Goal: Task Accomplishment & Management: Manage account settings

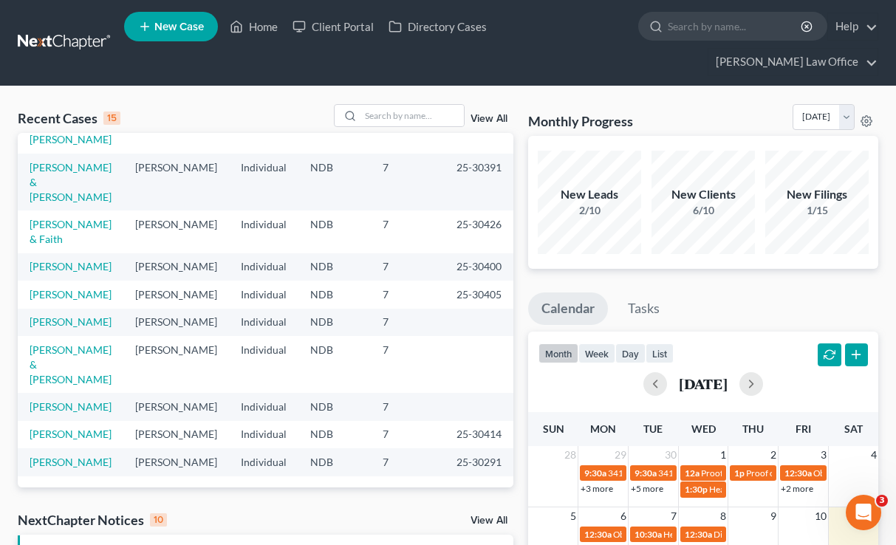
scroll to position [367, 0]
click at [41, 400] on link "[PERSON_NAME]" at bounding box center [71, 406] width 82 height 13
select select "6"
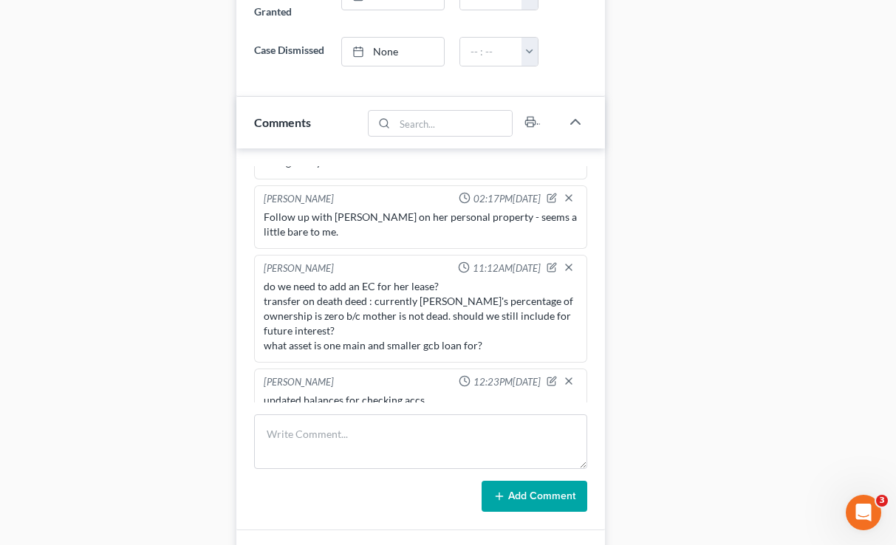
scroll to position [1037, 0]
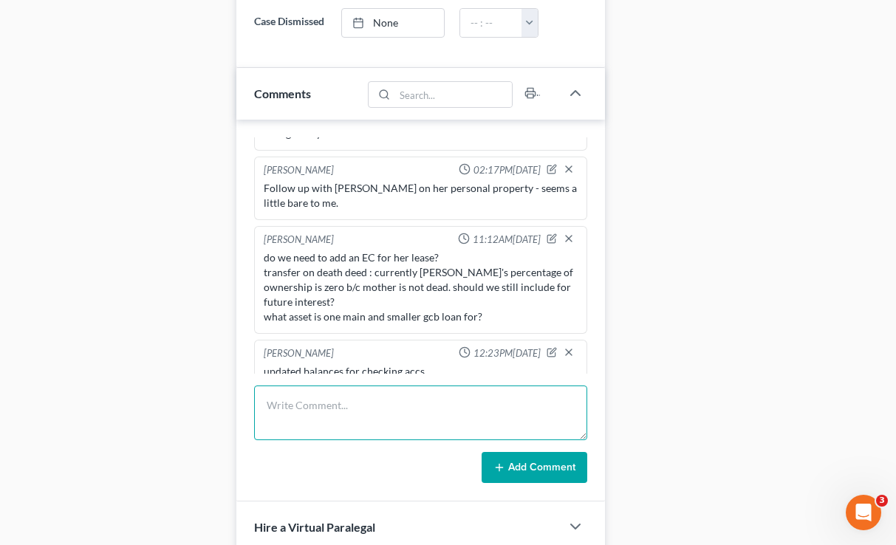
click at [344, 386] on textarea at bounding box center [420, 413] width 332 height 55
type textarea "f"
type textarea "E"
drag, startPoint x: 504, startPoint y: 391, endPoint x: 309, endPoint y: 397, distance: 195.1
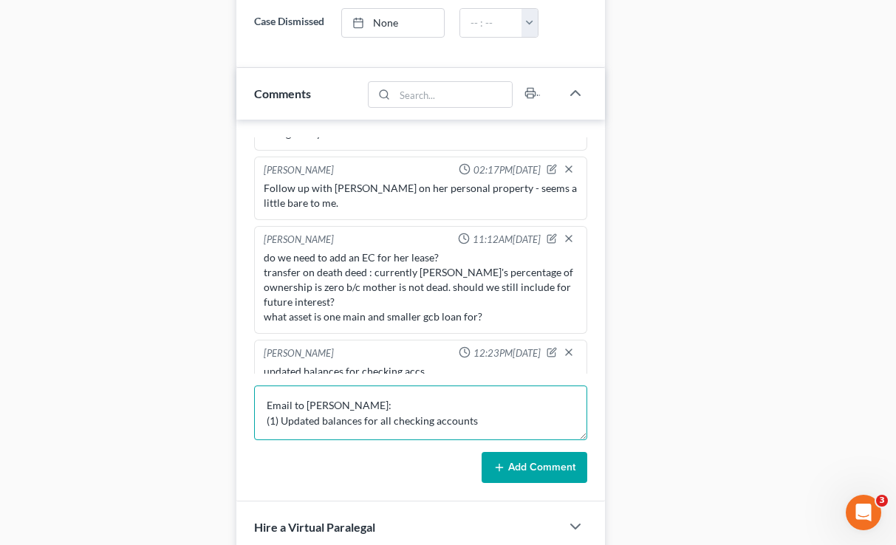
click at [308, 397] on textarea "Email to [PERSON_NAME]: (1) Updated balances for all checking accounts" at bounding box center [420, 413] width 332 height 55
click at [485, 409] on textarea "Email to [PERSON_NAME]: (1) Updated balances for all checking accounts" at bounding box center [420, 413] width 332 height 55
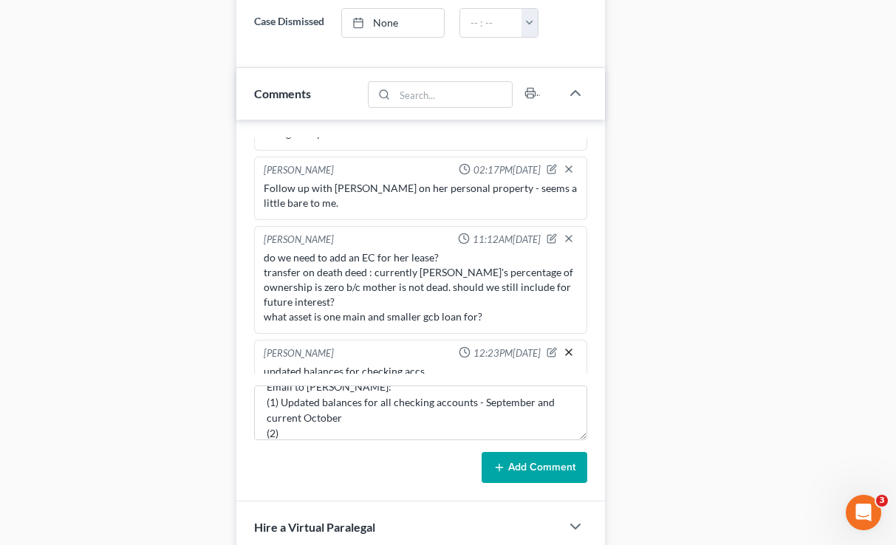
click at [570, 349] on line "button" at bounding box center [569, 352] width 6 height 6
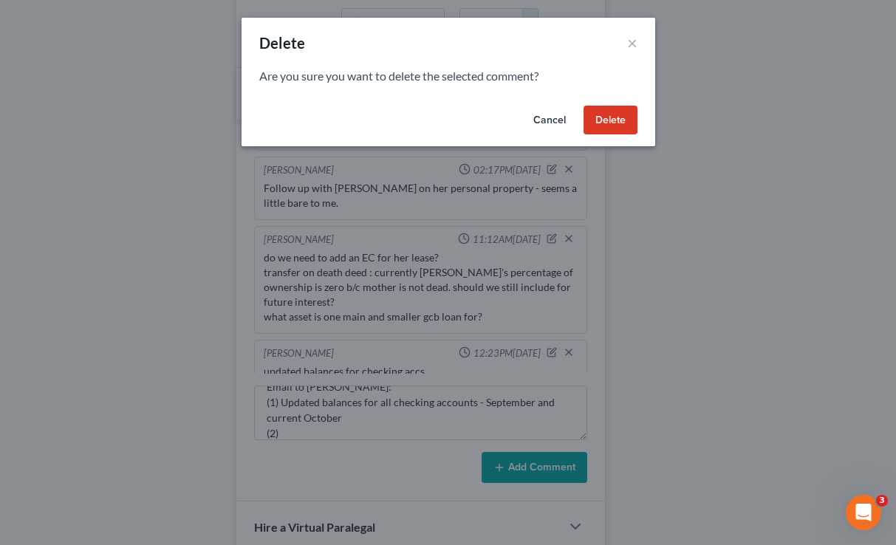
click at [612, 132] on button "Delete" at bounding box center [610, 121] width 54 height 30
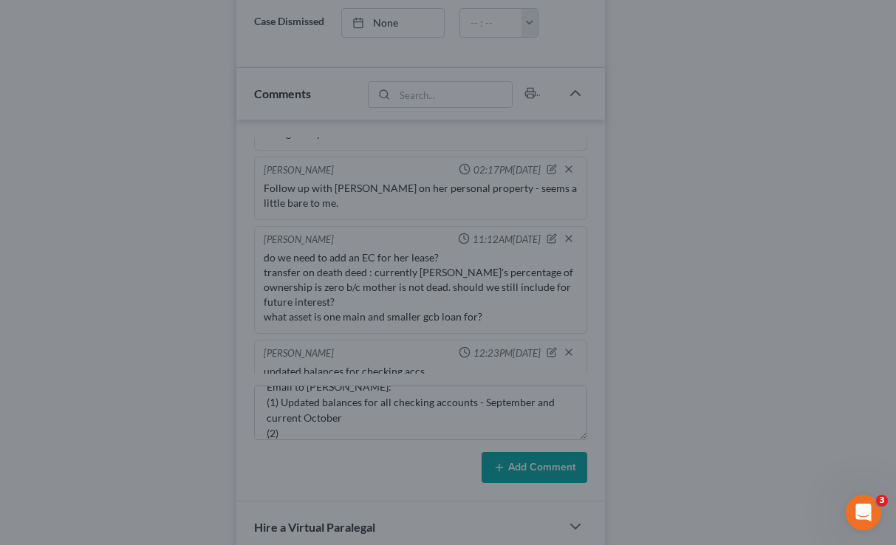
scroll to position [122, 0]
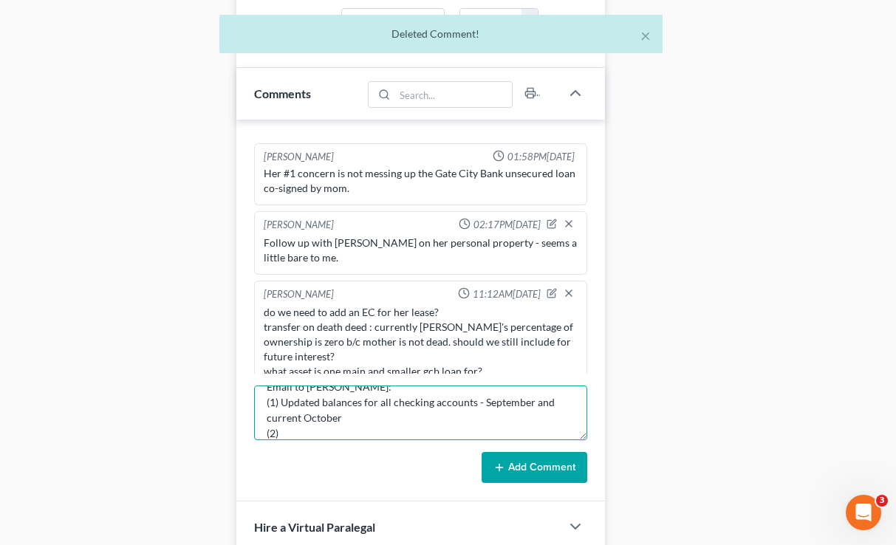
click at [300, 404] on textarea "Email to Laurie: (1) Updated balances for all checking accounts - September and…" at bounding box center [420, 413] width 332 height 55
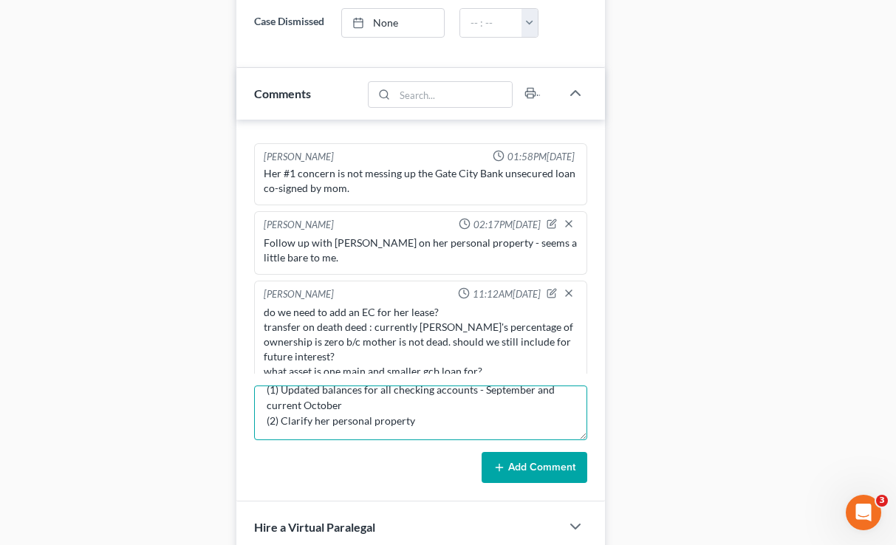
scroll to position [31, 0]
type textarea "Email to Laurie: (1) Updated balances for all checking accounts - September and…"
click at [518, 452] on button "Add Comment" at bounding box center [535, 467] width 106 height 31
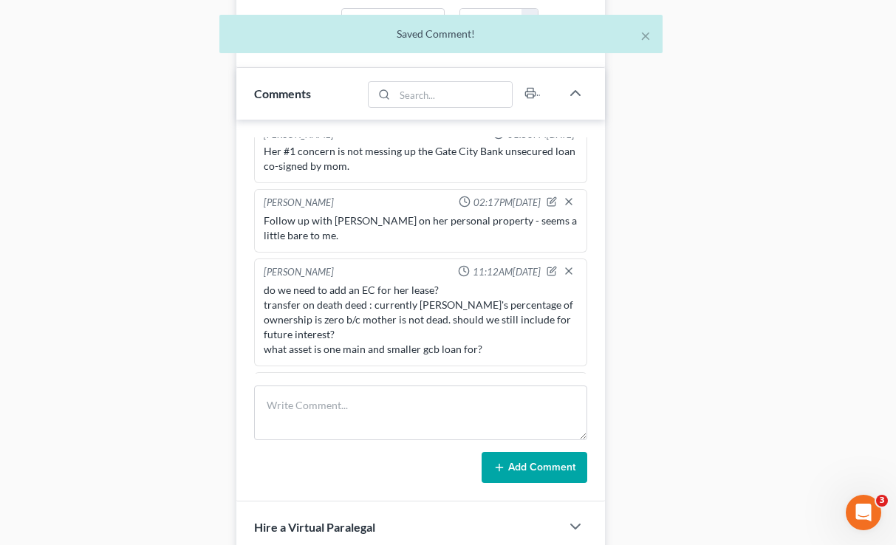
scroll to position [143, 0]
click at [573, 196] on icon "button" at bounding box center [569, 202] width 12 height 12
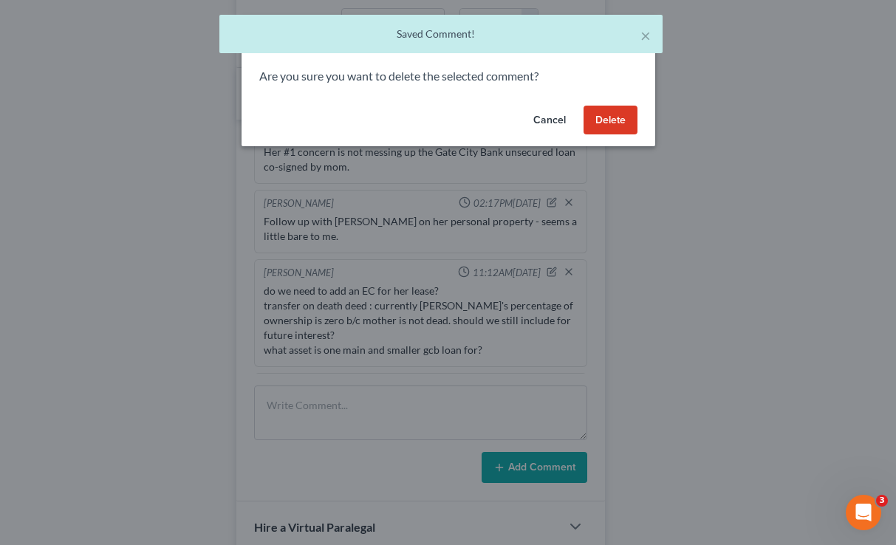
click at [610, 130] on button "Delete" at bounding box center [610, 121] width 54 height 30
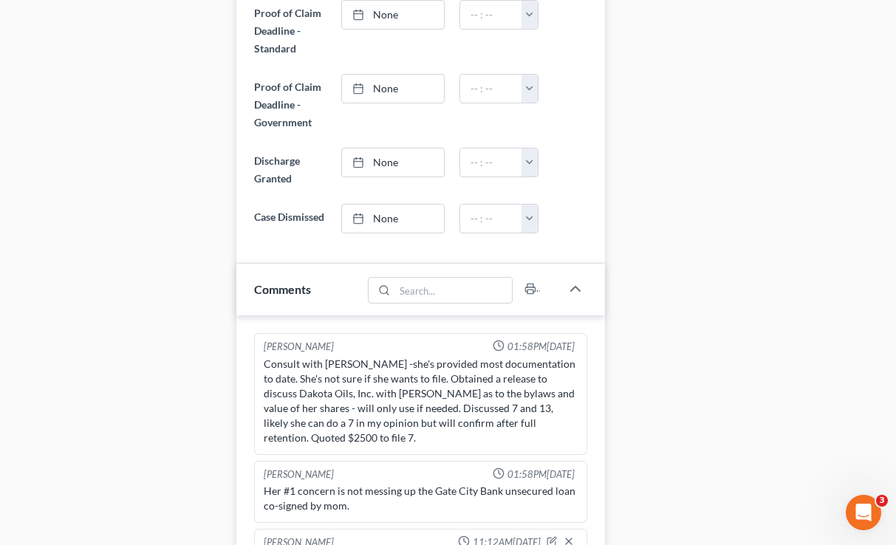
scroll to position [0, 0]
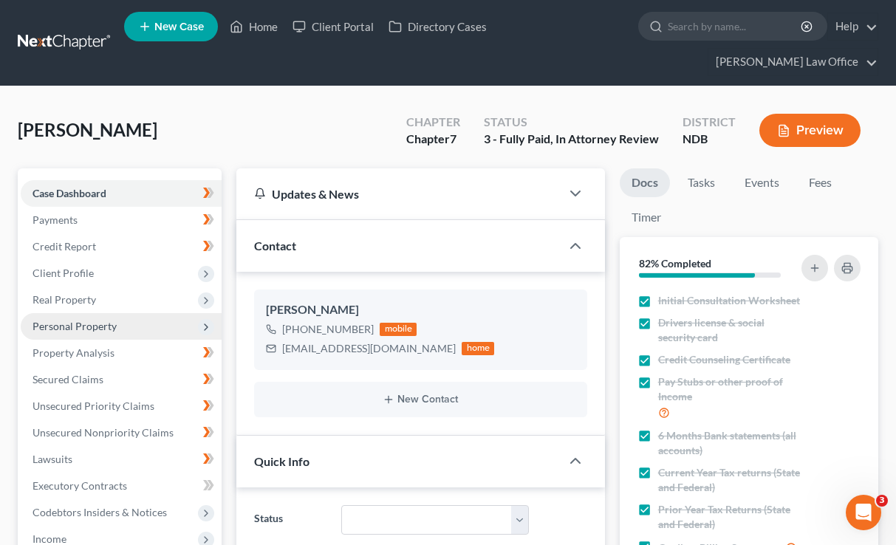
click at [121, 313] on span "Personal Property" at bounding box center [121, 326] width 201 height 27
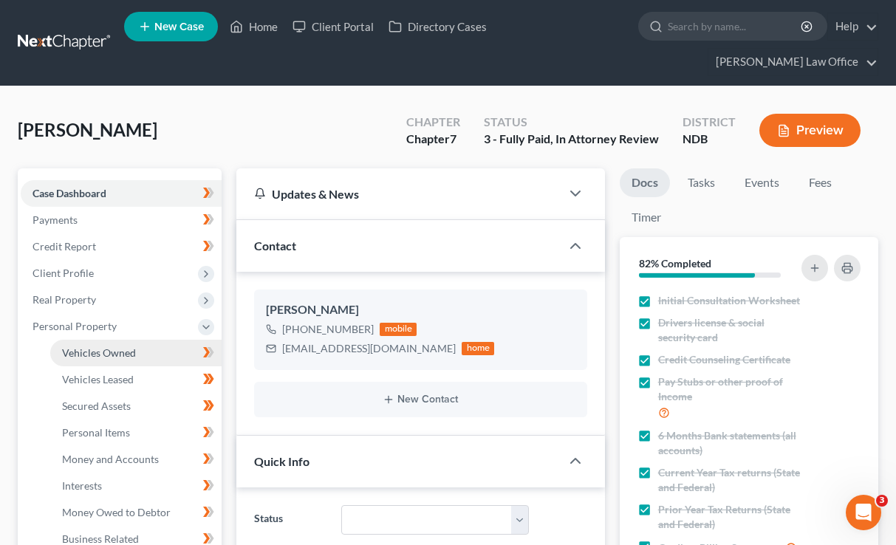
click at [130, 340] on link "Vehicles Owned" at bounding box center [135, 353] width 171 height 27
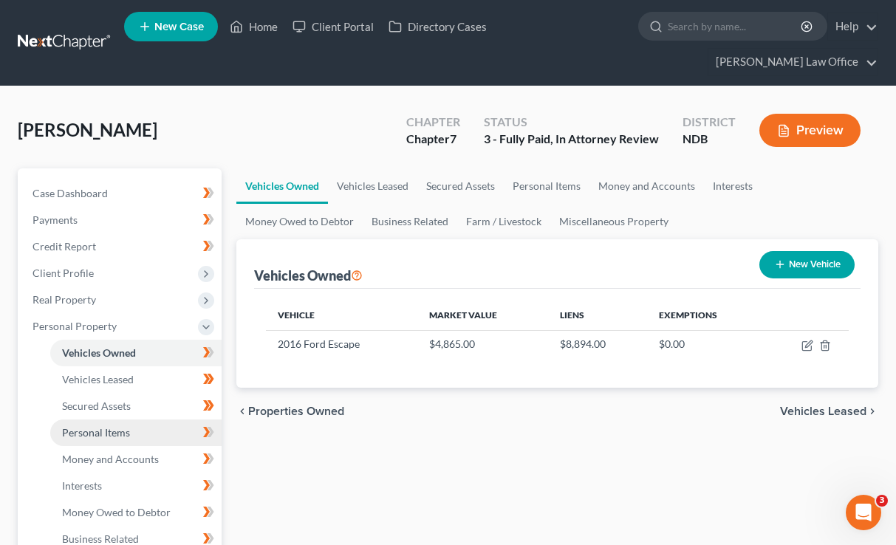
click at [144, 419] on link "Personal Items" at bounding box center [135, 432] width 171 height 27
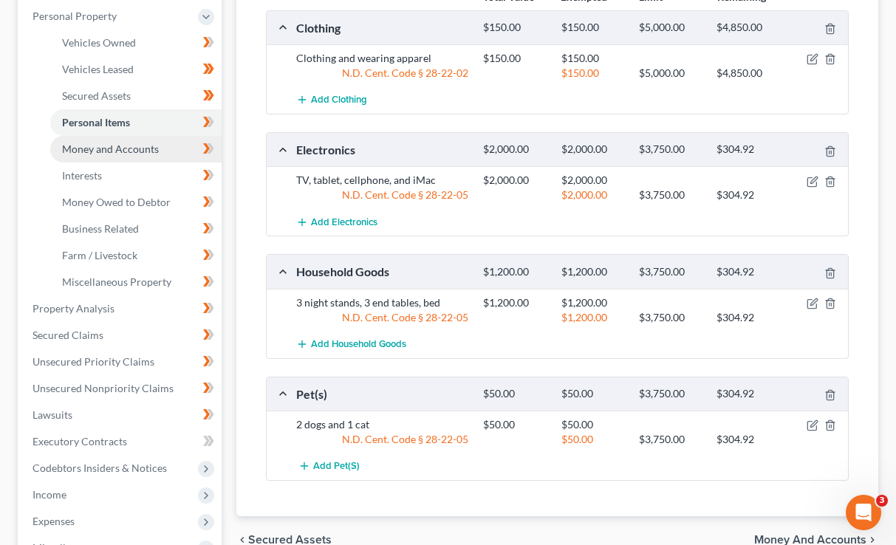
click at [136, 136] on link "Money and Accounts" at bounding box center [135, 149] width 171 height 27
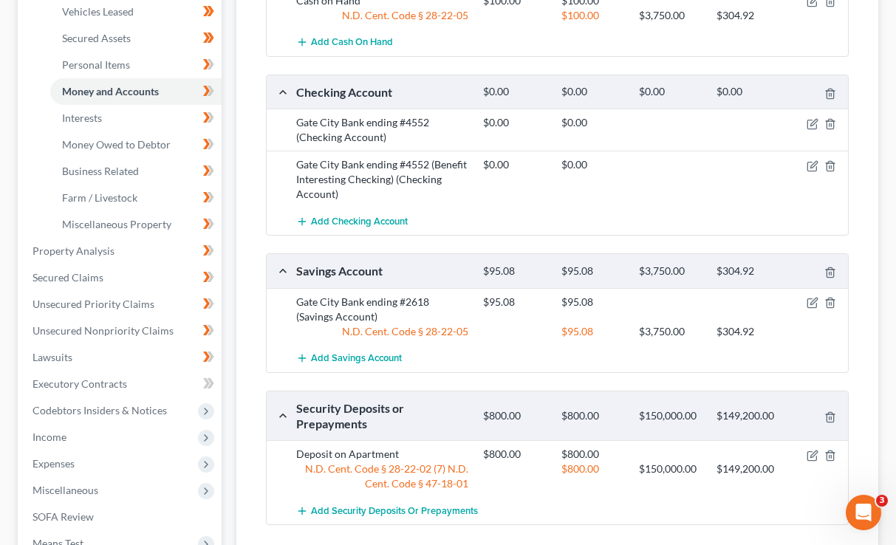
scroll to position [369, 0]
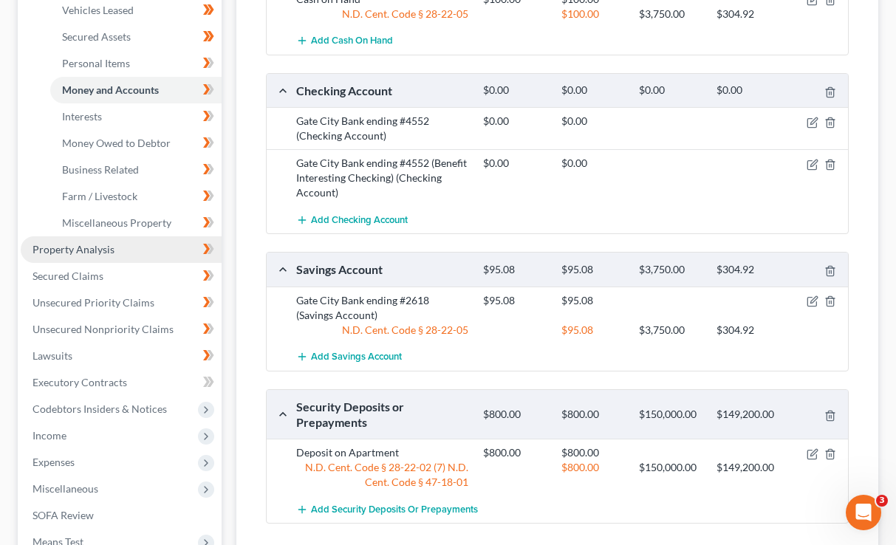
click at [123, 236] on link "Property Analysis" at bounding box center [121, 249] width 201 height 27
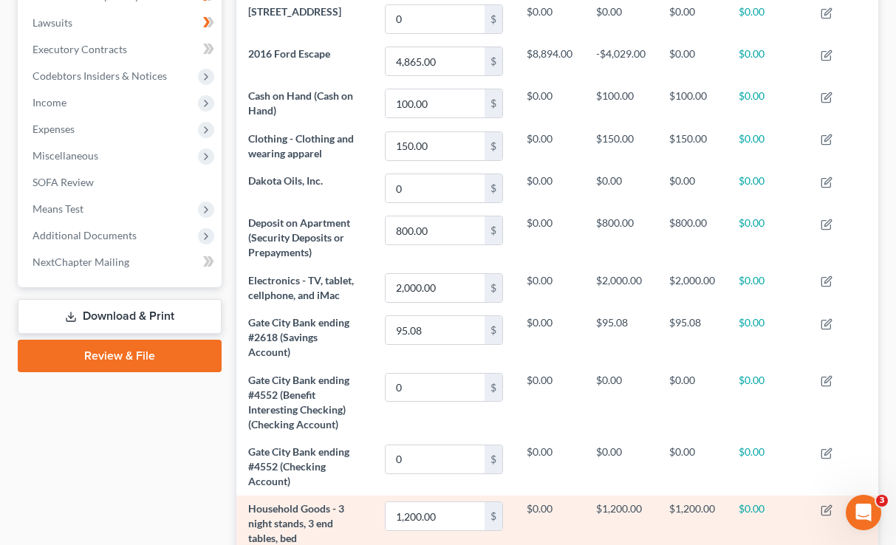
scroll to position [436, 0]
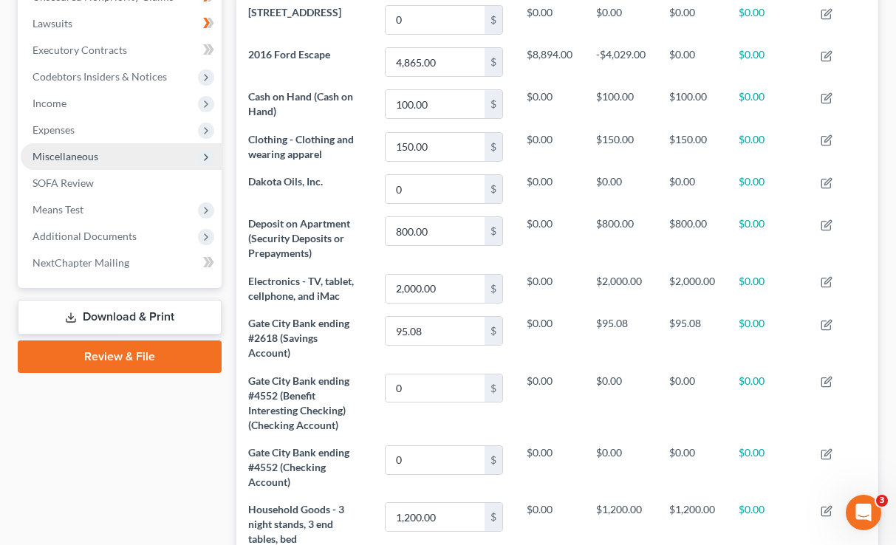
click at [173, 143] on span "Miscellaneous" at bounding box center [121, 156] width 201 height 27
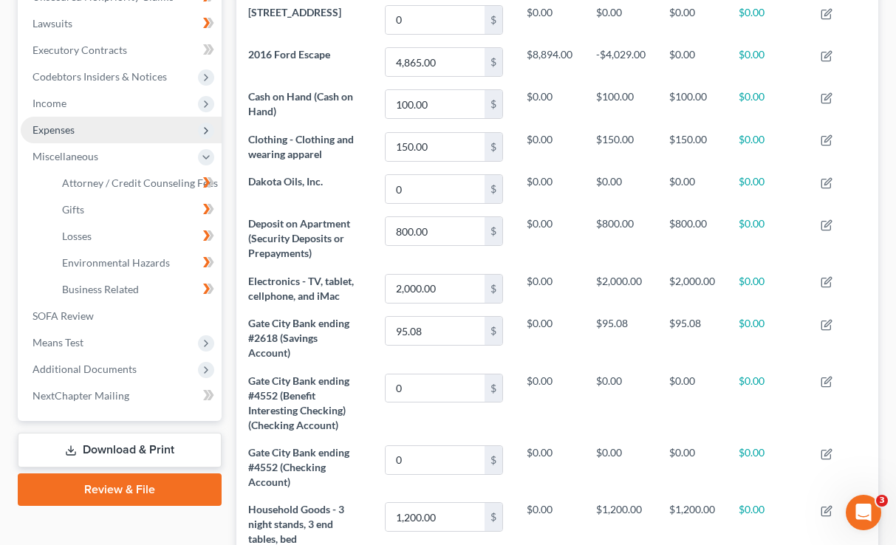
click at [100, 117] on span "Expenses" at bounding box center [121, 130] width 201 height 27
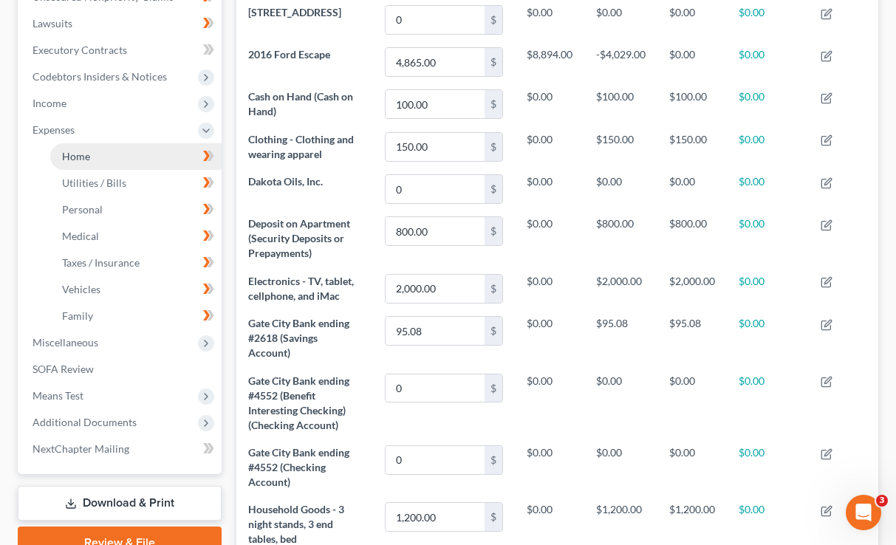
click at [92, 143] on link "Home" at bounding box center [135, 156] width 171 height 27
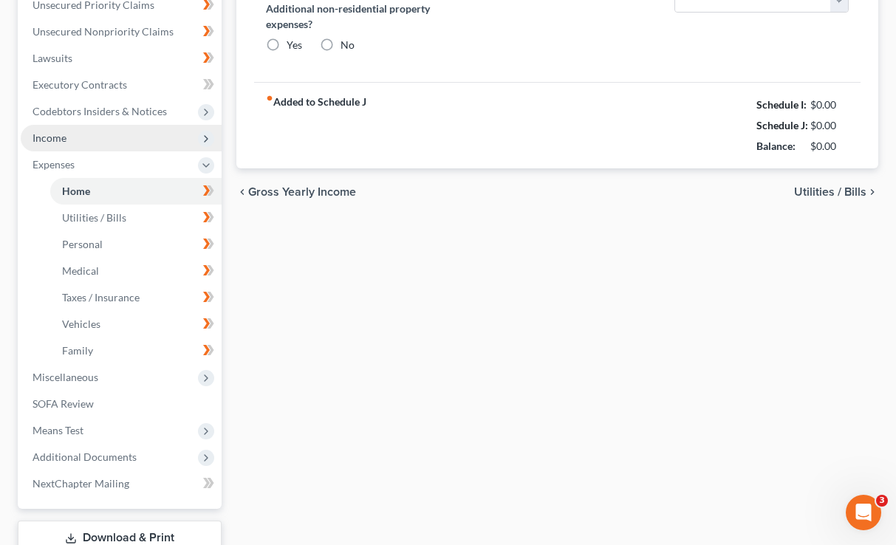
type input "800.00"
type input "0.00"
radio input "true"
type input "7.40"
type input "0.00"
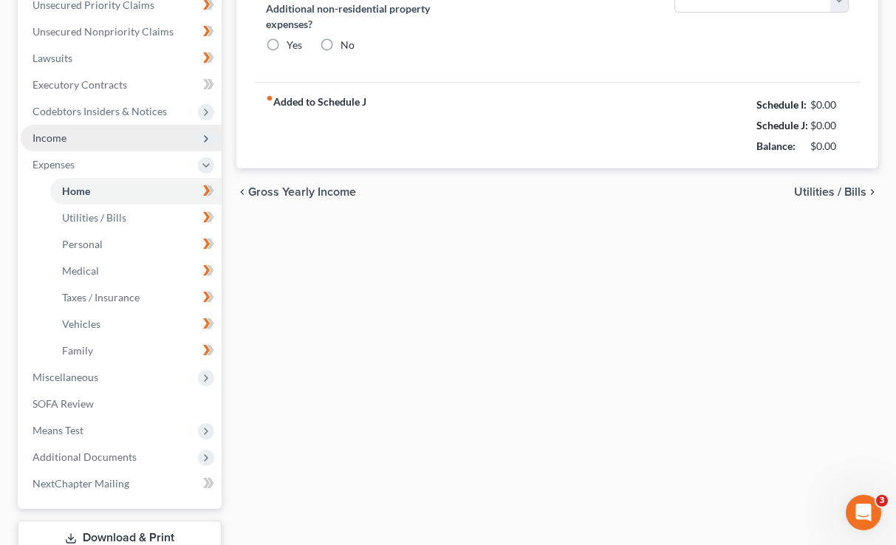
type input "0.00"
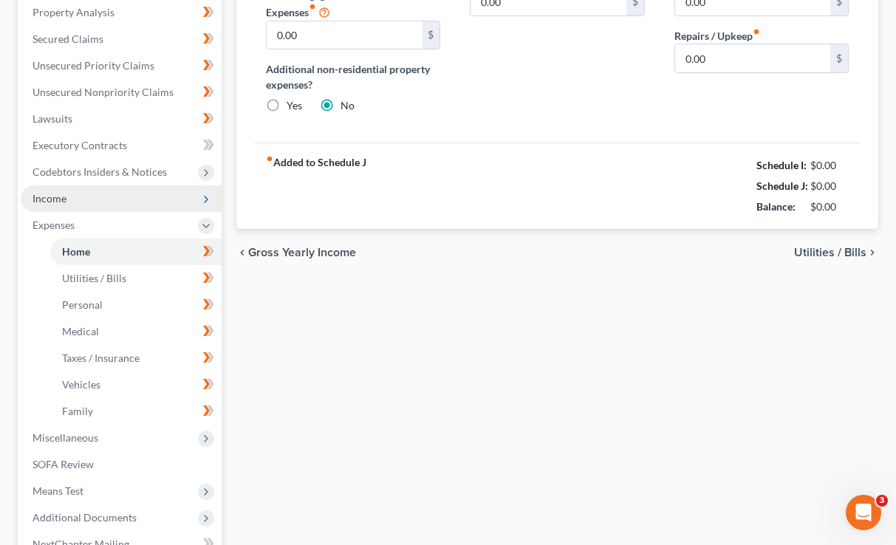
click at [103, 78] on ul "Case Dashboard Payments Invoices Payments Payments Credit Report Client Profile" at bounding box center [121, 199] width 201 height 718
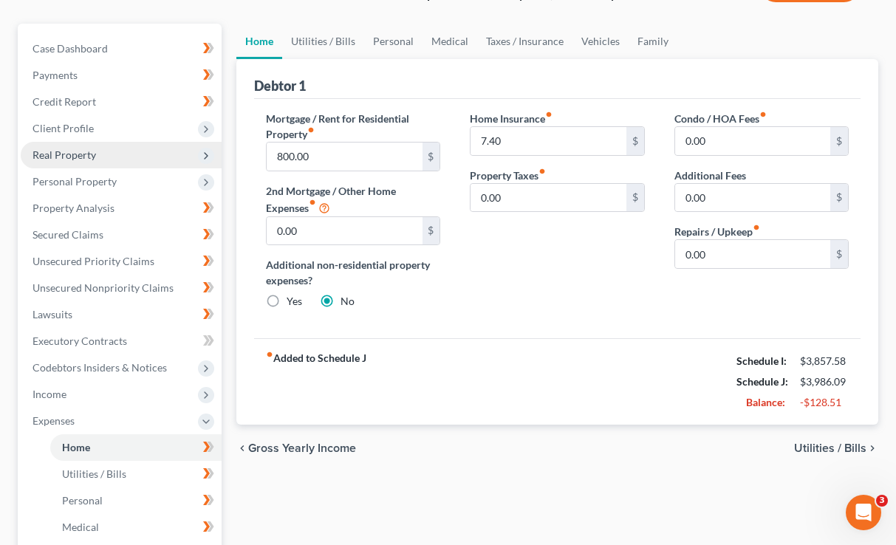
scroll to position [146, 0]
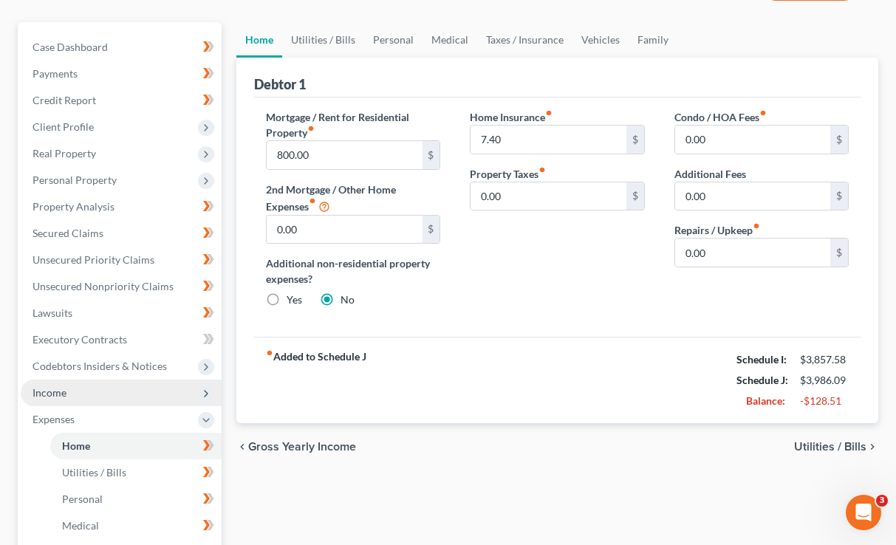
click at [87, 380] on span "Income" at bounding box center [121, 393] width 201 height 27
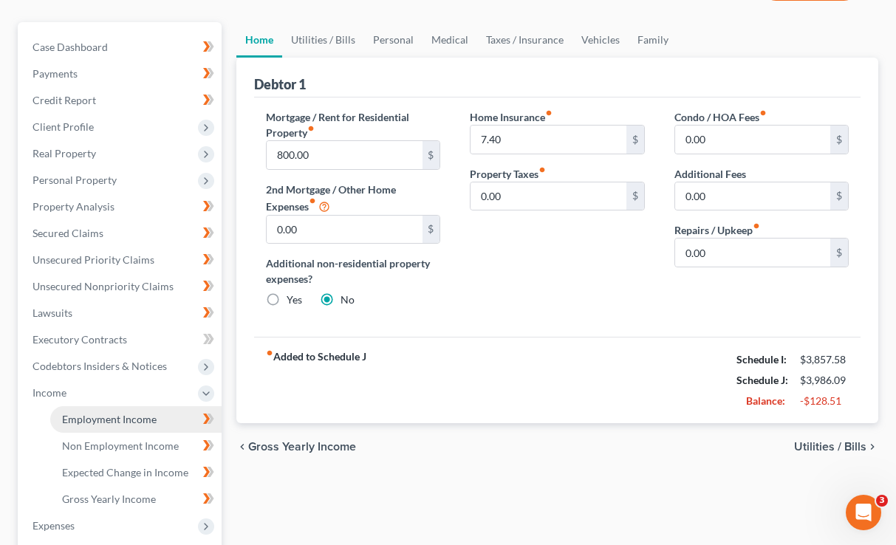
click at [113, 413] on span "Employment Income" at bounding box center [109, 419] width 95 height 13
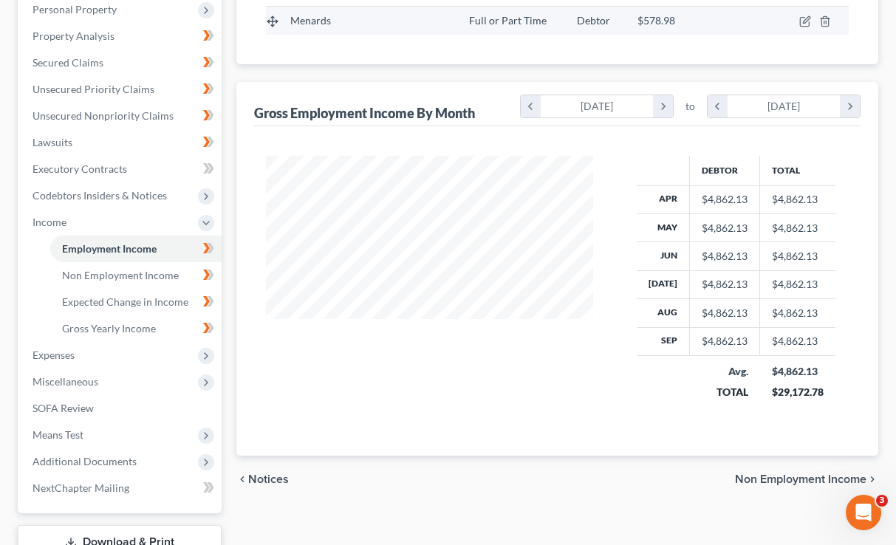
scroll to position [398, 0]
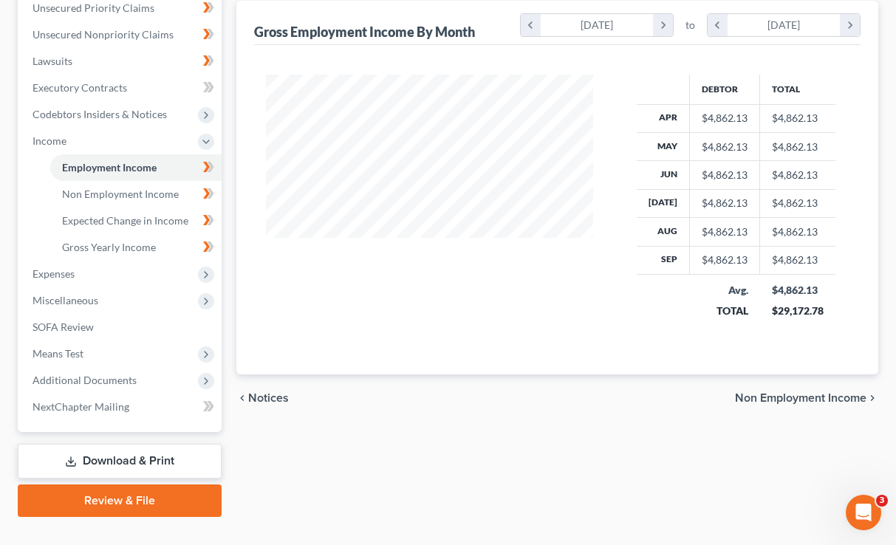
click at [755, 392] on span "Non Employment Income" at bounding box center [800, 398] width 131 height 12
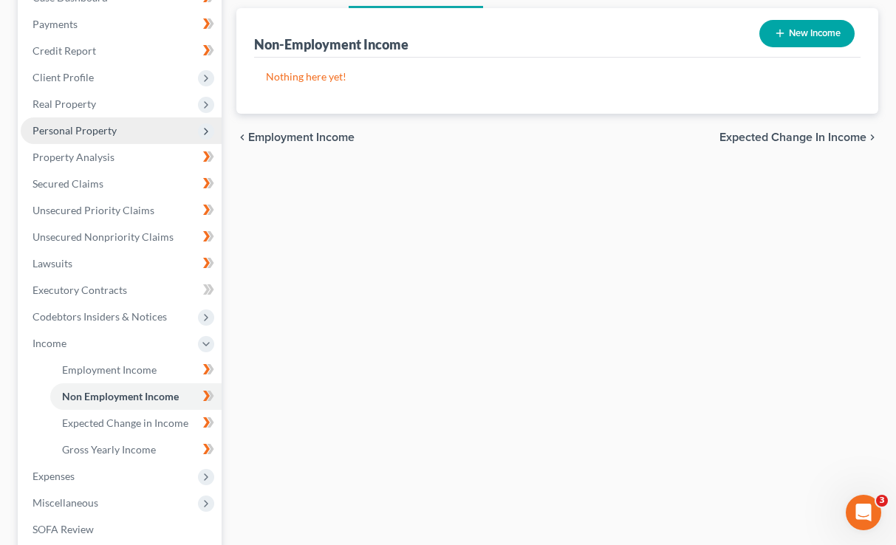
scroll to position [224, 0]
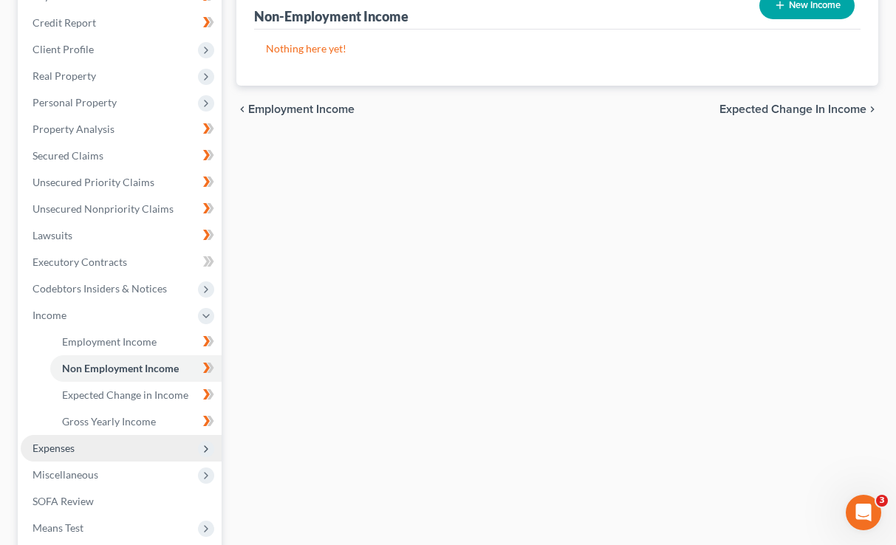
click at [92, 435] on span "Expenses" at bounding box center [121, 448] width 201 height 27
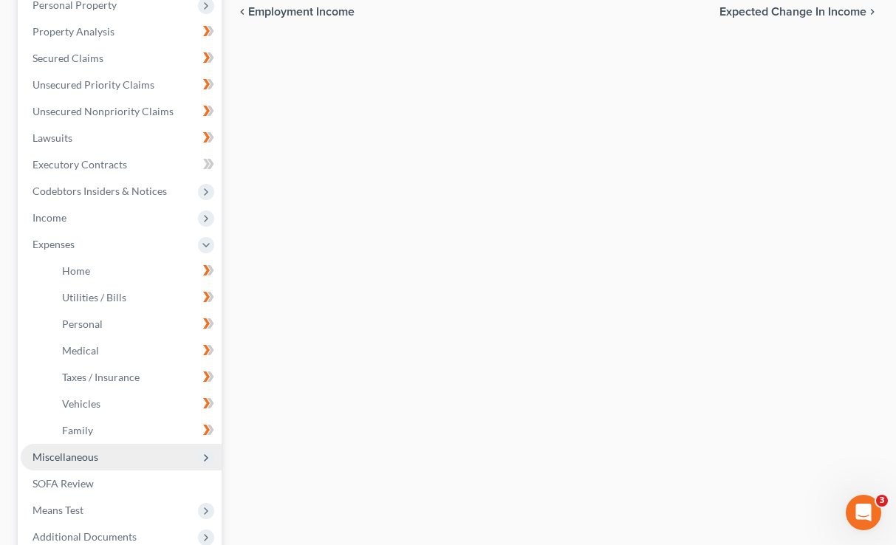
click at [92, 451] on span "Miscellaneous" at bounding box center [65, 457] width 66 height 13
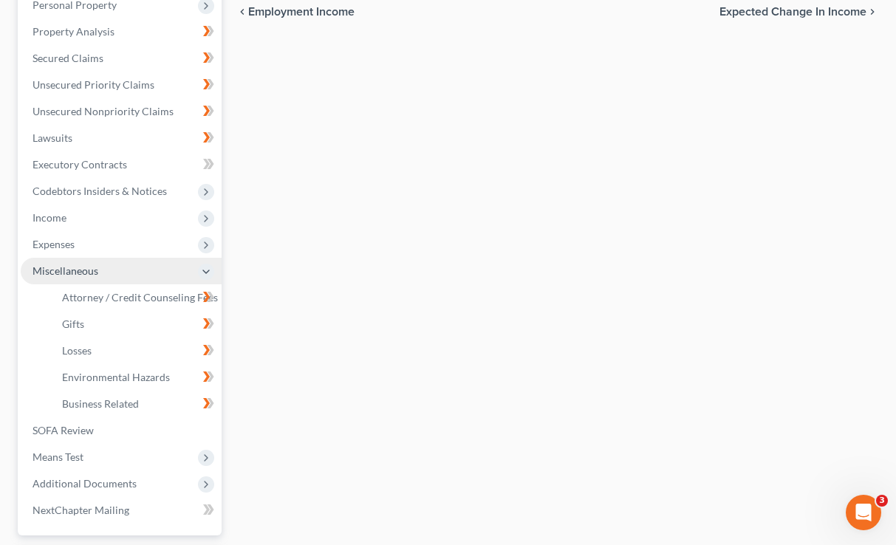
scroll to position [425, 0]
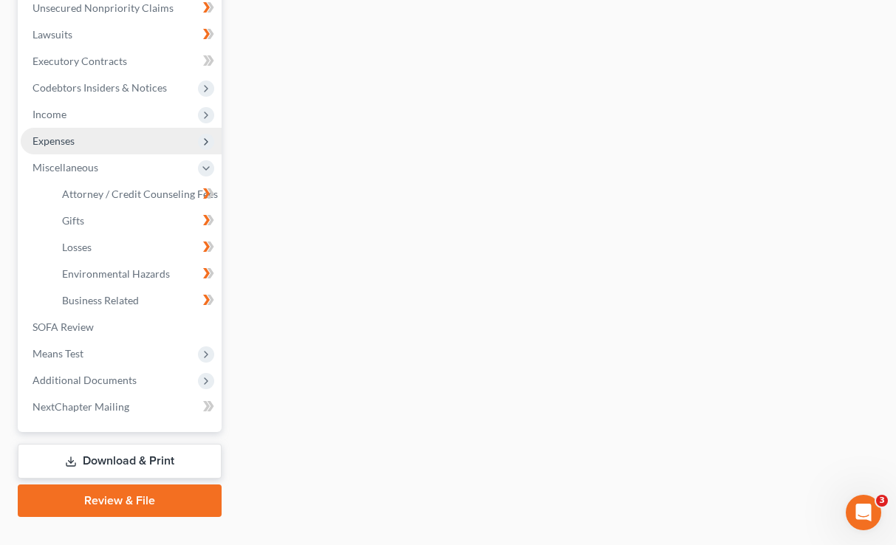
click at [137, 128] on span "Expenses" at bounding box center [121, 141] width 201 height 27
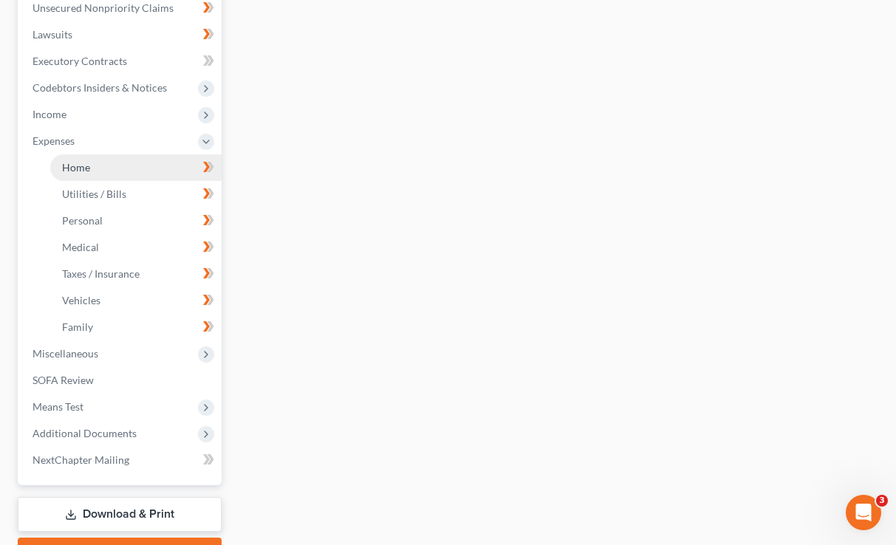
click at [145, 154] on link "Home" at bounding box center [135, 167] width 171 height 27
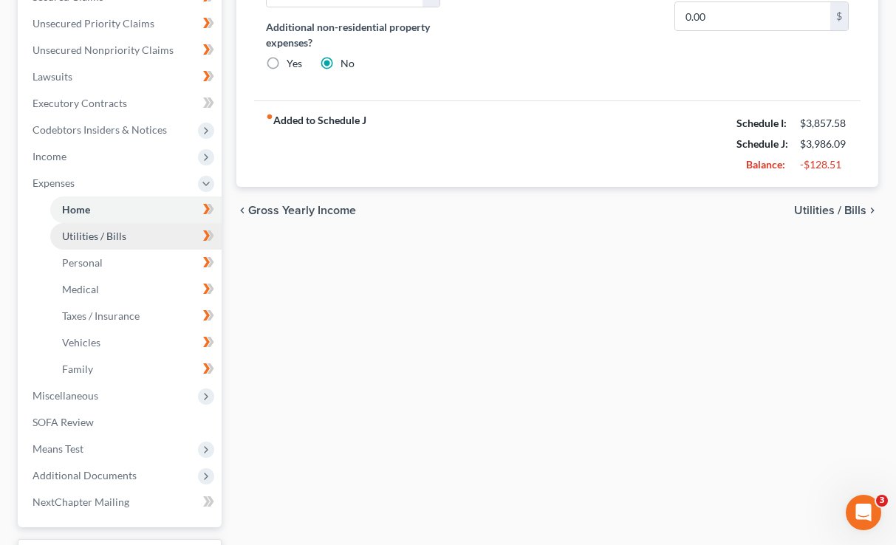
scroll to position [386, 0]
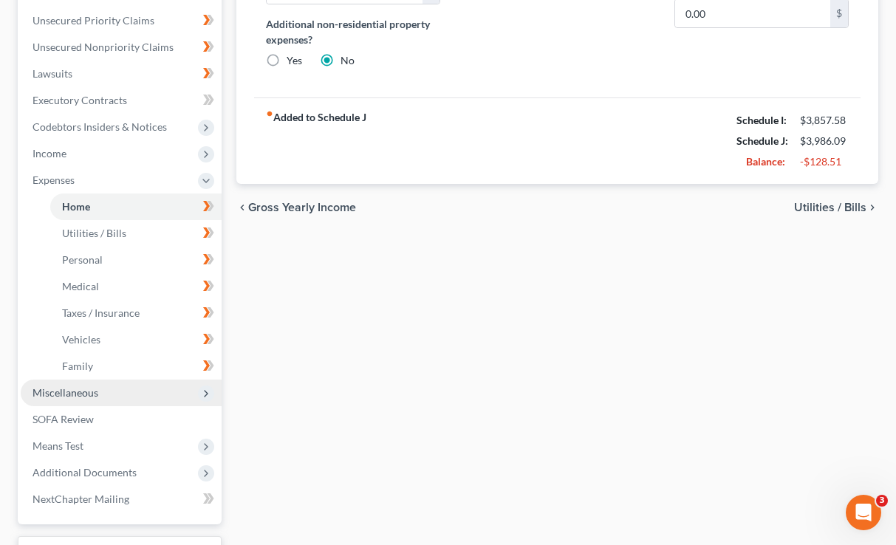
click at [119, 380] on span "Miscellaneous" at bounding box center [121, 393] width 201 height 27
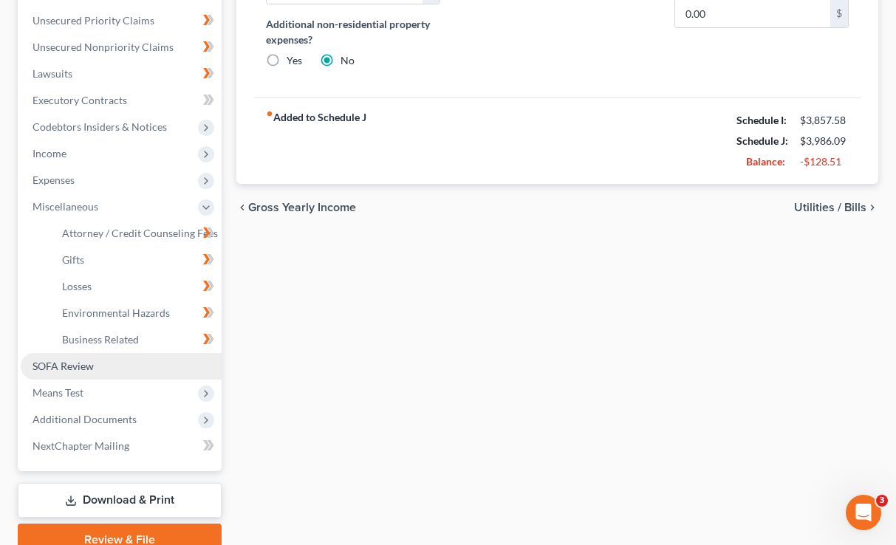
click at [90, 353] on link "SOFA Review" at bounding box center [121, 366] width 201 height 27
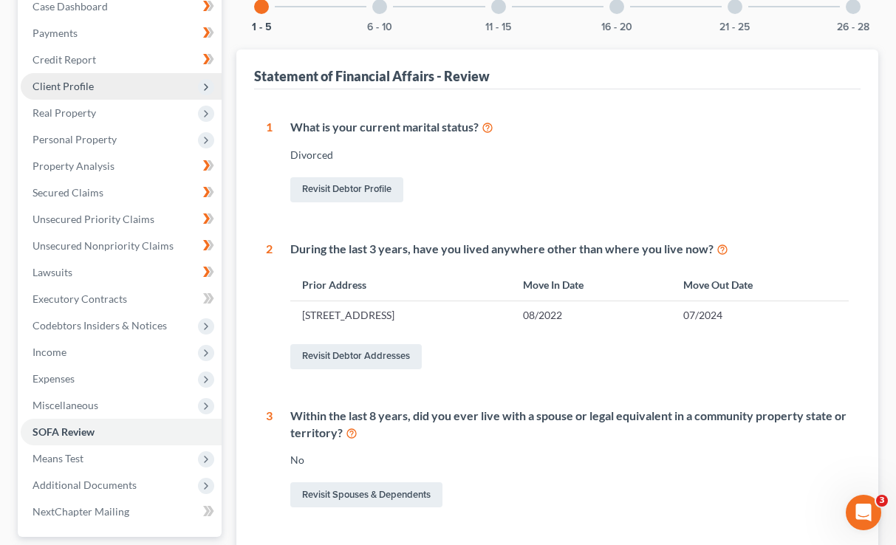
scroll to position [190, 0]
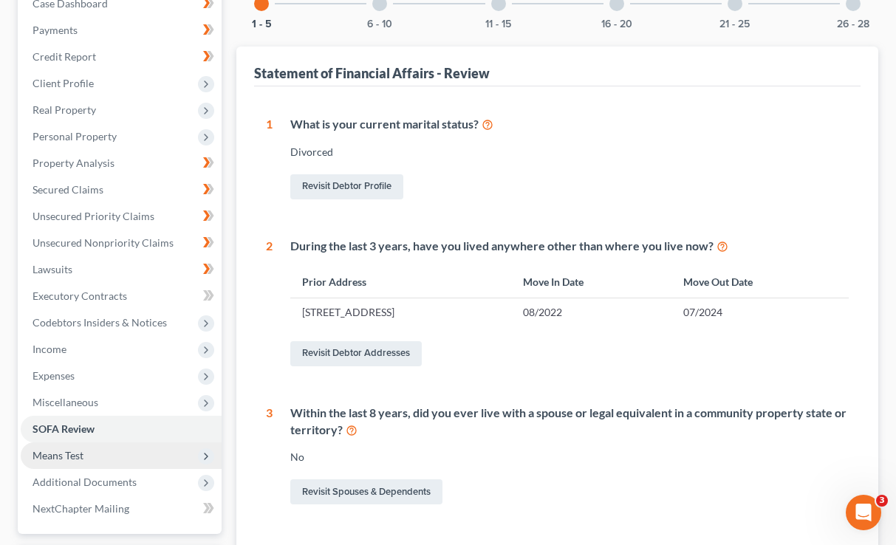
click at [94, 442] on span "Means Test" at bounding box center [121, 455] width 201 height 27
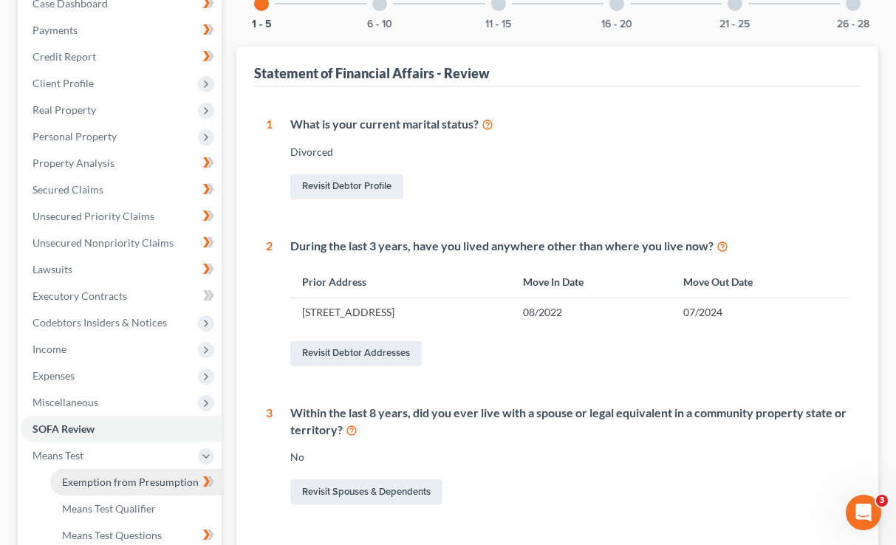
click at [105, 476] on span "Exemption from Presumption" at bounding box center [130, 482] width 137 height 13
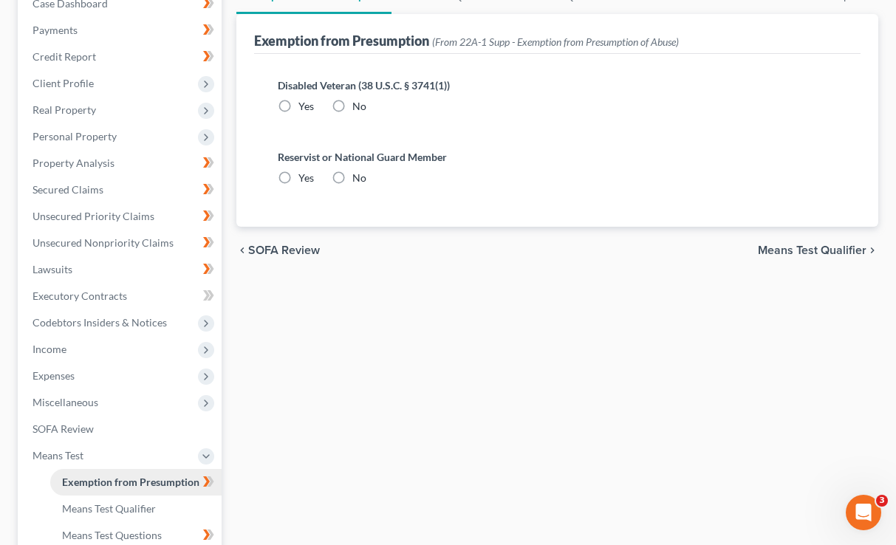
radio input "true"
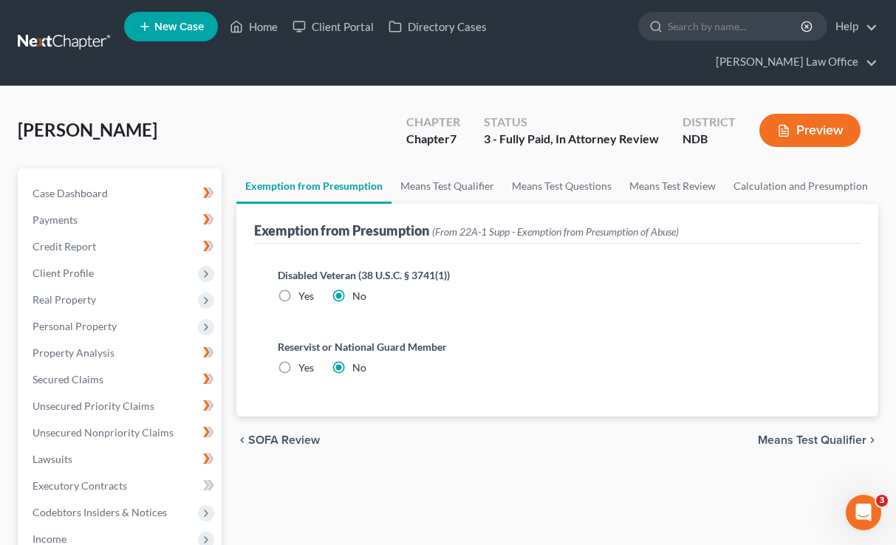
click at [785, 434] on span "Means Test Qualifier" at bounding box center [812, 440] width 109 height 12
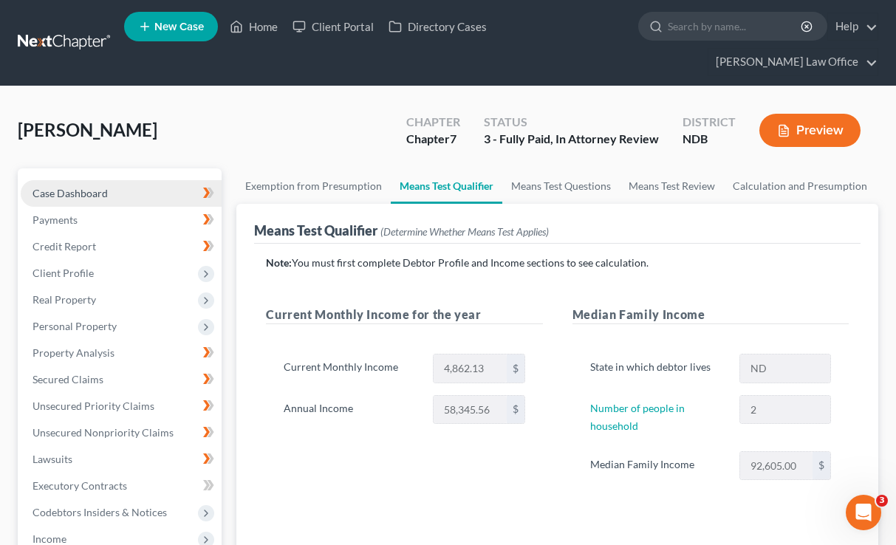
click at [96, 187] on span "Case Dashboard" at bounding box center [69, 193] width 75 height 13
select select "6"
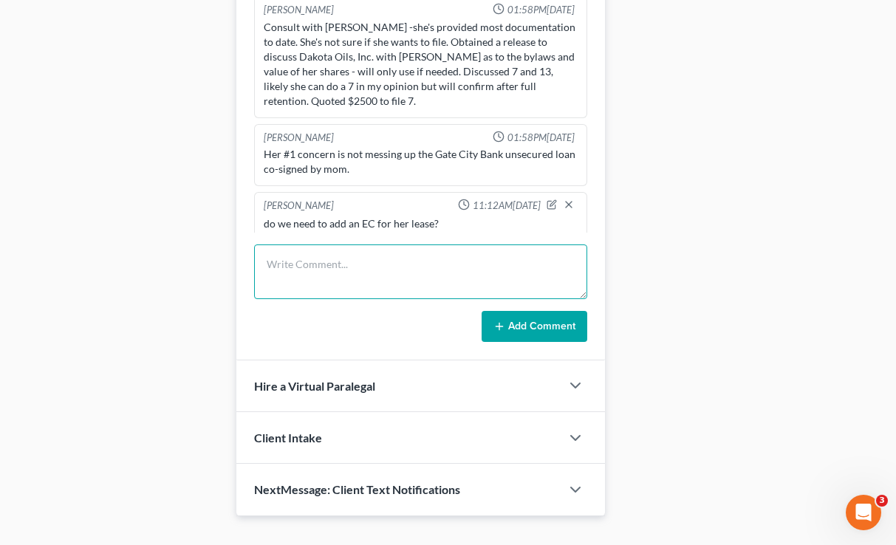
click at [353, 244] on textarea at bounding box center [420, 271] width 332 height 55
type textarea "d"
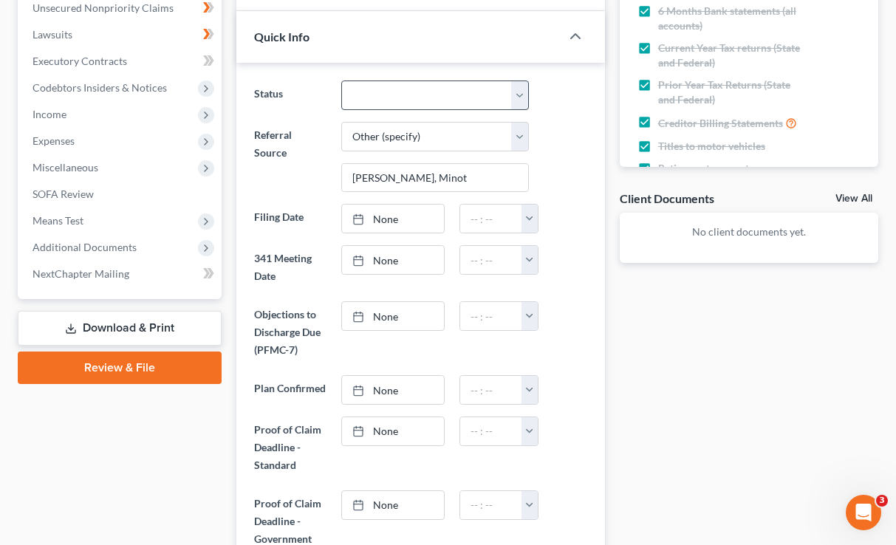
scroll to position [288, 0]
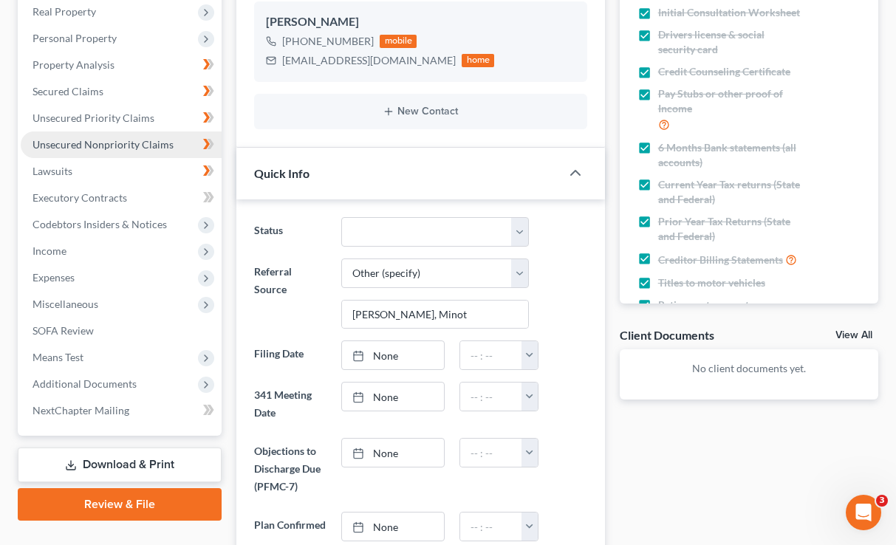
click at [121, 138] on span "Unsecured Nonpriority Claims" at bounding box center [102, 144] width 141 height 13
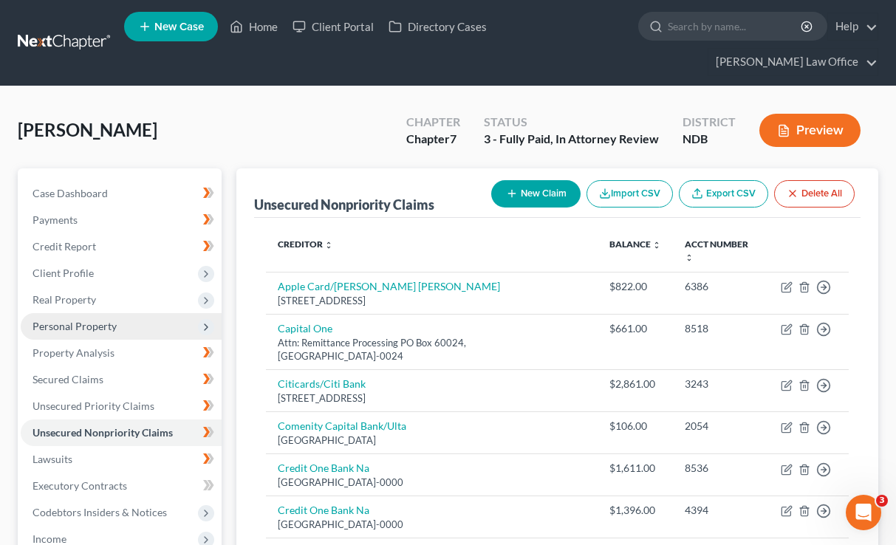
click at [109, 320] on span "Personal Property" at bounding box center [74, 326] width 84 height 13
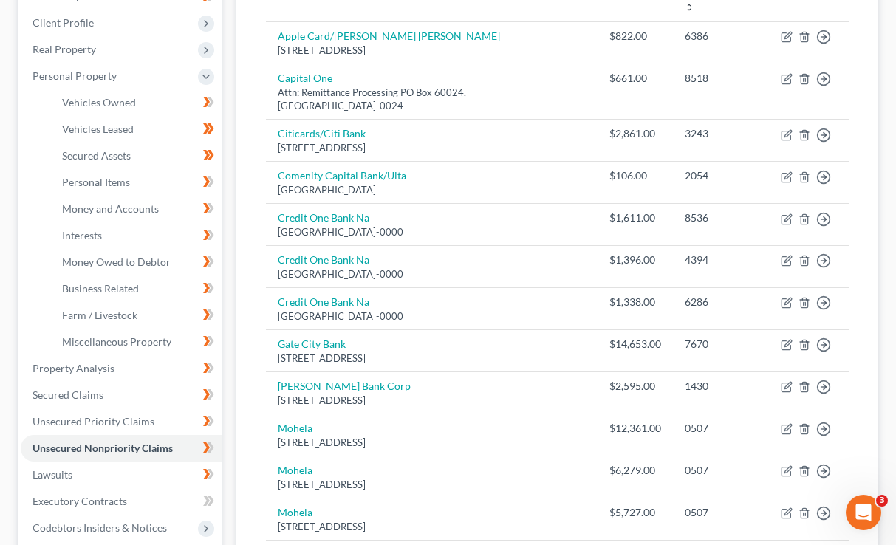
scroll to position [253, 0]
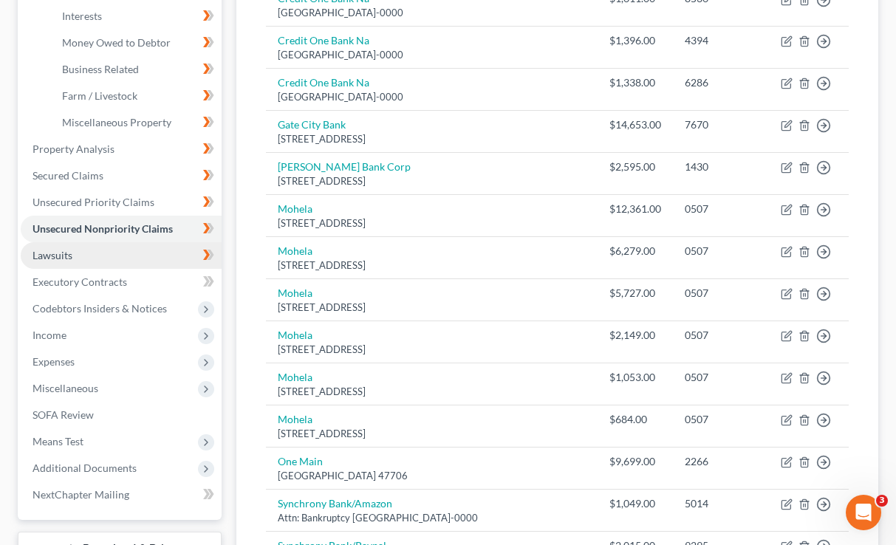
click at [177, 242] on link "Lawsuits" at bounding box center [121, 255] width 201 height 27
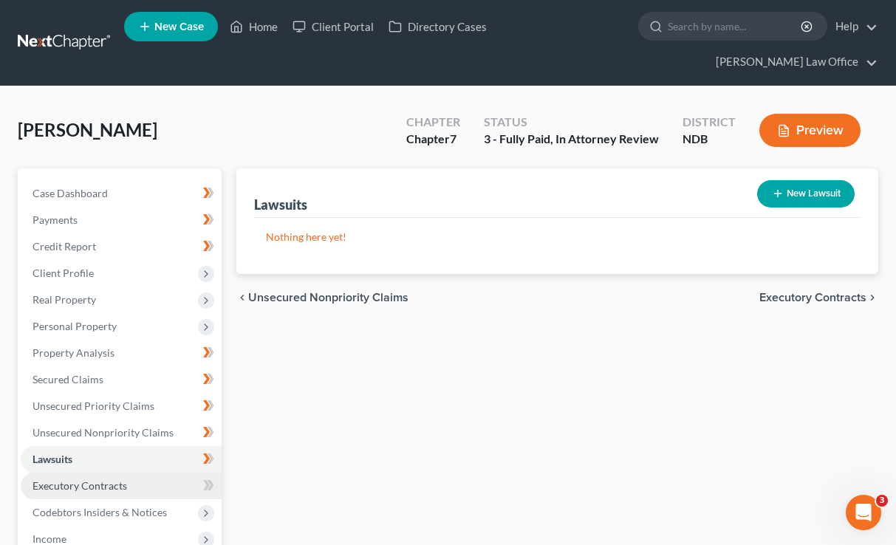
click at [95, 479] on span "Executory Contracts" at bounding box center [79, 485] width 95 height 13
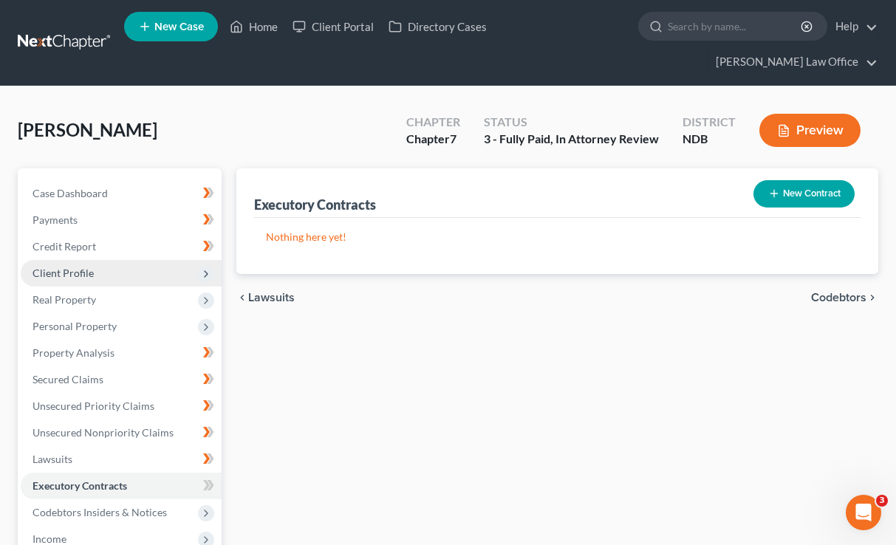
click at [130, 260] on span "Client Profile" at bounding box center [121, 273] width 201 height 27
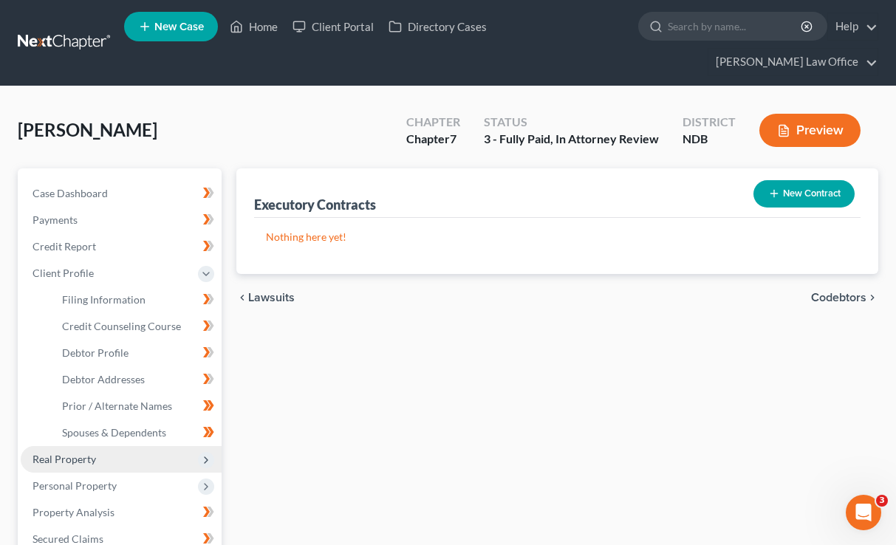
click at [63, 446] on span "Real Property" at bounding box center [121, 459] width 201 height 27
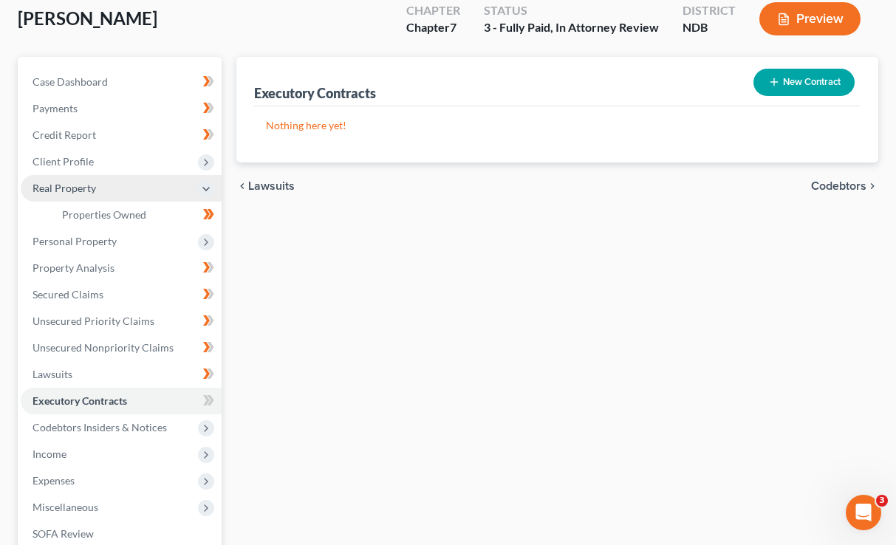
scroll to position [113, 0]
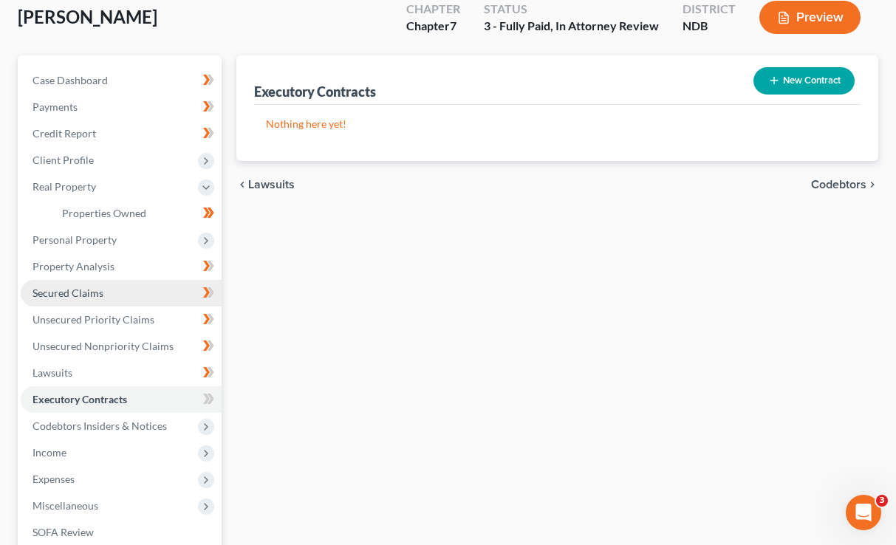
click at [83, 280] on link "Secured Claims" at bounding box center [121, 293] width 201 height 27
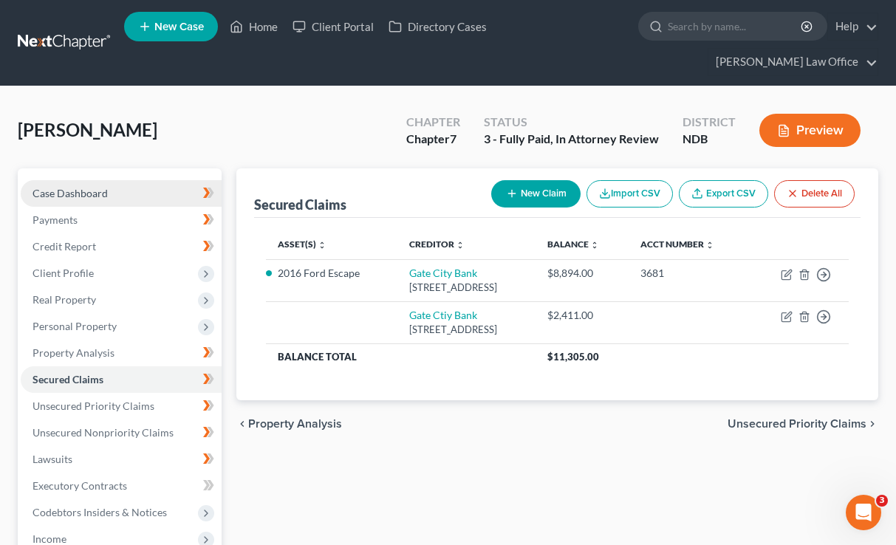
click at [107, 180] on link "Case Dashboard" at bounding box center [121, 193] width 201 height 27
select select "6"
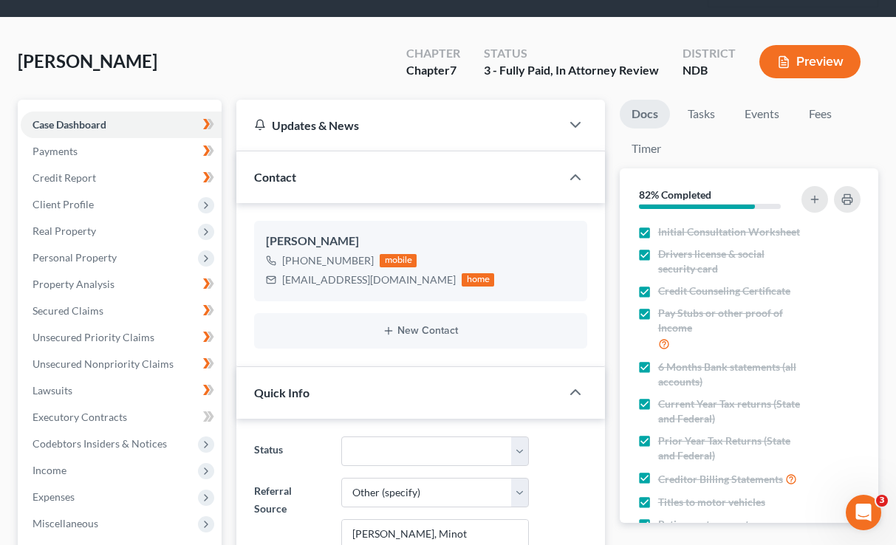
scroll to position [72, 0]
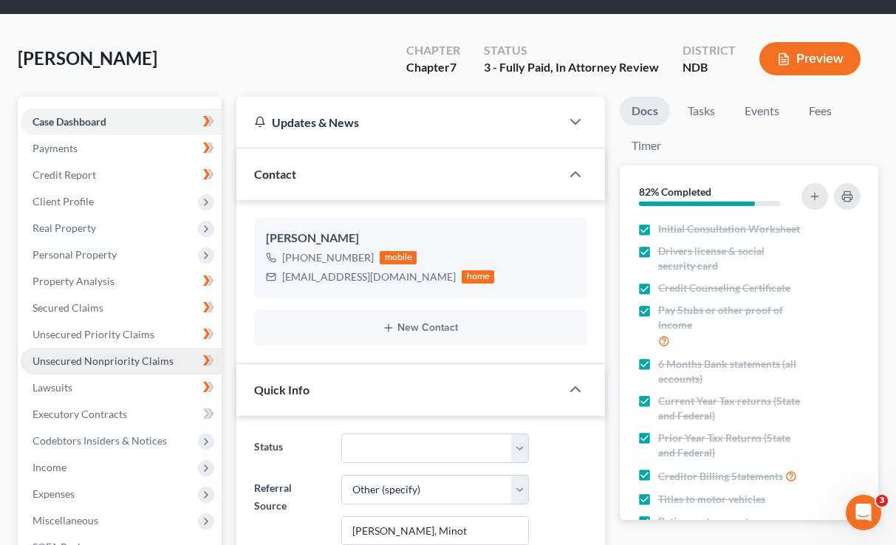
click at [68, 355] on span "Unsecured Nonpriority Claims" at bounding box center [102, 361] width 141 height 13
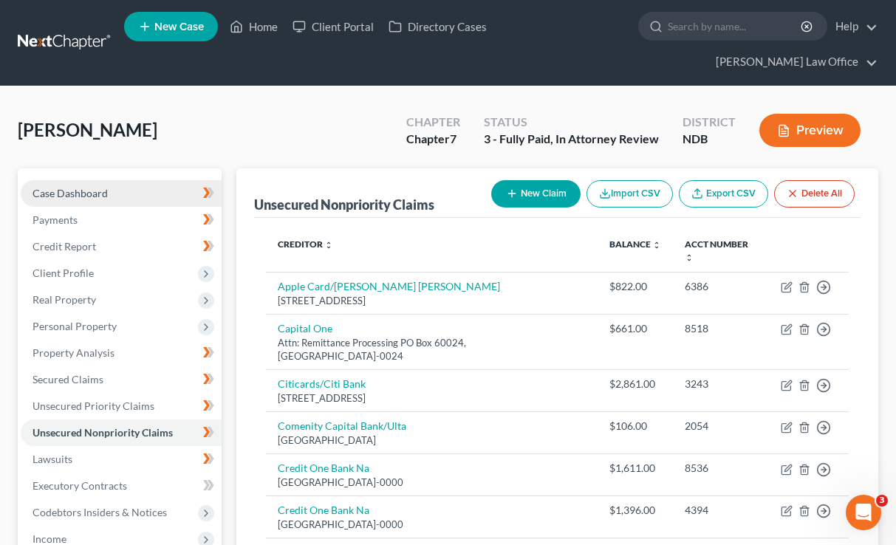
click at [148, 180] on link "Case Dashboard" at bounding box center [121, 193] width 201 height 27
select select "6"
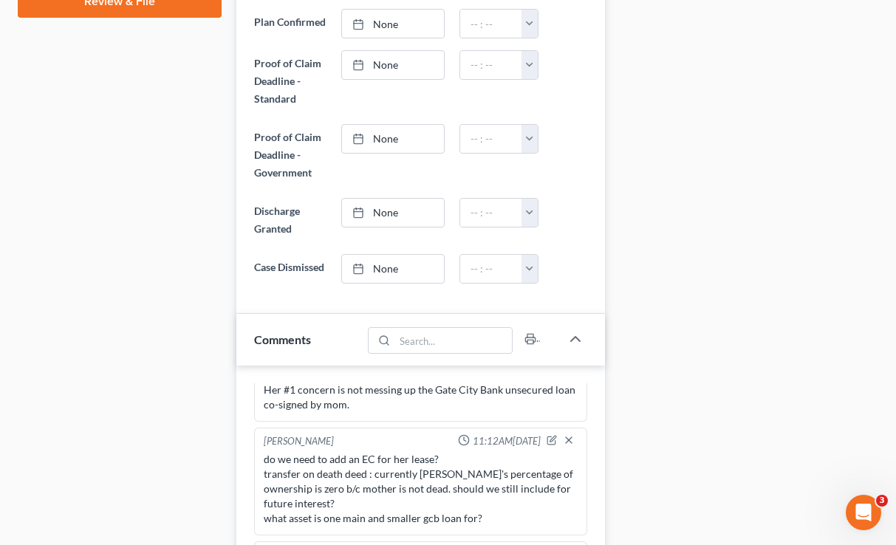
scroll to position [796, 0]
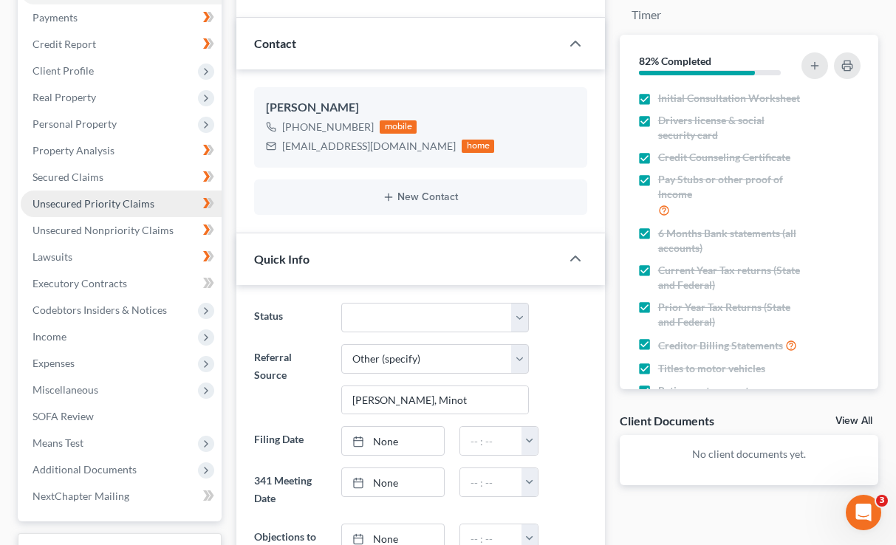
click at [129, 197] on span "Unsecured Priority Claims" at bounding box center [93, 203] width 122 height 13
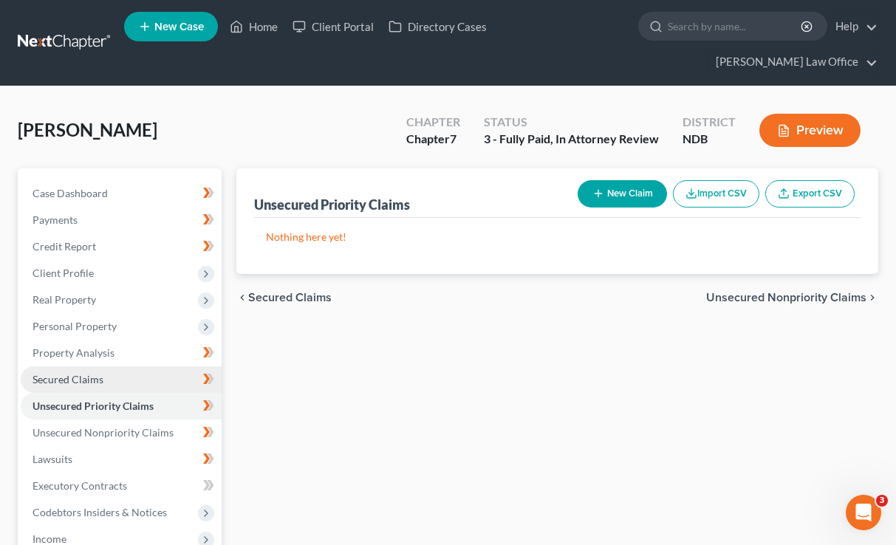
click at [124, 366] on link "Secured Claims" at bounding box center [121, 379] width 201 height 27
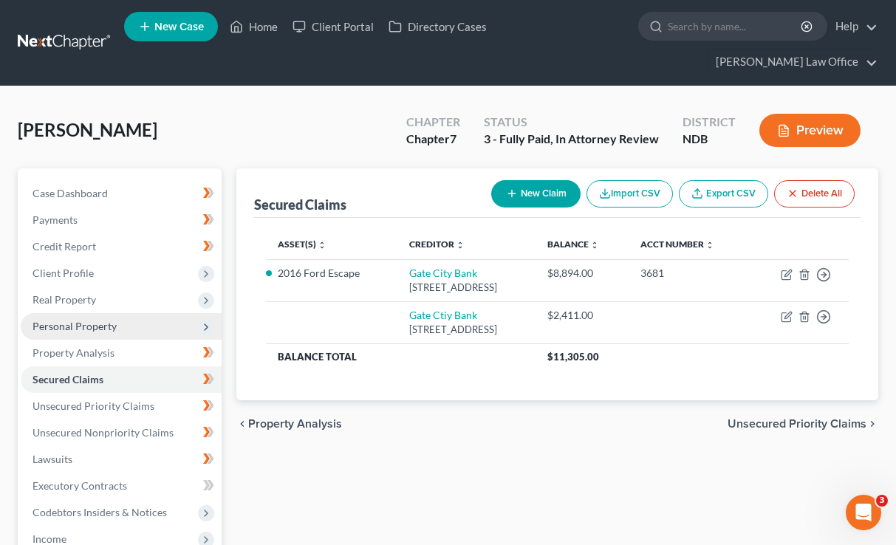
click at [119, 313] on span "Personal Property" at bounding box center [121, 326] width 201 height 27
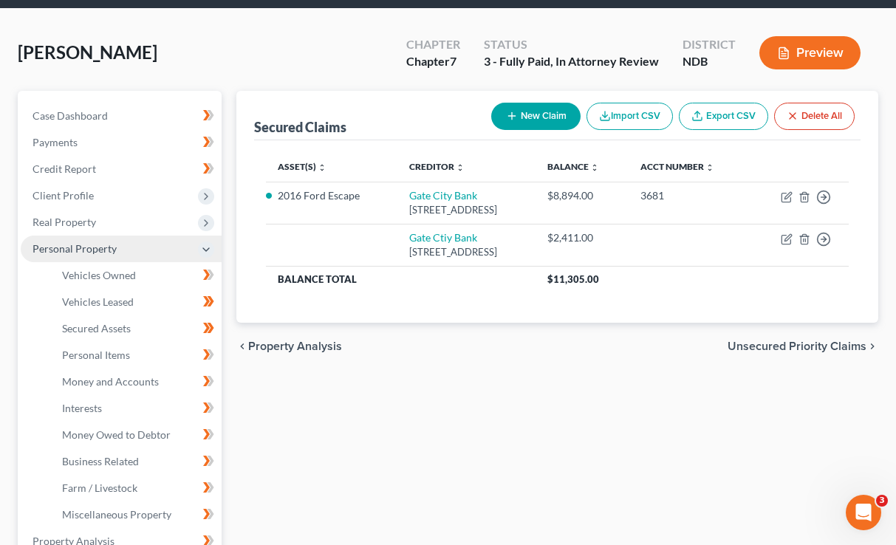
scroll to position [79, 0]
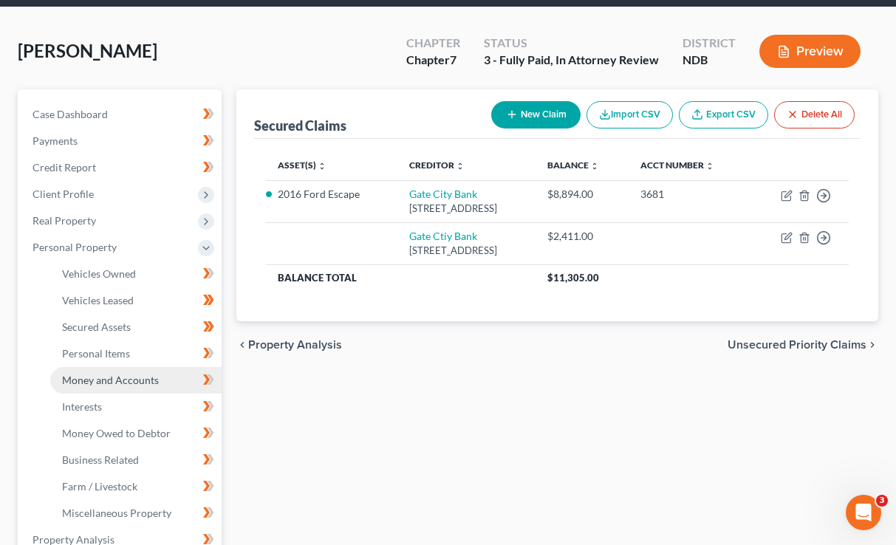
click at [137, 374] on span "Money and Accounts" at bounding box center [110, 380] width 97 height 13
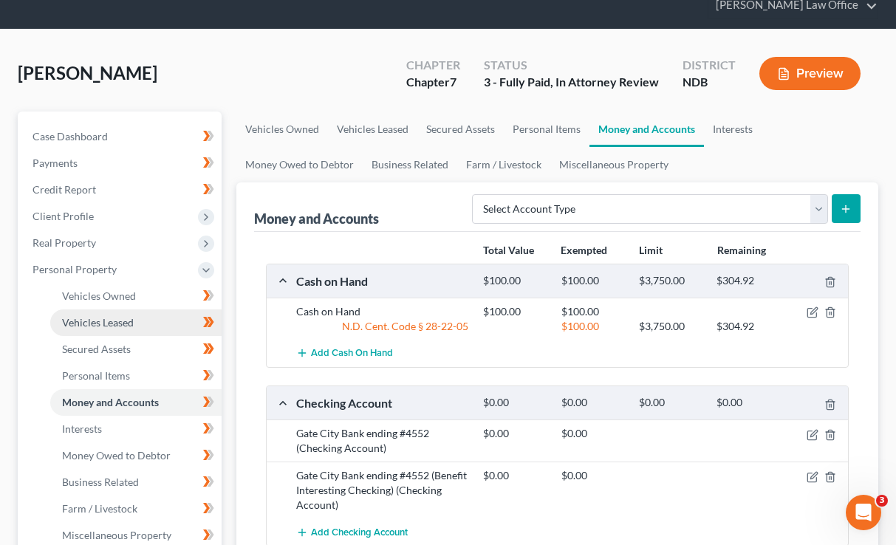
scroll to position [90, 0]
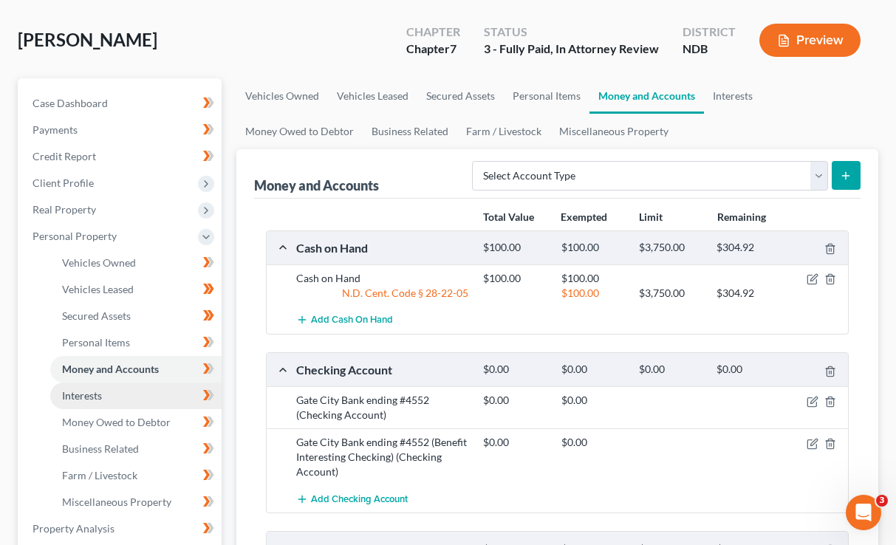
click at [126, 383] on link "Interests" at bounding box center [135, 396] width 171 height 27
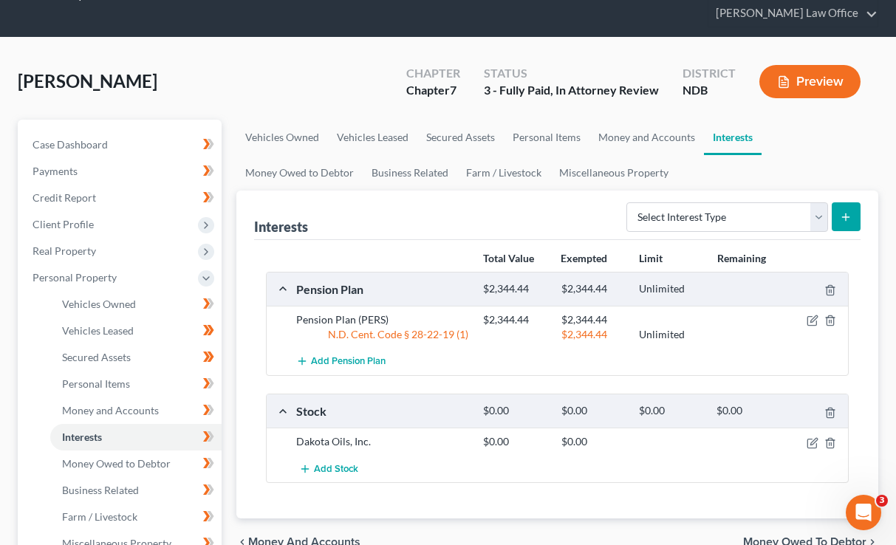
scroll to position [49, 0]
click at [129, 456] on span "Money Owed to Debtor" at bounding box center [116, 462] width 109 height 13
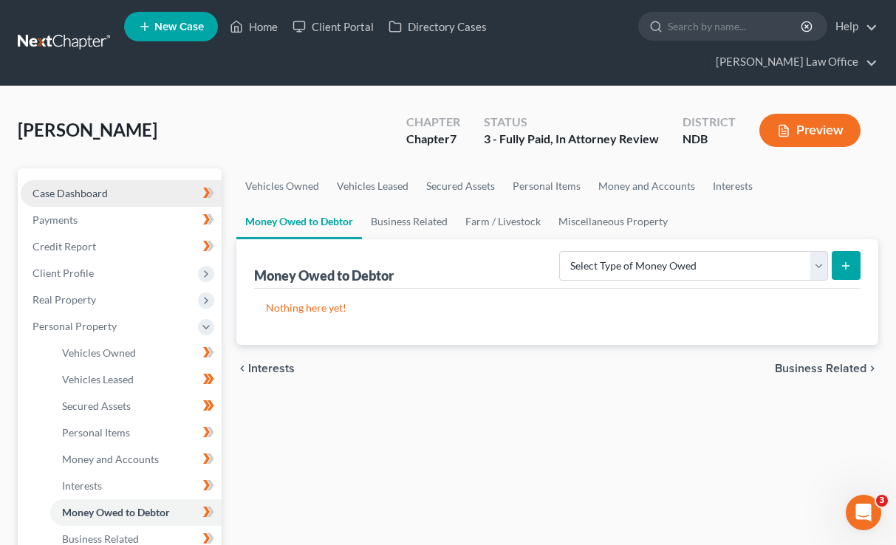
click at [117, 180] on link "Case Dashboard" at bounding box center [121, 193] width 201 height 27
select select "6"
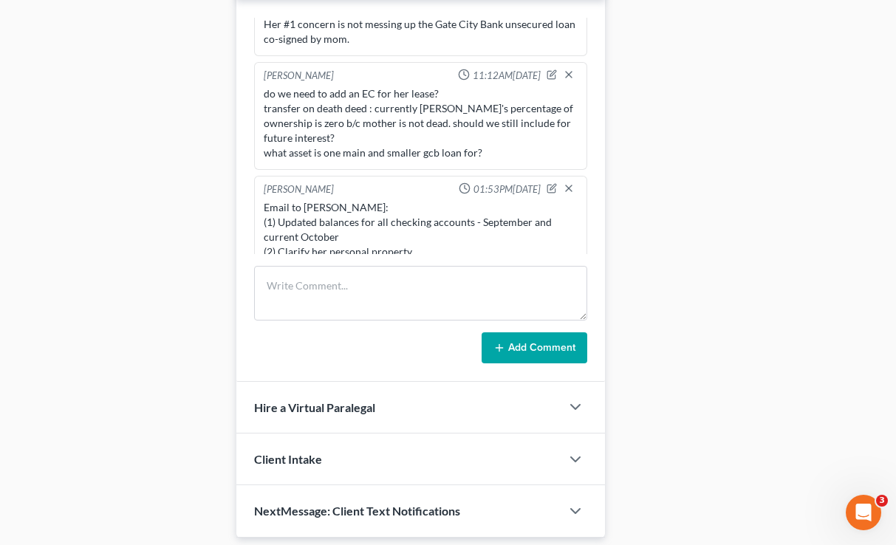
scroll to position [1178, 0]
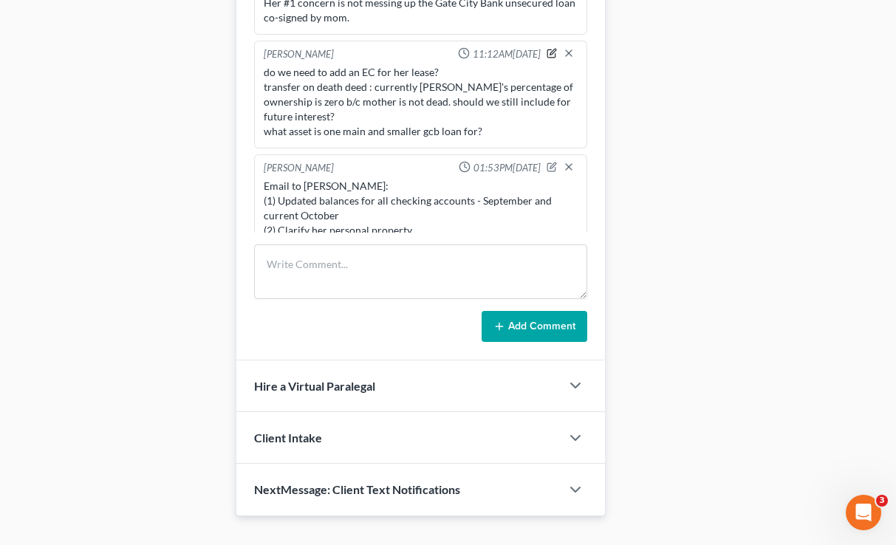
click at [548, 48] on icon "button" at bounding box center [552, 53] width 10 height 10
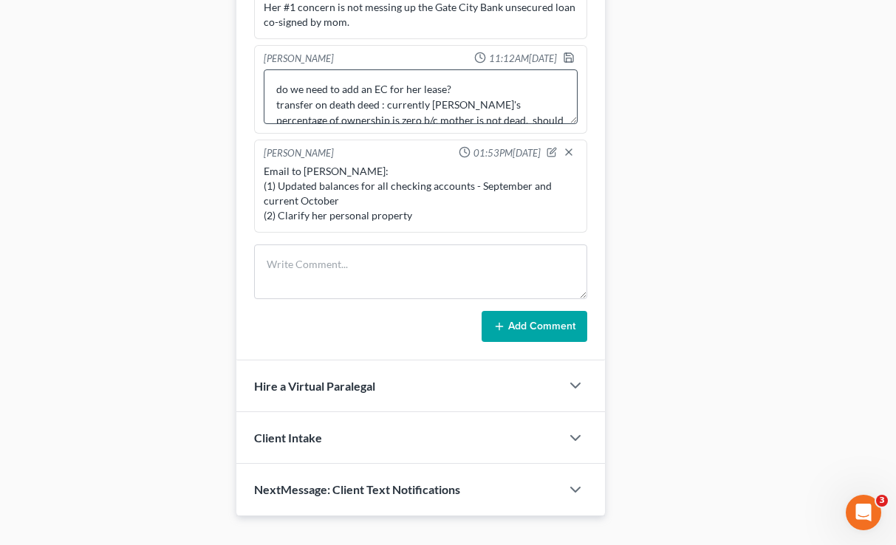
scroll to position [47, 0]
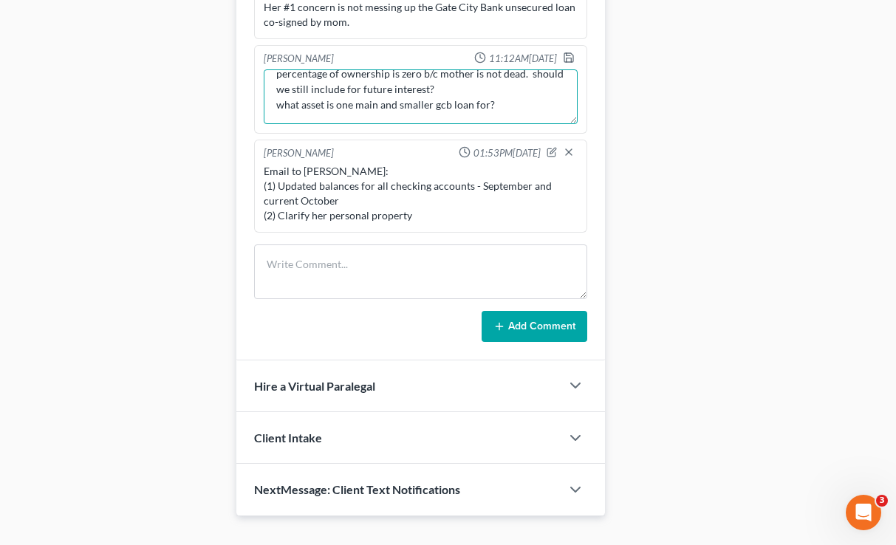
click at [500, 78] on textarea "do we need to add an EC for her lease? transfer on death deed : currently Lauri…" at bounding box center [420, 96] width 313 height 55
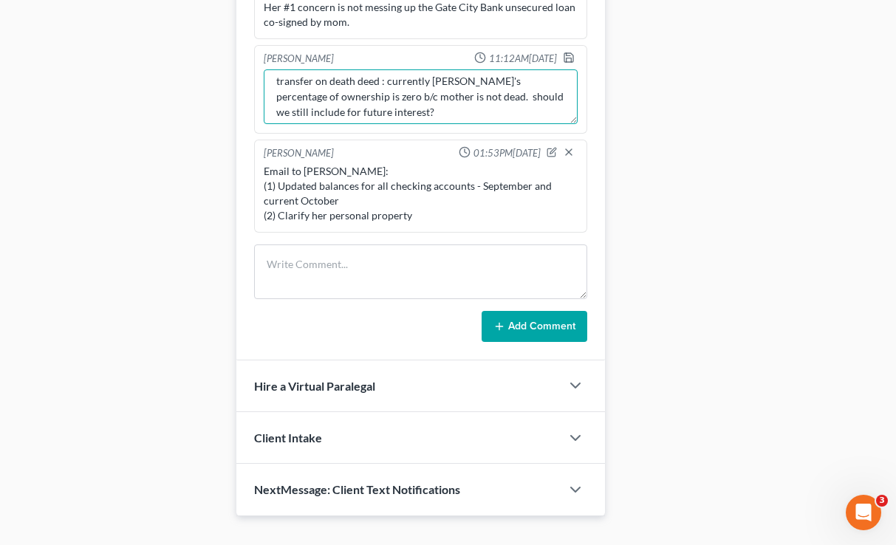
scroll to position [25, 0]
click at [394, 81] on textarea "do we need to add an EC for her lease? transfer on death deed : currently Lauri…" at bounding box center [420, 96] width 313 height 55
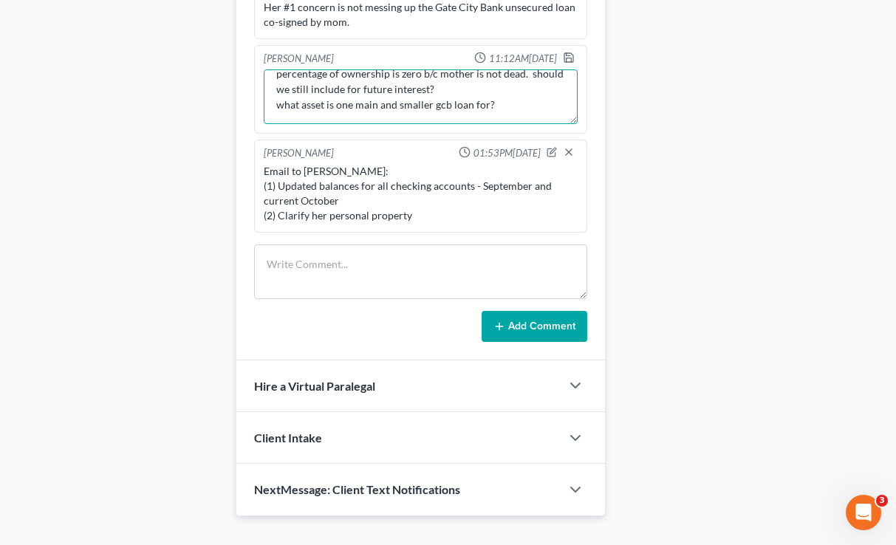
click at [508, 69] on textarea "do we need to add an EC for her lease? transfer on death deed : currently Lauri…" at bounding box center [420, 96] width 313 height 55
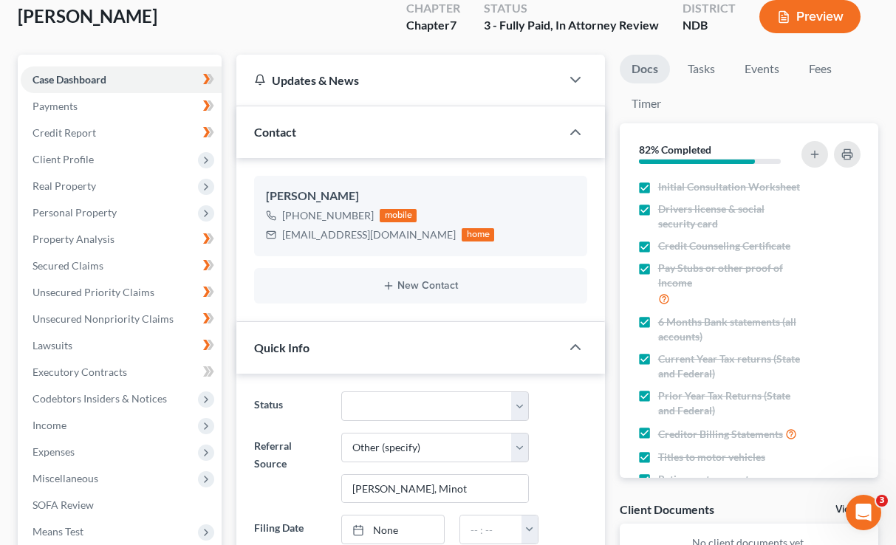
scroll to position [112, 0]
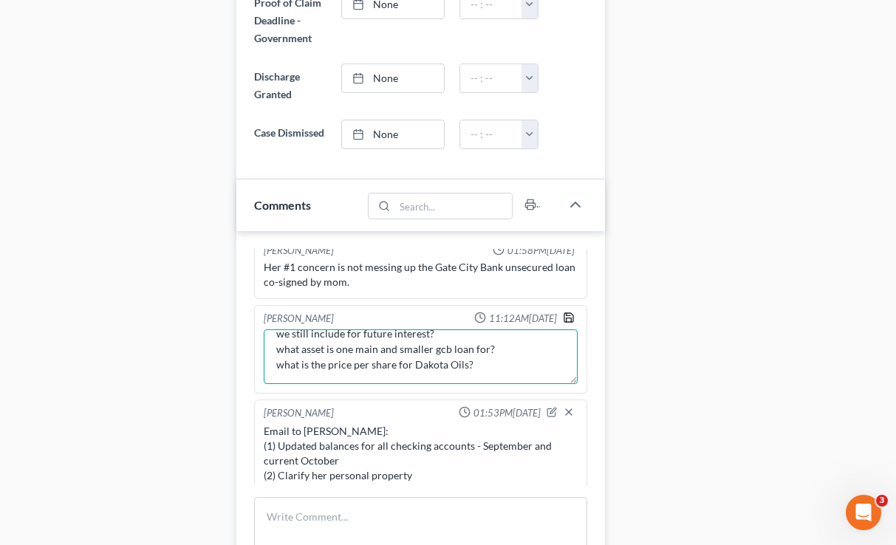
type textarea "do we need to add an EC for her lease? transfer on death deed : currently [PERS…"
click at [571, 312] on icon "button" at bounding box center [569, 318] width 12 height 12
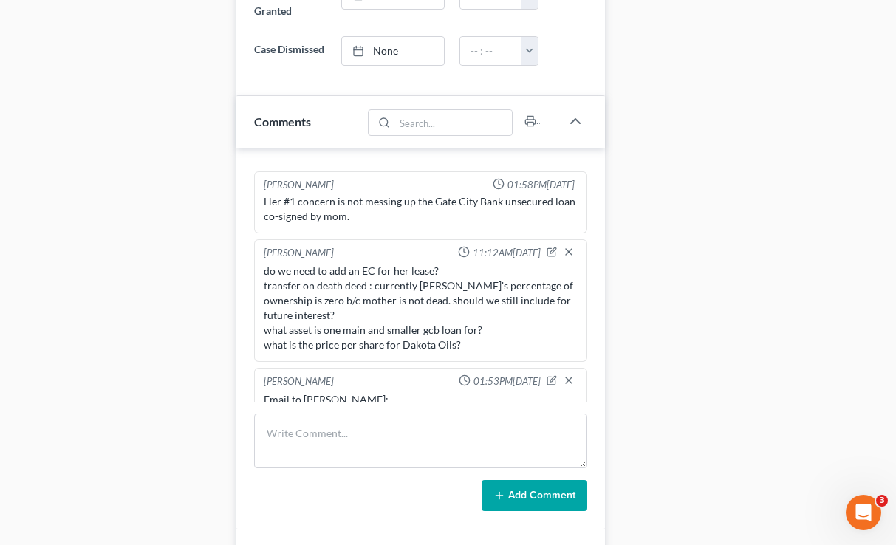
scroll to position [166, 0]
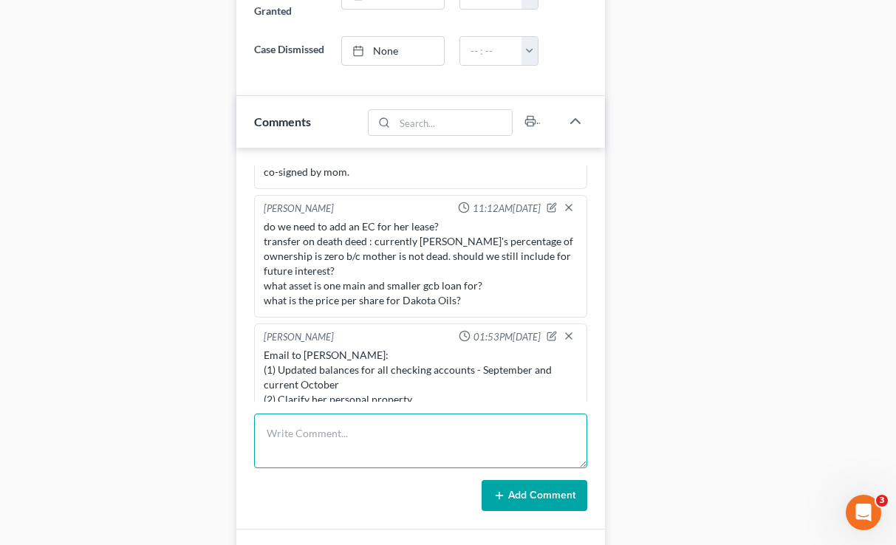
click at [344, 429] on textarea at bounding box center [420, 441] width 332 height 55
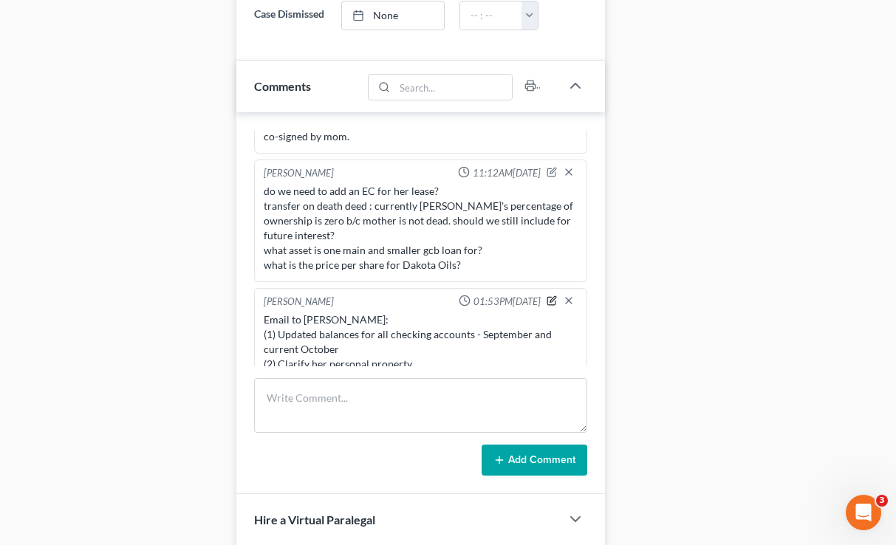
click at [552, 295] on icon "button" at bounding box center [552, 300] width 10 height 10
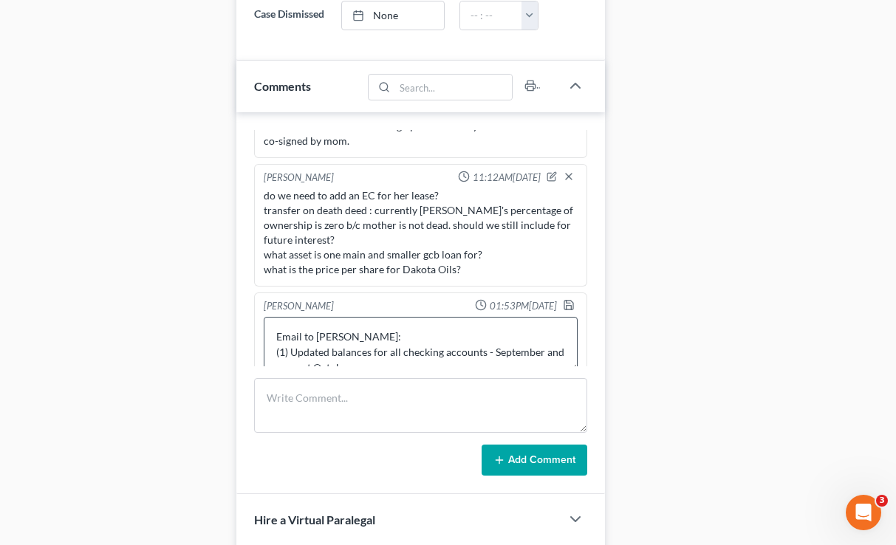
scroll to position [31, 0]
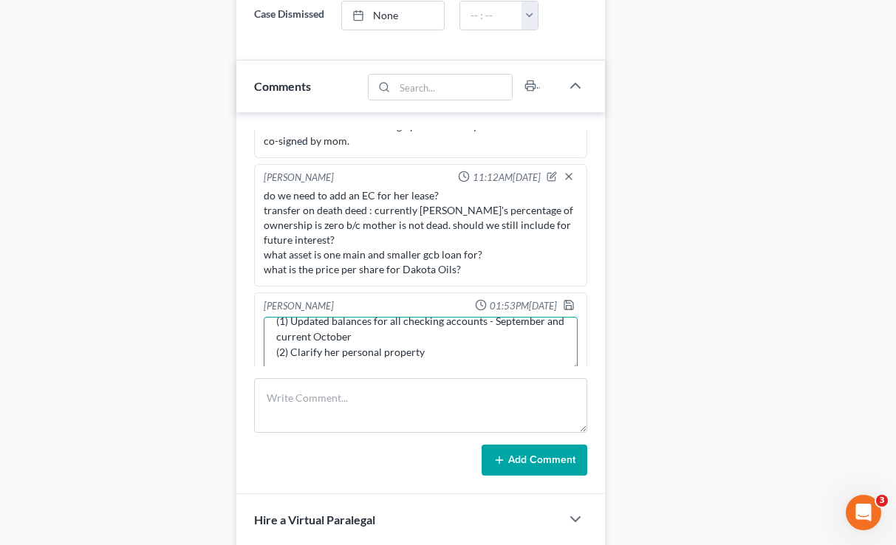
click at [451, 317] on textarea "Email to Laurie: (1) Updated balances for all checking accounts - September and…" at bounding box center [420, 344] width 313 height 55
drag, startPoint x: 466, startPoint y: 312, endPoint x: 255, endPoint y: 292, distance: 212.2
click at [255, 292] on div "Brooke Benner 01:53PM, 10/11/2025 Email to Laurie: (1) Updated balances for all…" at bounding box center [420, 336] width 332 height 89
type textarea "Email to Laurie: (1) Updated balances for all checking accounts - September and…"
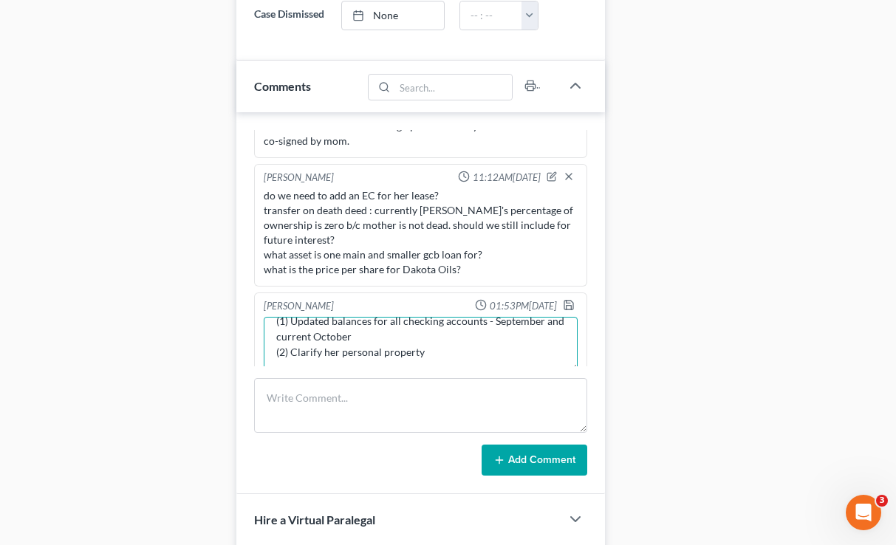
scroll to position [31, 0]
click at [565, 299] on icon "button" at bounding box center [569, 305] width 12 height 12
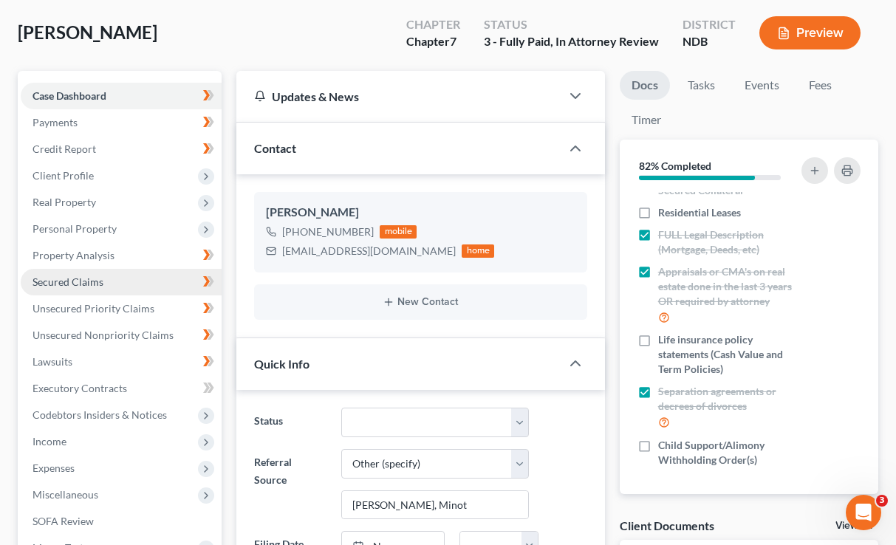
scroll to position [114, 0]
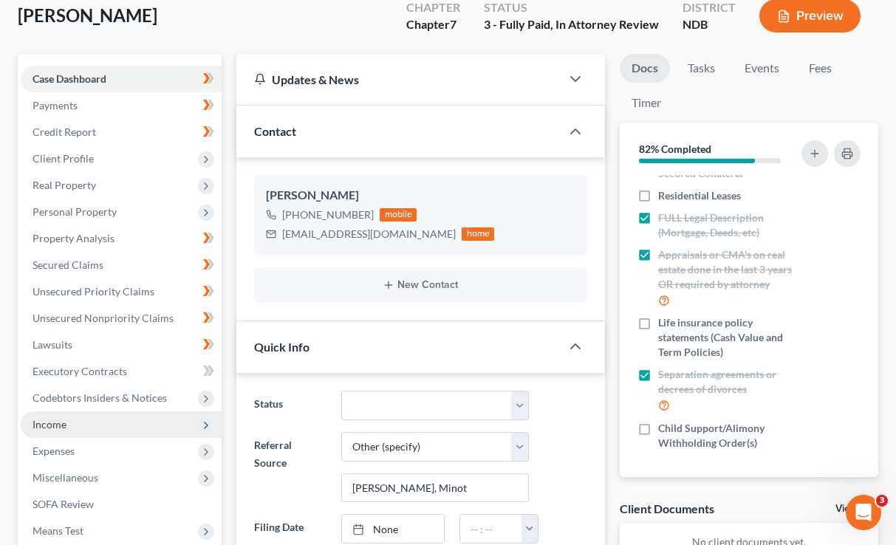
click at [79, 411] on span "Income" at bounding box center [121, 424] width 201 height 27
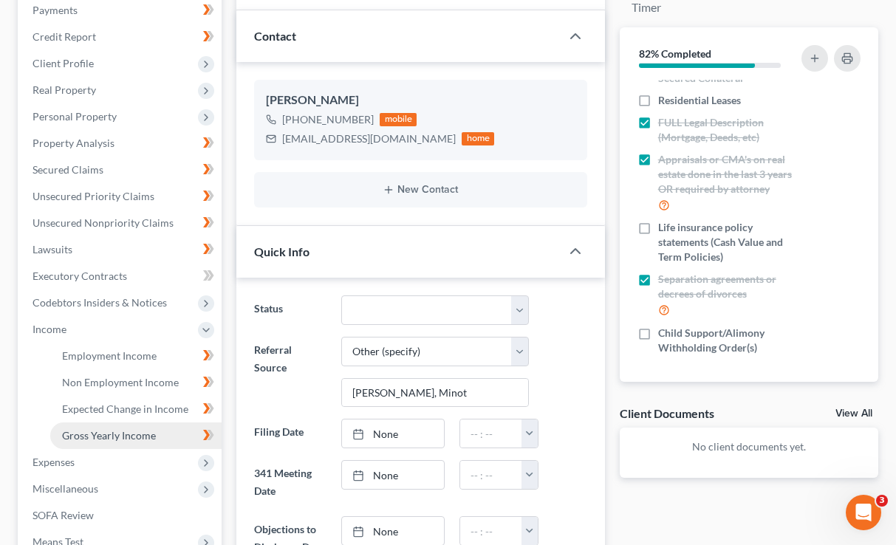
scroll to position [212, 0]
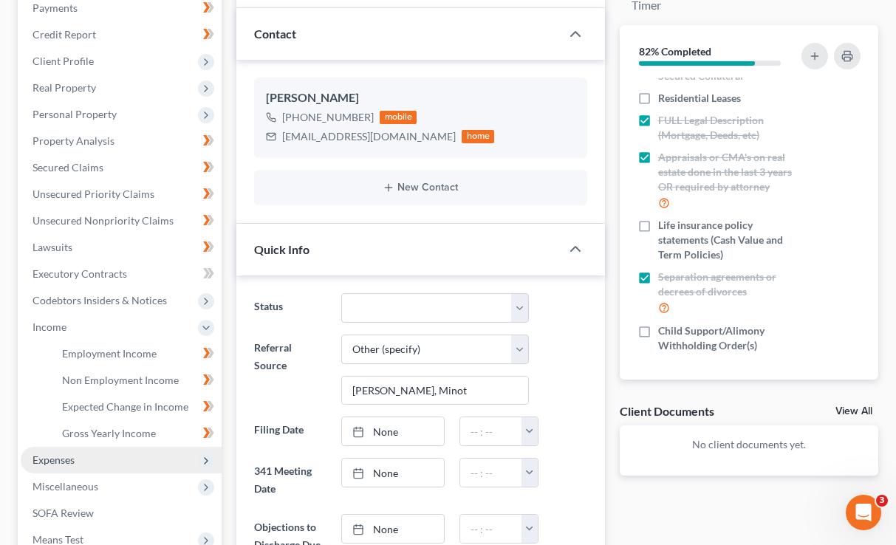
click at [81, 447] on span "Expenses" at bounding box center [121, 460] width 201 height 27
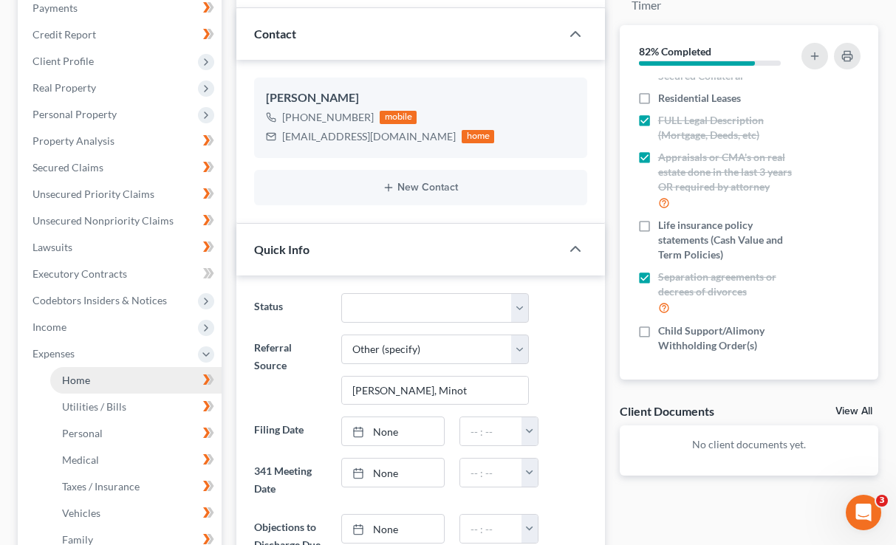
click at [114, 367] on link "Home" at bounding box center [135, 380] width 171 height 27
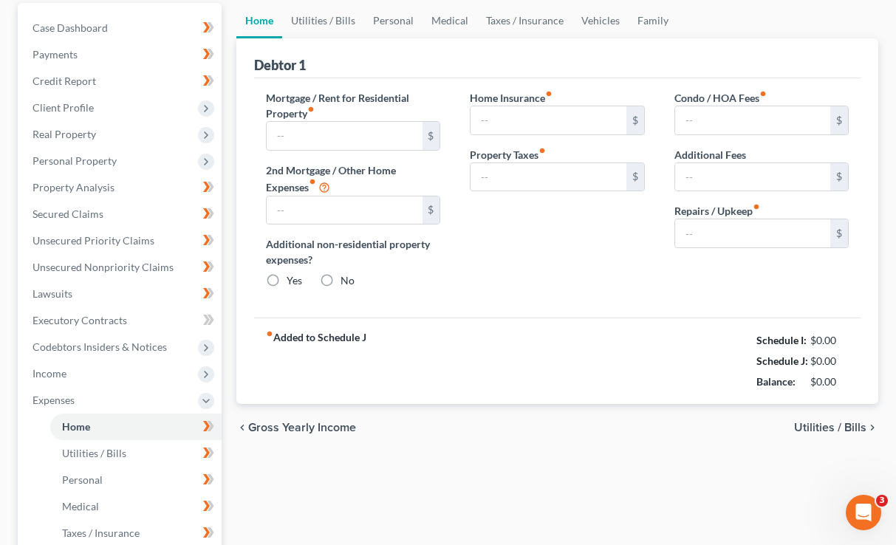
type input "800.00"
type input "0.00"
radio input "true"
type input "7.40"
type input "0.00"
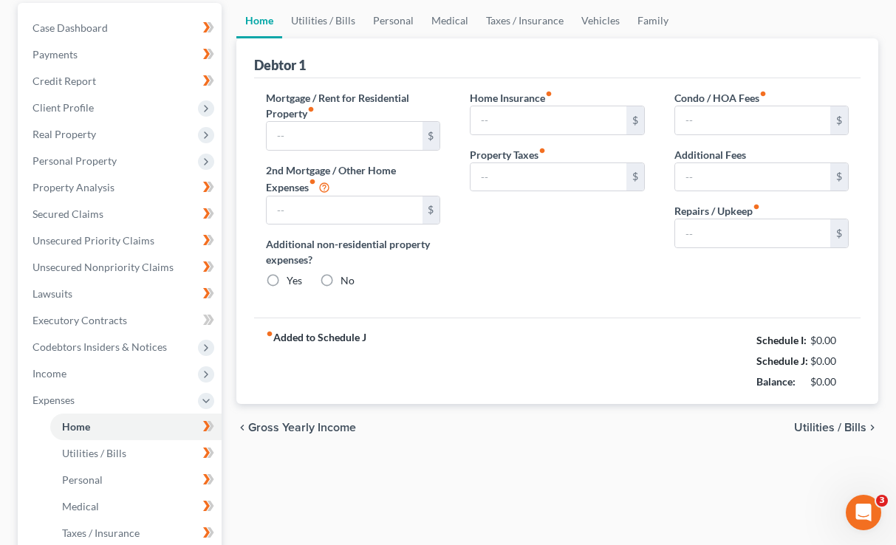
type input "0.00"
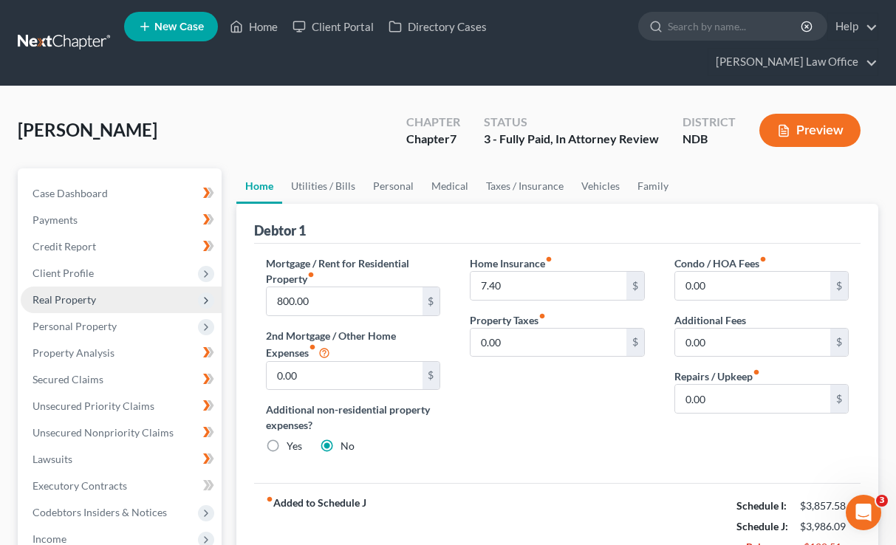
click at [120, 287] on span "Real Property" at bounding box center [121, 300] width 201 height 27
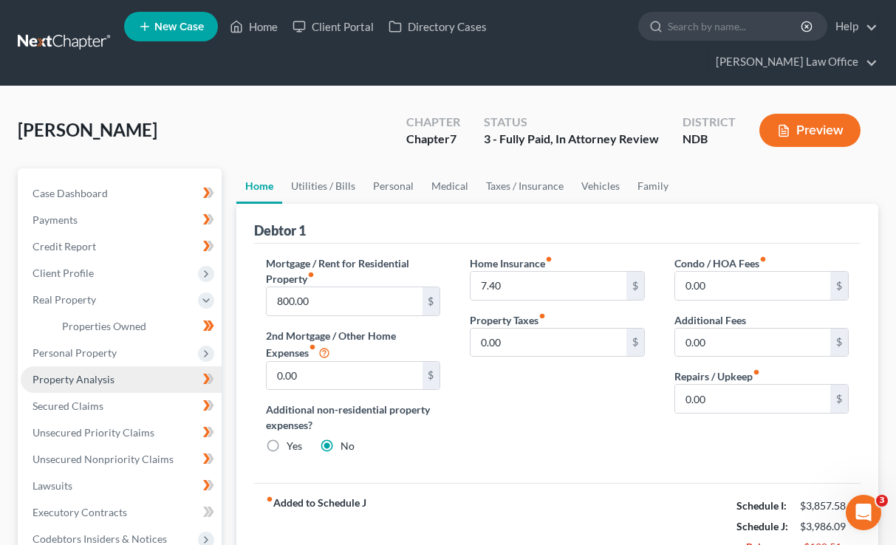
click at [104, 373] on span "Property Analysis" at bounding box center [73, 379] width 82 height 13
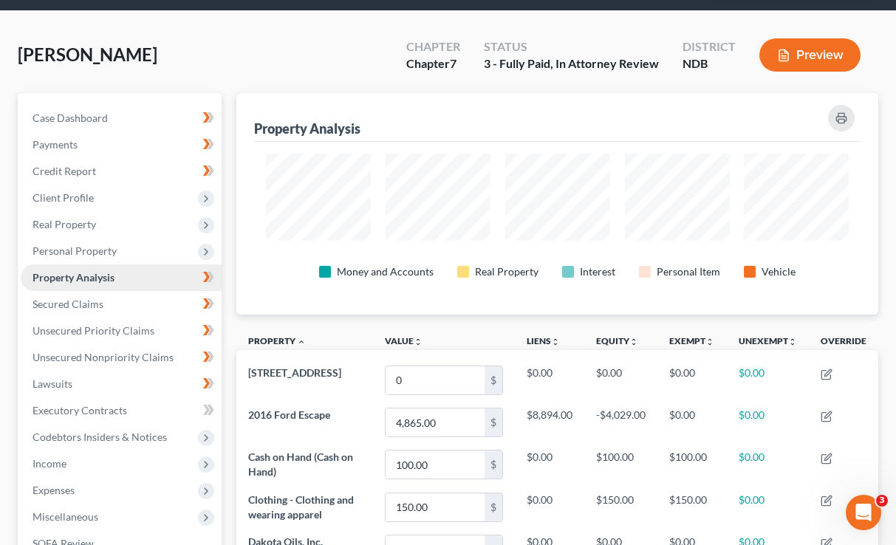
scroll to position [738330, 737910]
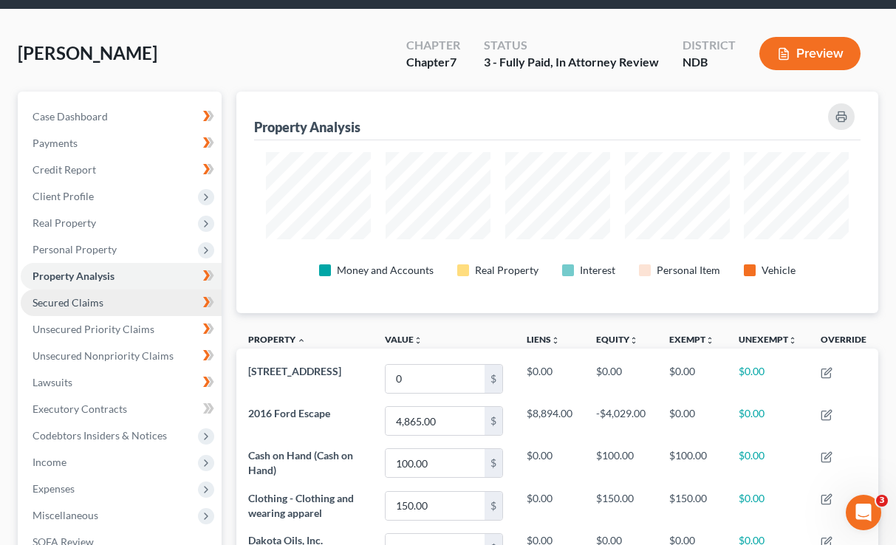
click at [127, 290] on link "Secured Claims" at bounding box center [121, 303] width 201 height 27
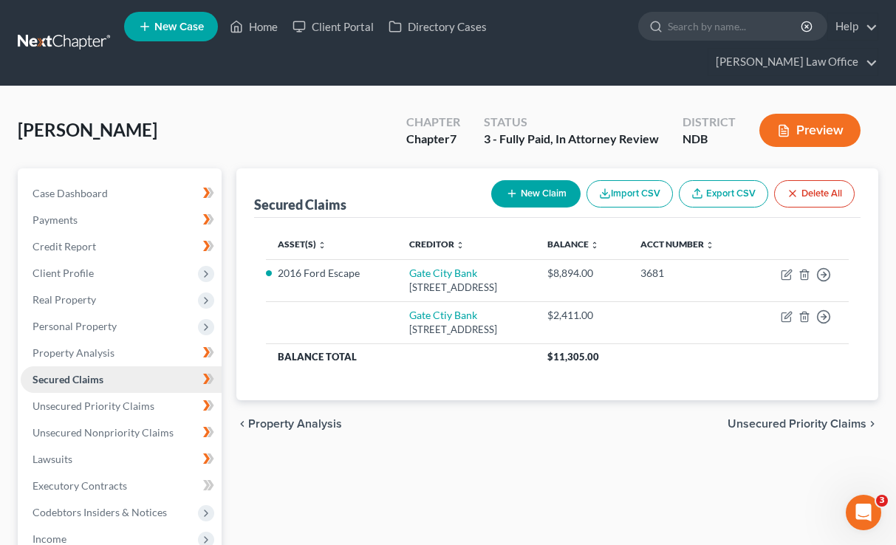
click at [119, 366] on link "Secured Claims" at bounding box center [121, 379] width 201 height 27
click at [118, 340] on link "Property Analysis" at bounding box center [121, 353] width 201 height 27
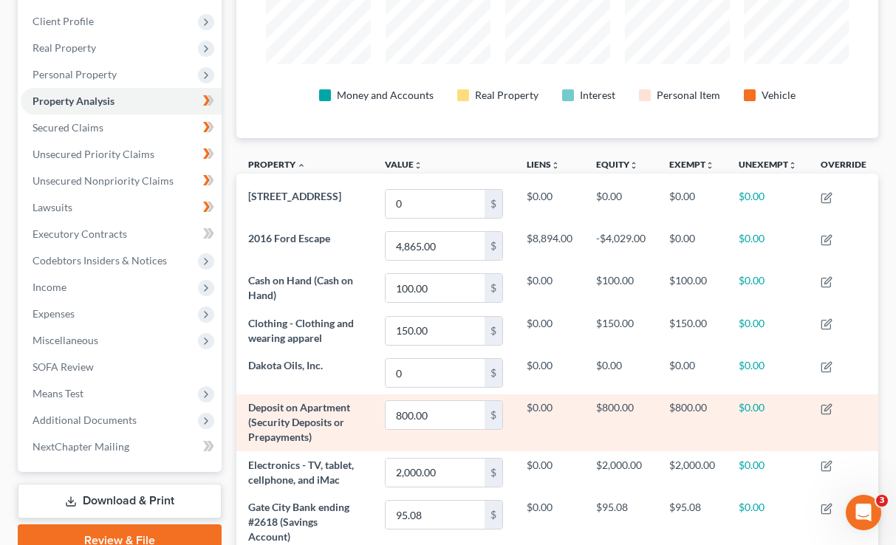
scroll to position [250, 0]
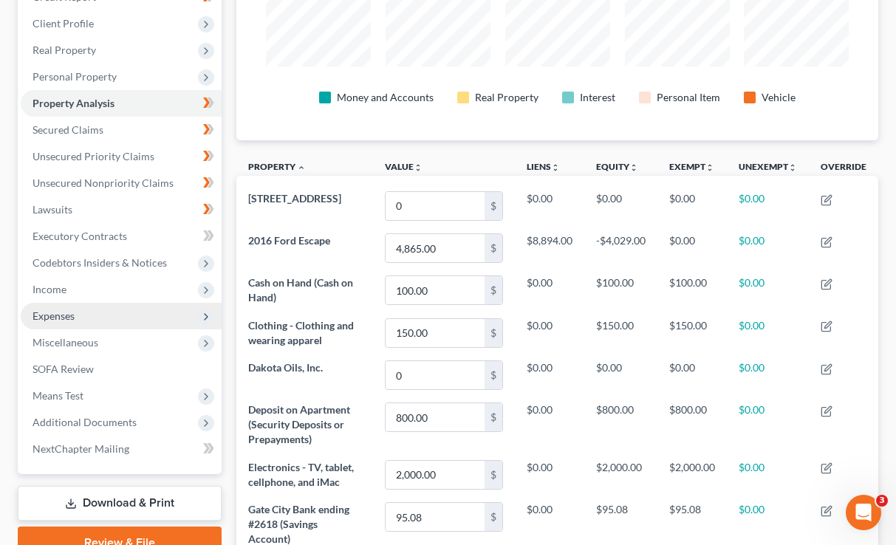
click at [117, 303] on span "Expenses" at bounding box center [121, 316] width 201 height 27
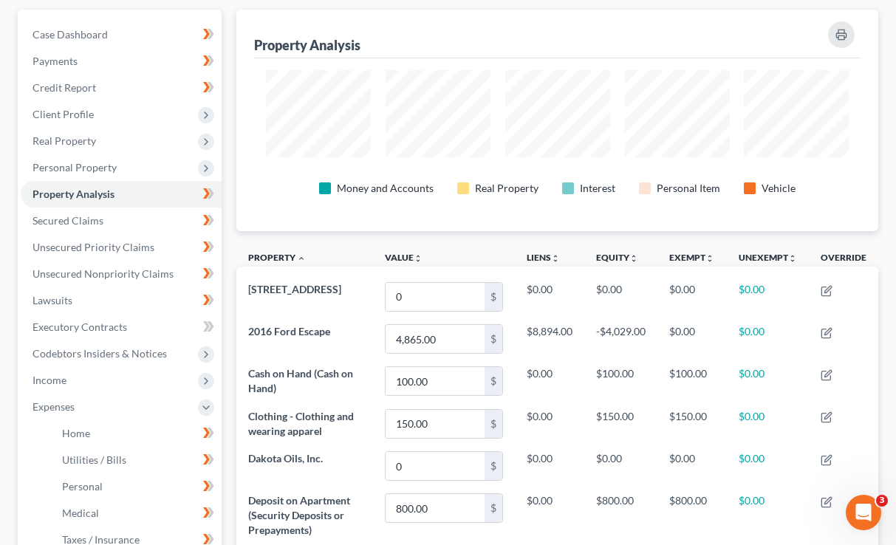
scroll to position [144, 0]
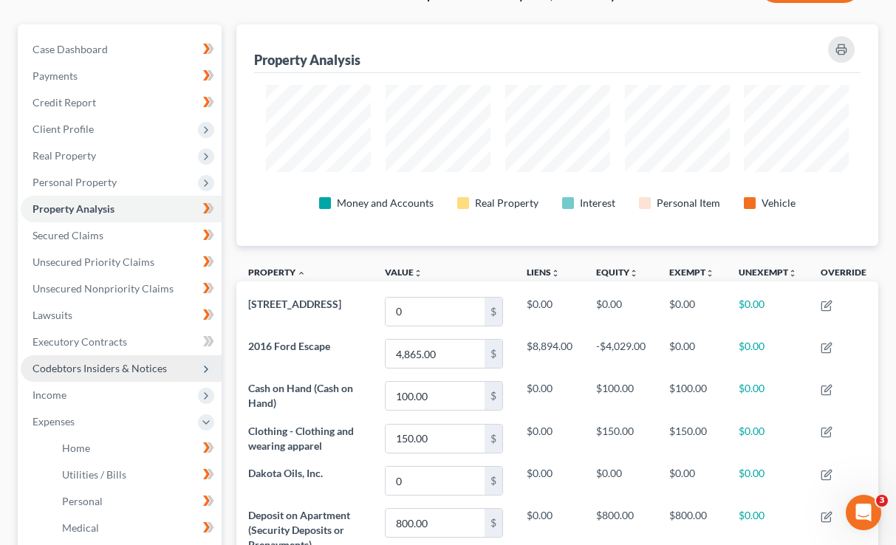
click at [109, 355] on span "Codebtors Insiders & Notices" at bounding box center [121, 368] width 201 height 27
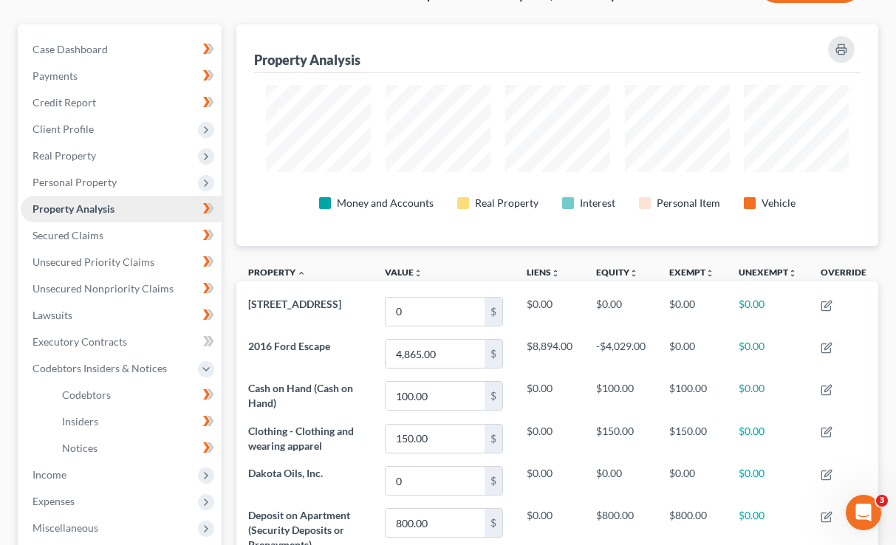
click at [145, 196] on link "Property Analysis" at bounding box center [121, 209] width 201 height 27
click at [143, 222] on link "Secured Claims" at bounding box center [121, 235] width 201 height 27
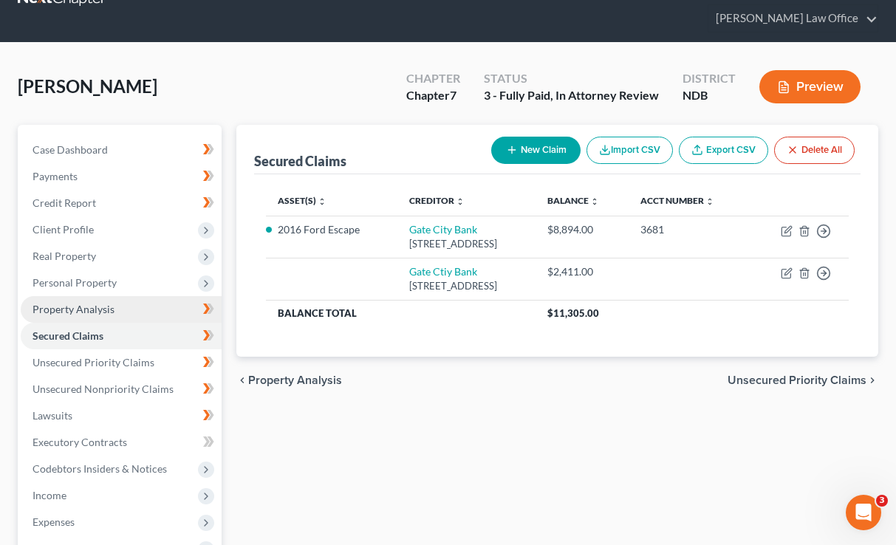
scroll to position [62, 0]
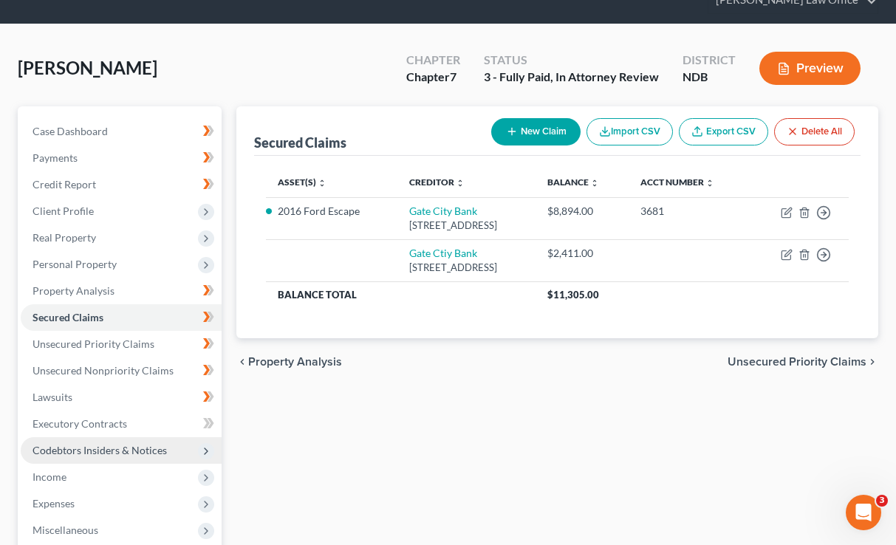
click at [89, 444] on span "Codebtors Insiders & Notices" at bounding box center [99, 450] width 134 height 13
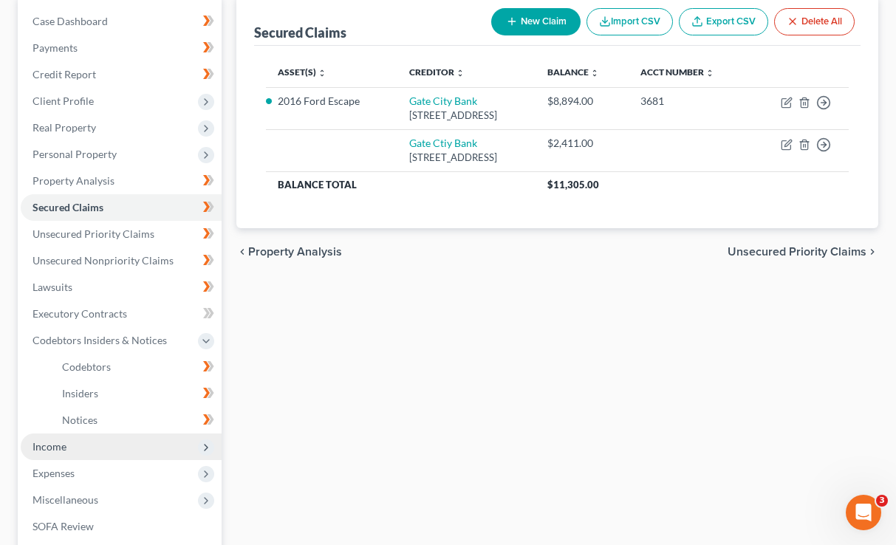
click at [89, 434] on span "Income" at bounding box center [121, 447] width 201 height 27
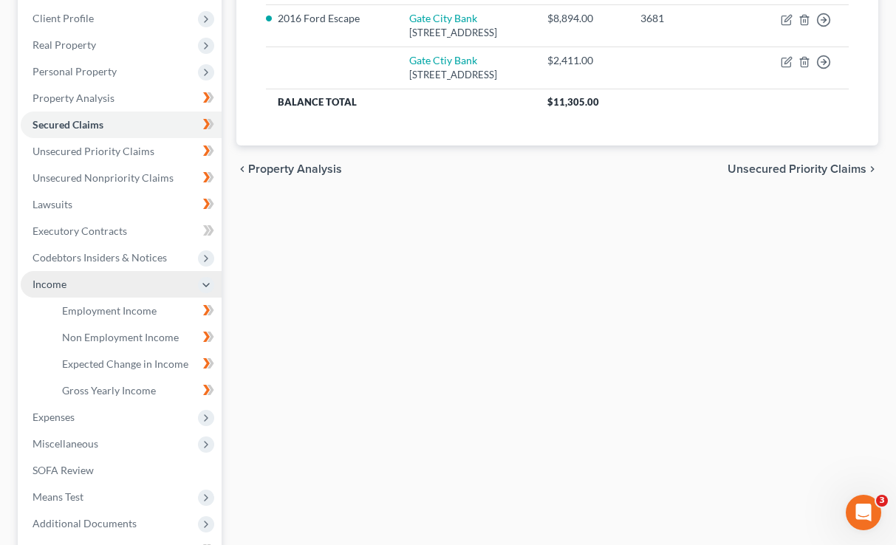
scroll to position [267, 0]
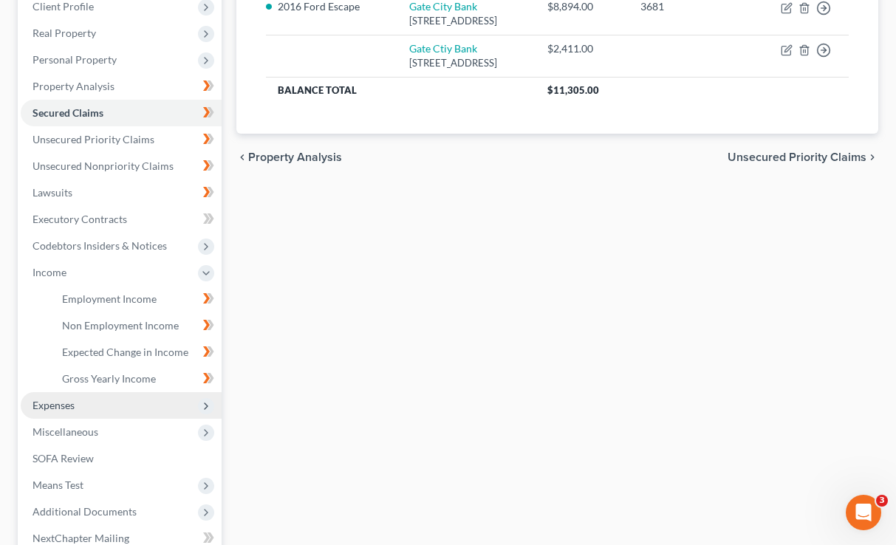
click at [73, 399] on span "Expenses" at bounding box center [53, 405] width 42 height 13
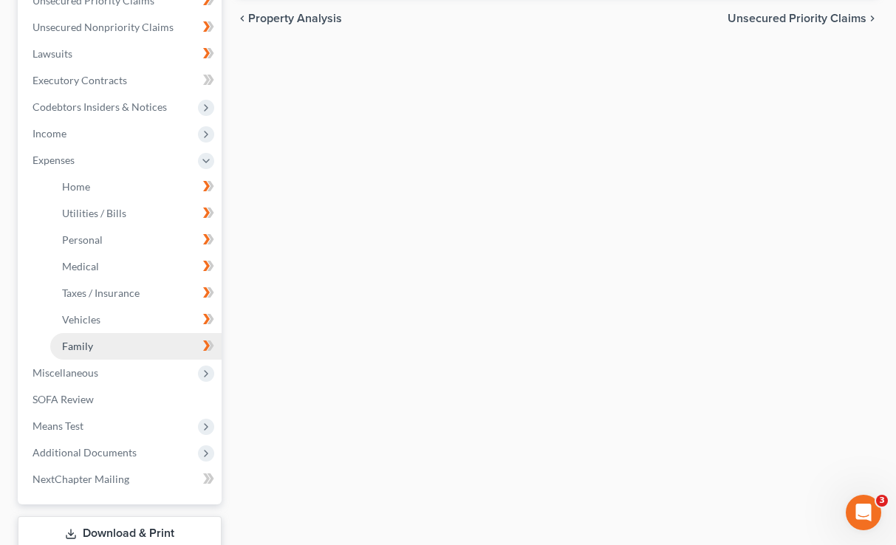
click at [78, 333] on link "Family" at bounding box center [135, 346] width 171 height 27
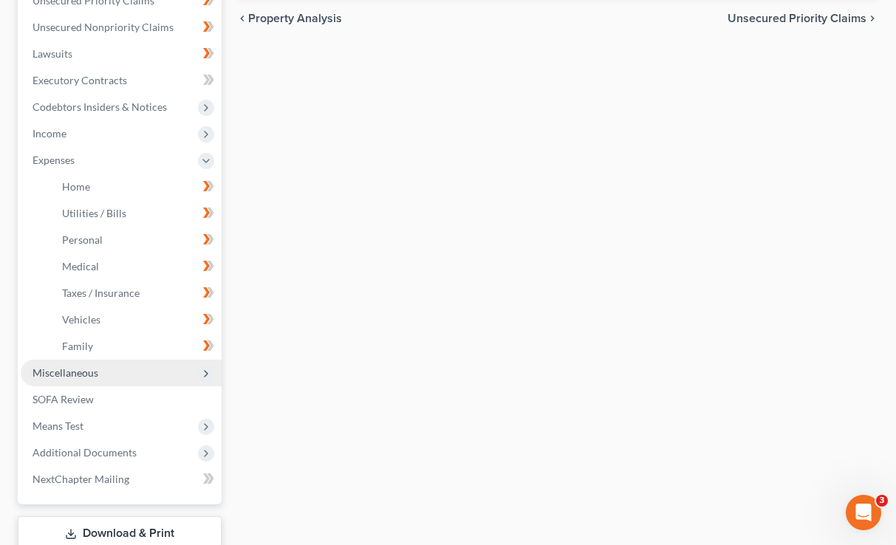
click at [78, 366] on span "Miscellaneous" at bounding box center [65, 372] width 66 height 13
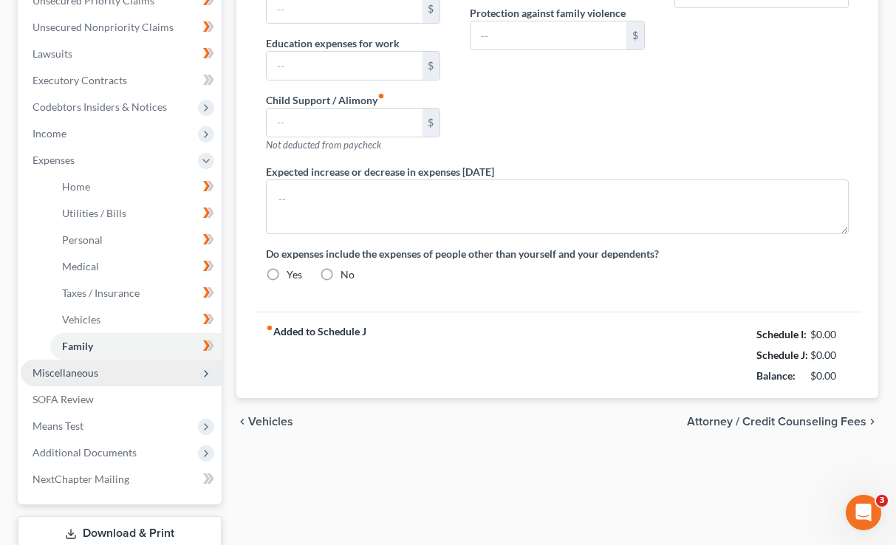
type input "0.00"
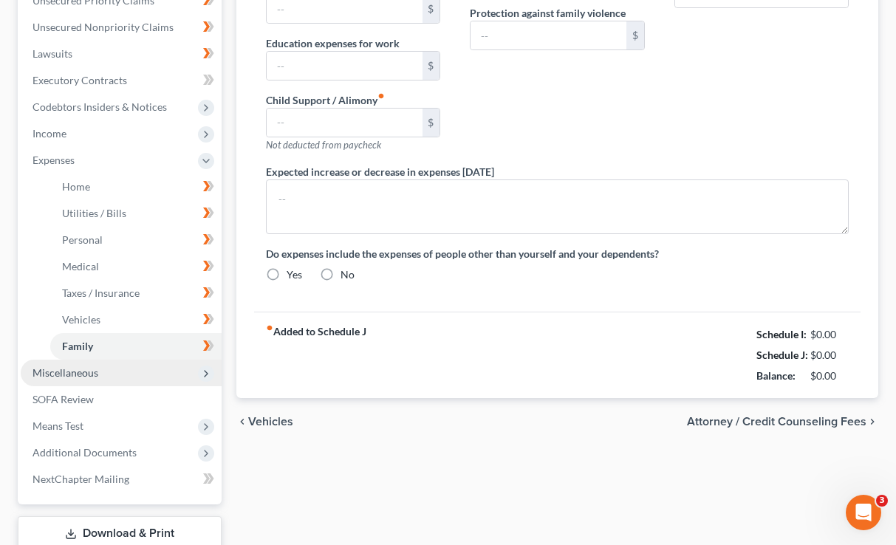
type input "0.00"
type input "200.00"
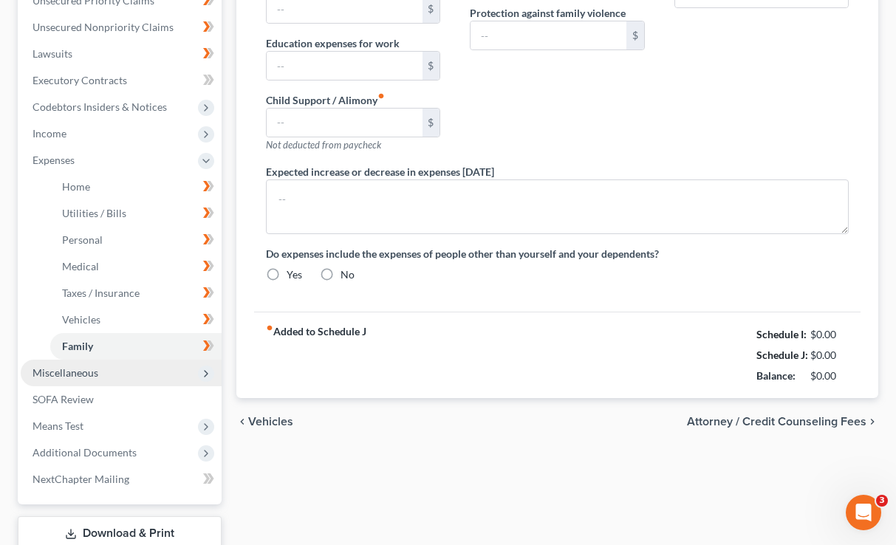
type input "Pet Food/Veterinary Expense"
radio input "true"
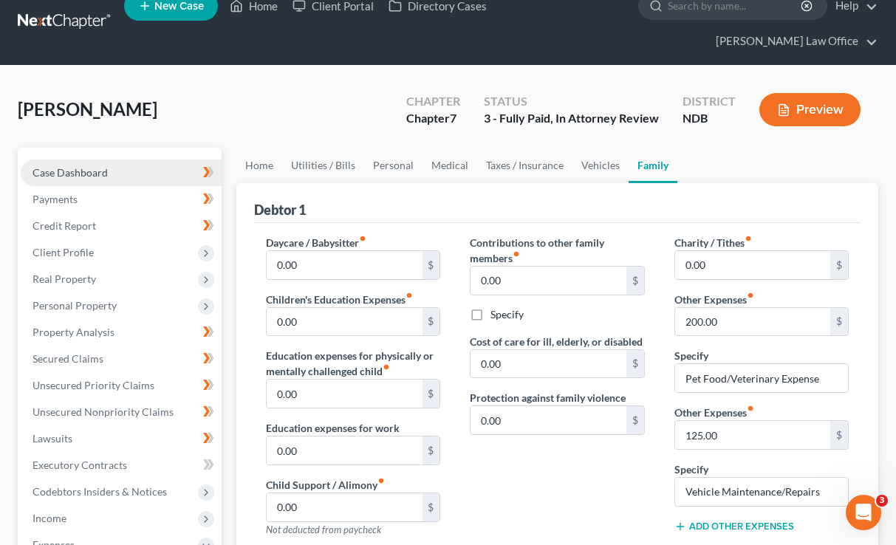
click at [98, 166] on span "Case Dashboard" at bounding box center [69, 172] width 75 height 13
select select "6"
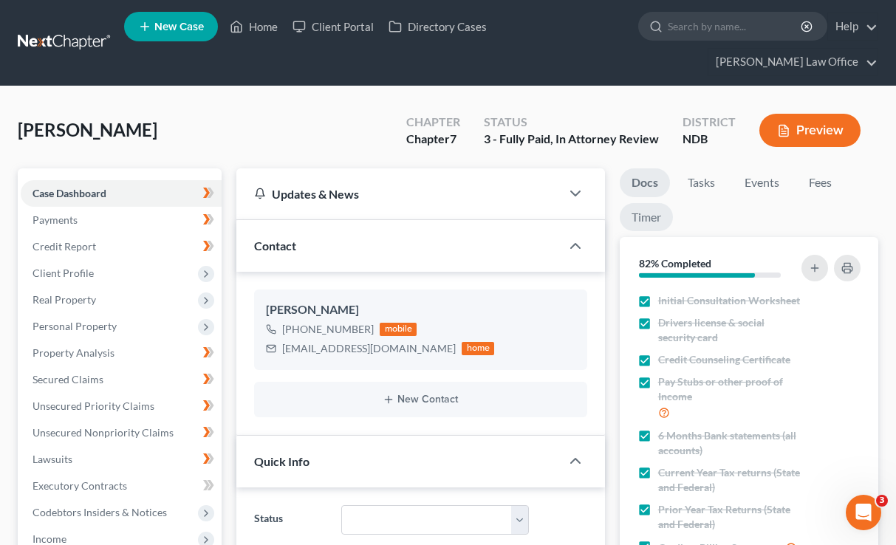
click at [638, 203] on link "Timer" at bounding box center [646, 217] width 53 height 29
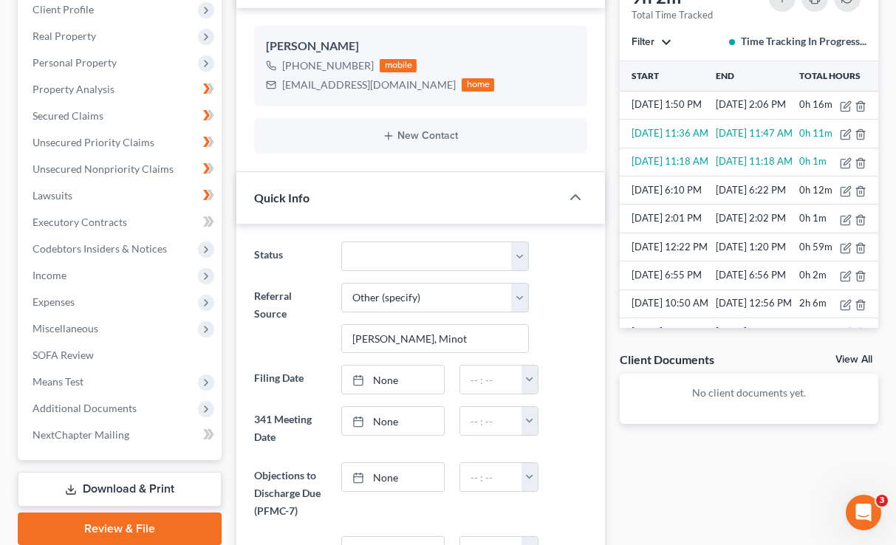
scroll to position [256, 0]
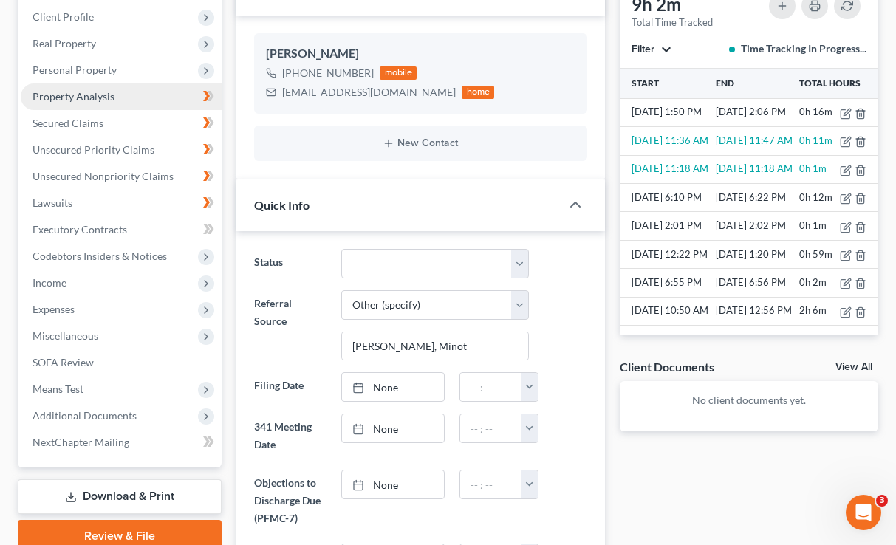
click at [105, 83] on link "Property Analysis" at bounding box center [121, 96] width 201 height 27
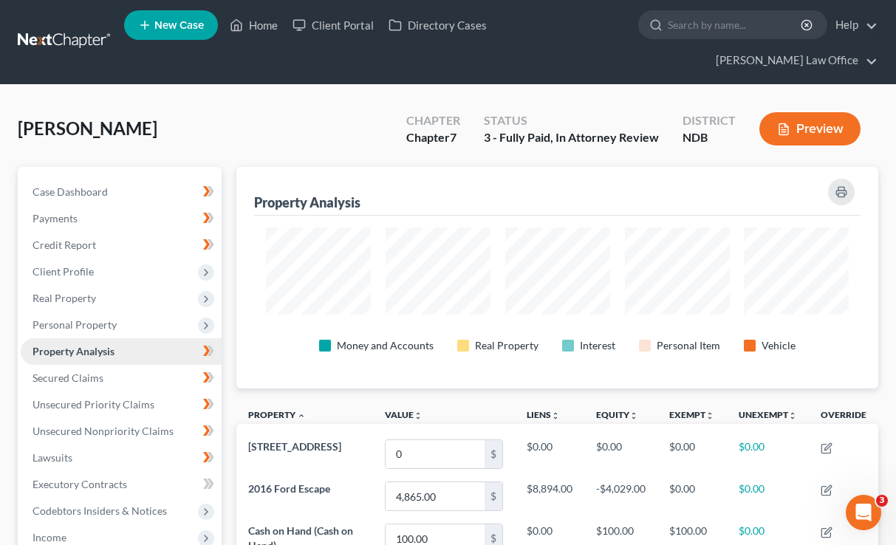
scroll to position [738330, 737910]
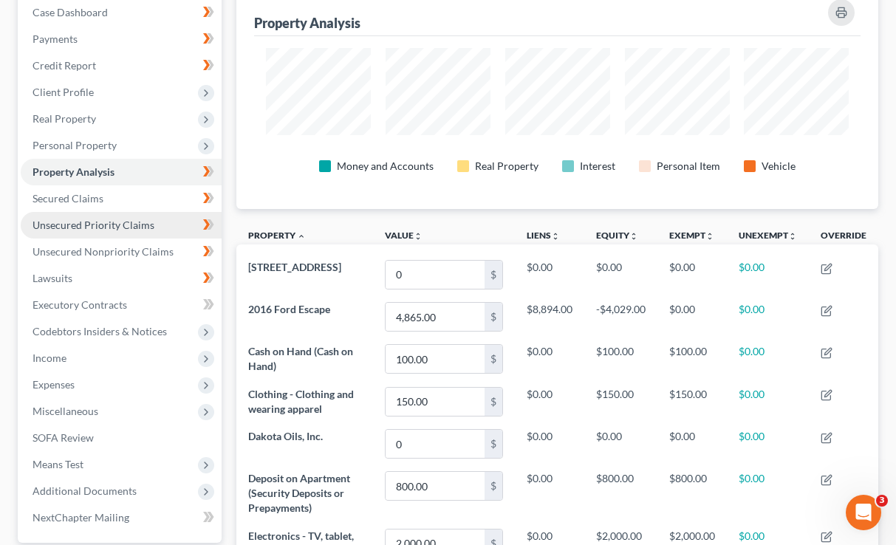
click at [120, 212] on link "Unsecured Priority Claims" at bounding box center [121, 225] width 201 height 27
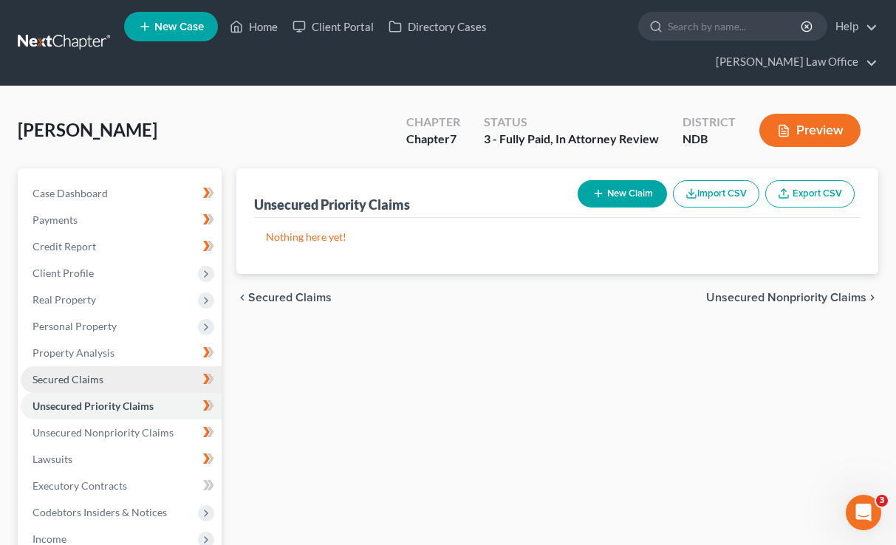
click at [123, 366] on link "Secured Claims" at bounding box center [121, 379] width 201 height 27
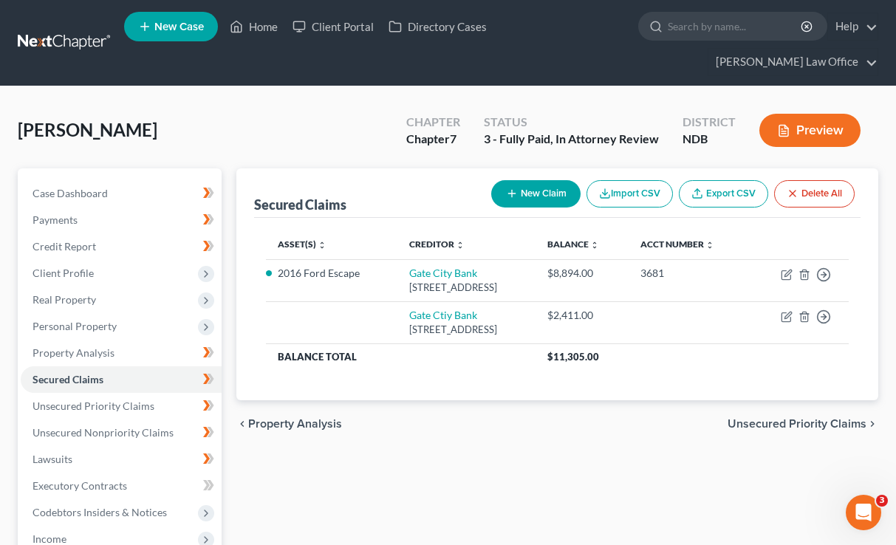
click at [300, 418] on span "Property Analysis" at bounding box center [295, 424] width 94 height 12
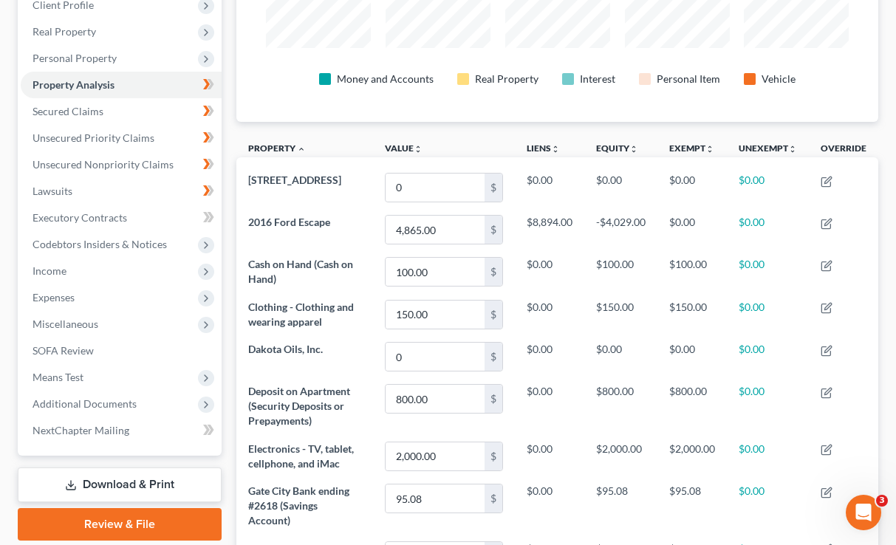
scroll to position [263, 0]
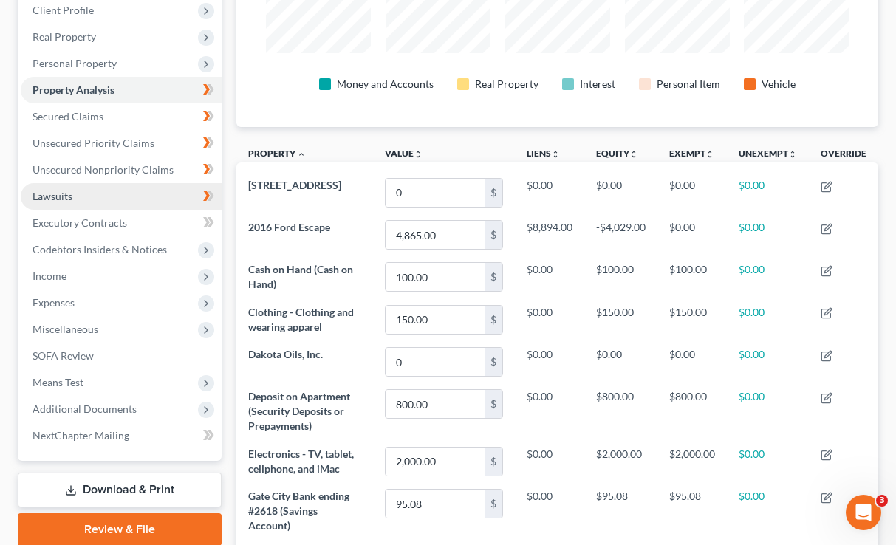
click at [127, 183] on link "Lawsuits" at bounding box center [121, 196] width 201 height 27
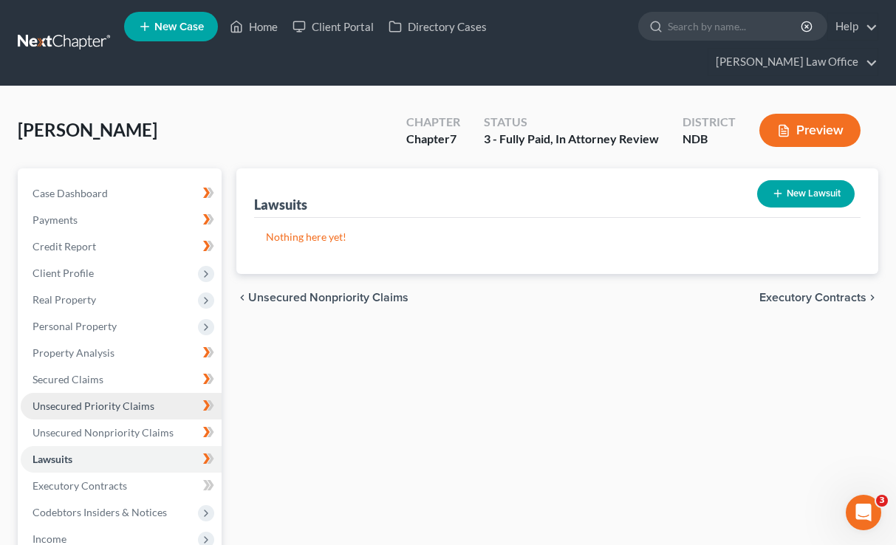
click at [107, 400] on span "Unsecured Priority Claims" at bounding box center [93, 406] width 122 height 13
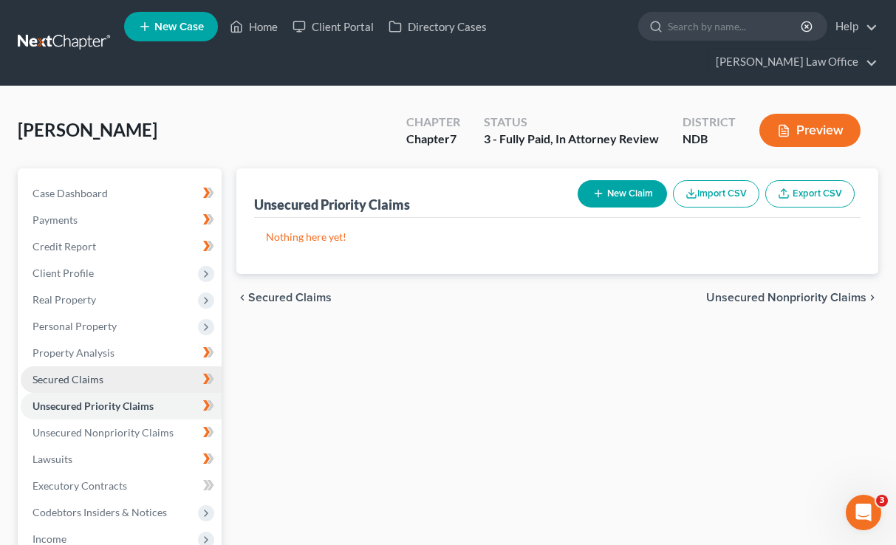
click at [142, 366] on link "Secured Claims" at bounding box center [121, 379] width 201 height 27
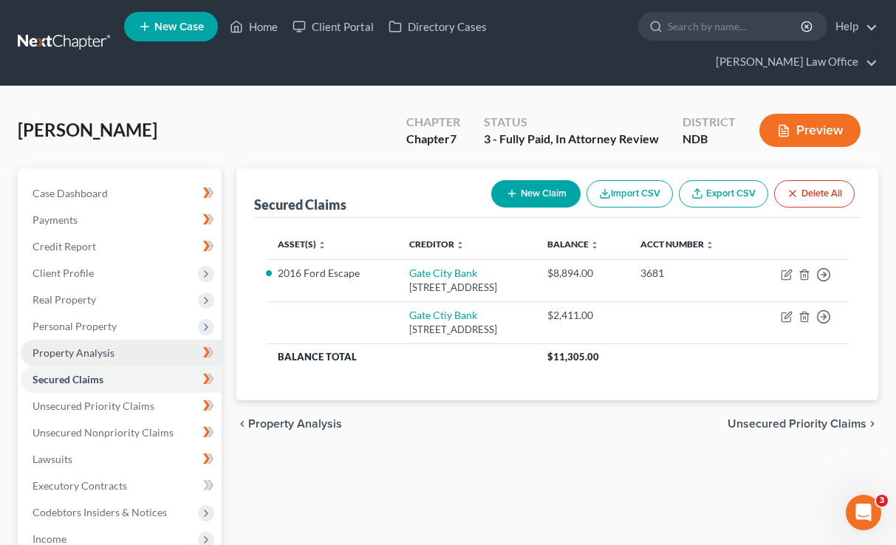
click at [134, 340] on link "Property Analysis" at bounding box center [121, 353] width 201 height 27
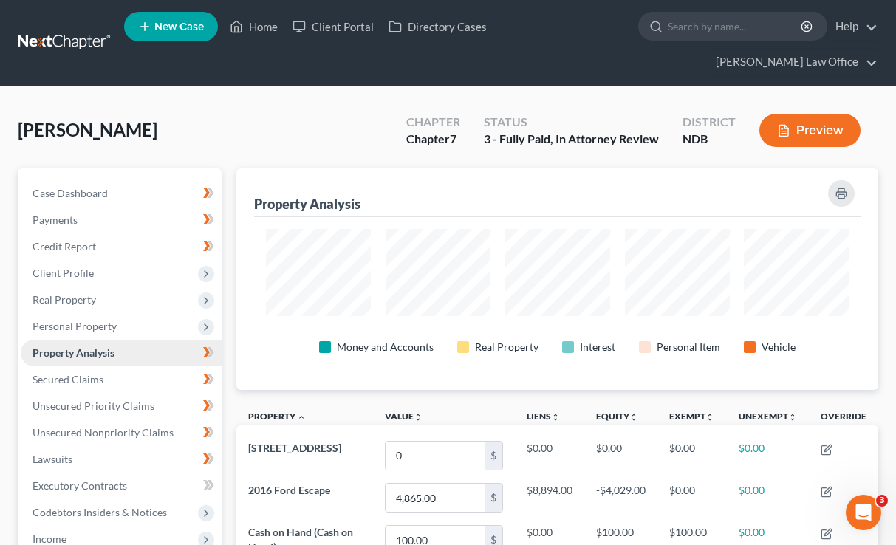
scroll to position [222, 641]
click at [126, 313] on span "Personal Property" at bounding box center [121, 326] width 201 height 27
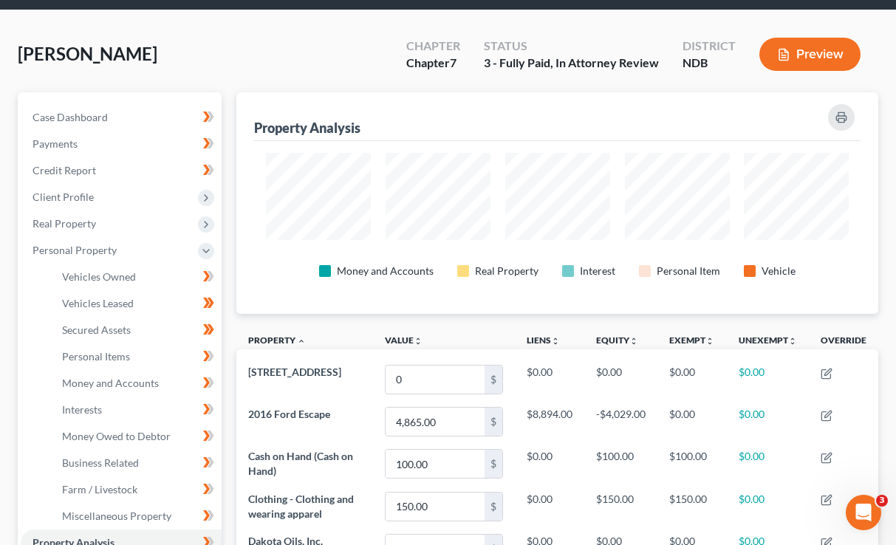
scroll to position [79, 0]
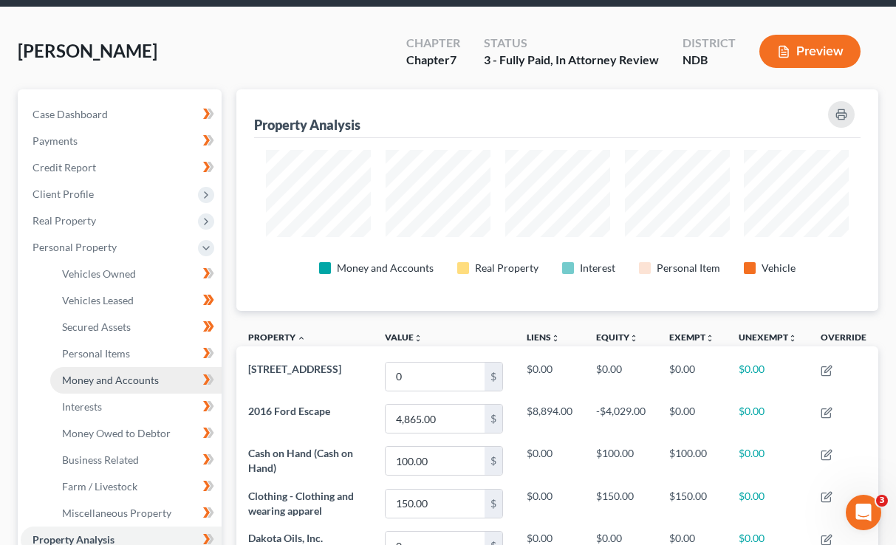
click at [98, 374] on span "Money and Accounts" at bounding box center [110, 380] width 97 height 13
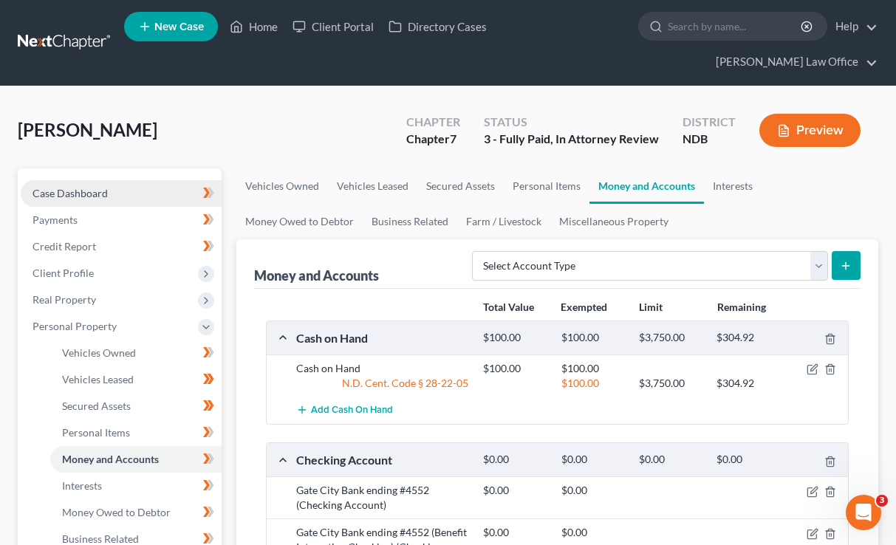
click at [106, 187] on span "Case Dashboard" at bounding box center [69, 193] width 75 height 13
select select "6"
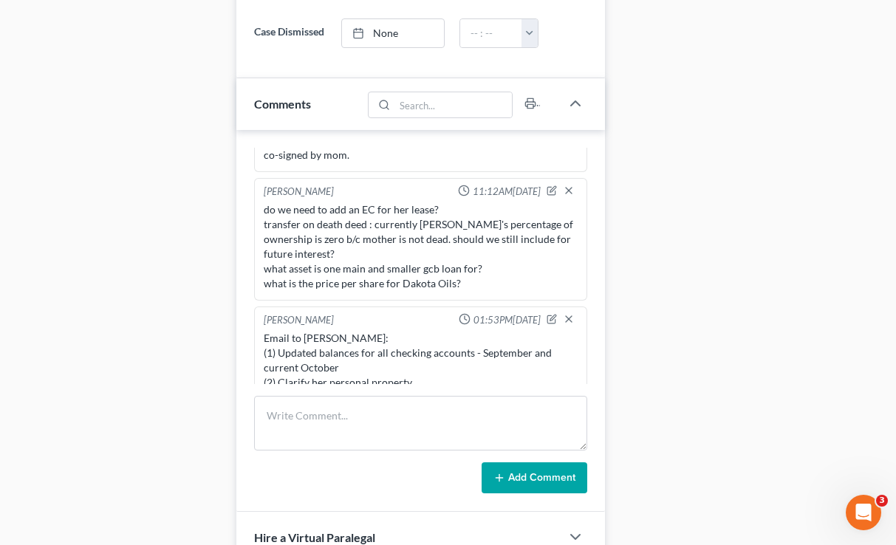
scroll to position [166, 0]
click at [550, 313] on icon "button" at bounding box center [552, 318] width 10 height 10
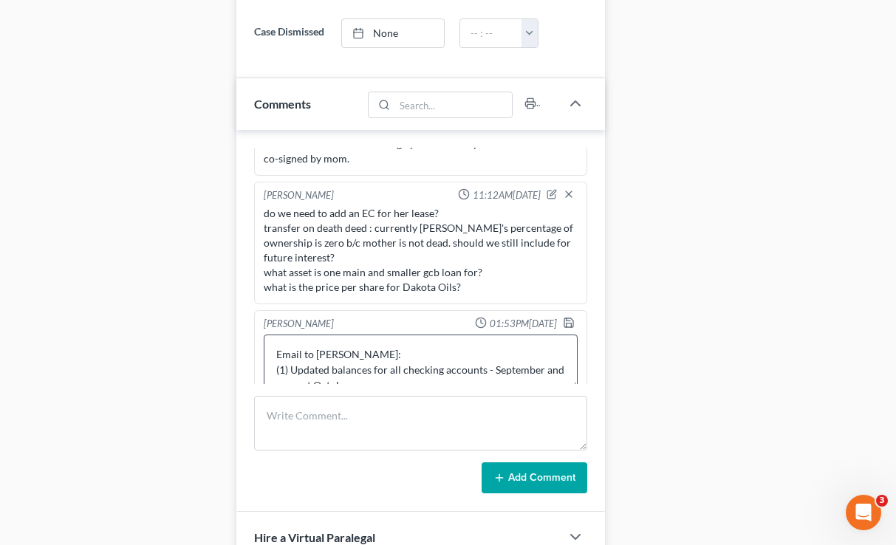
scroll to position [31, 0]
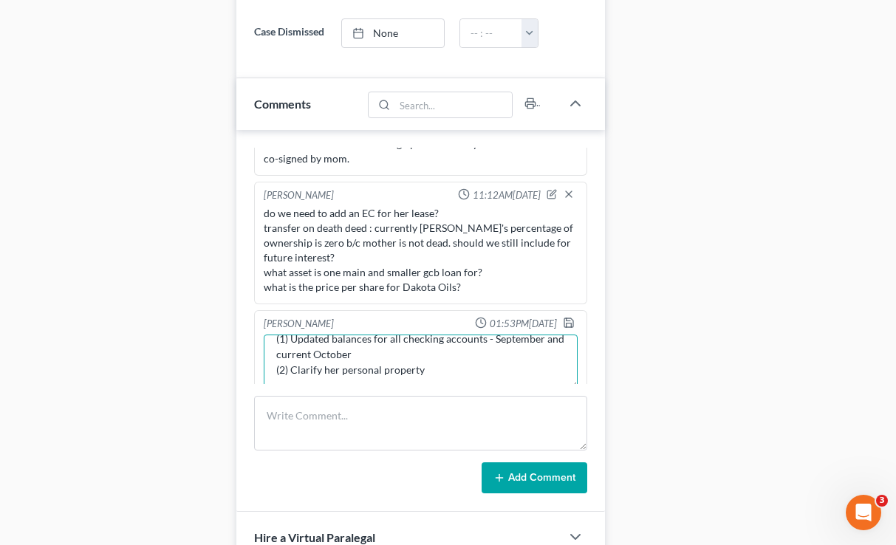
click at [433, 335] on textarea "Email to Laurie: (1) Updated balances for all checking accounts - September and…" at bounding box center [420, 362] width 313 height 55
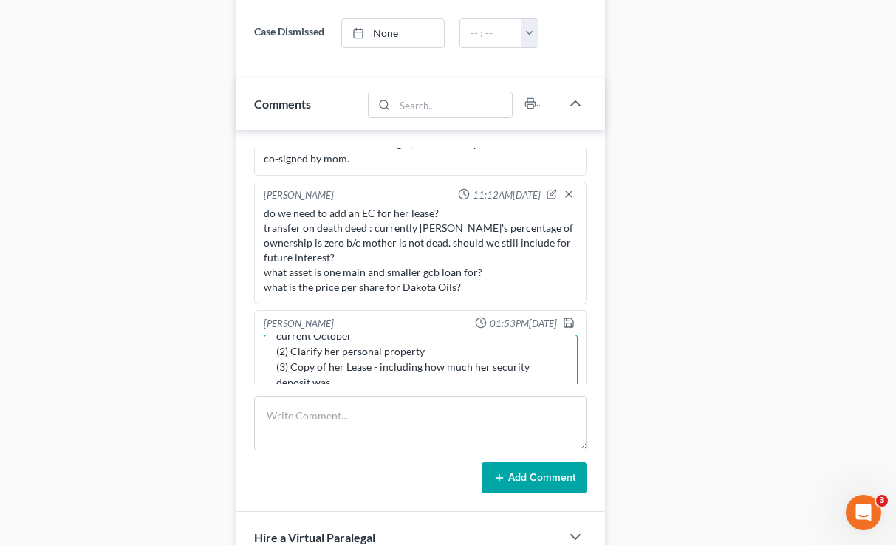
click at [344, 335] on textarea "Email to Laurie: (1) Updated balances for all checking accounts - September and…" at bounding box center [420, 362] width 313 height 55
type textarea "Email to [PERSON_NAME]: (1) Updated balances for all checking accounts - Septem…"
click at [569, 318] on icon "button" at bounding box center [568, 322] width 9 height 9
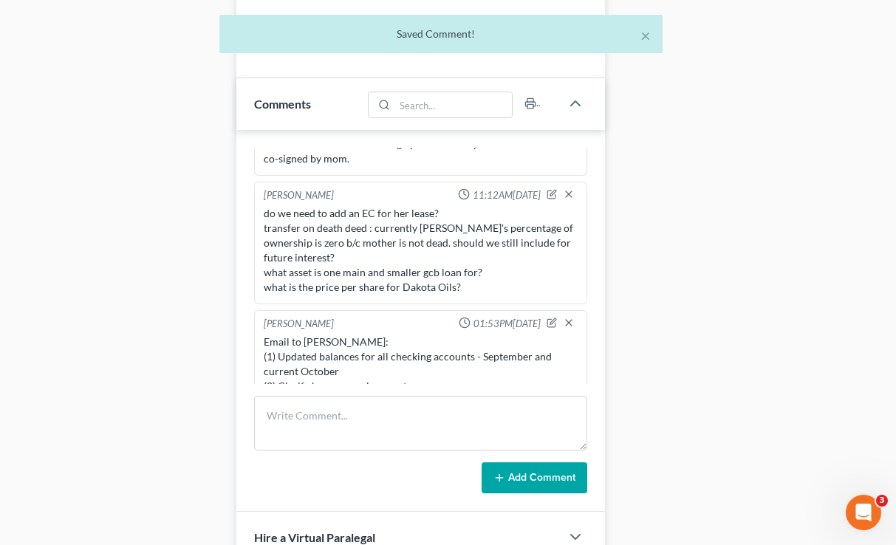
scroll to position [181, 0]
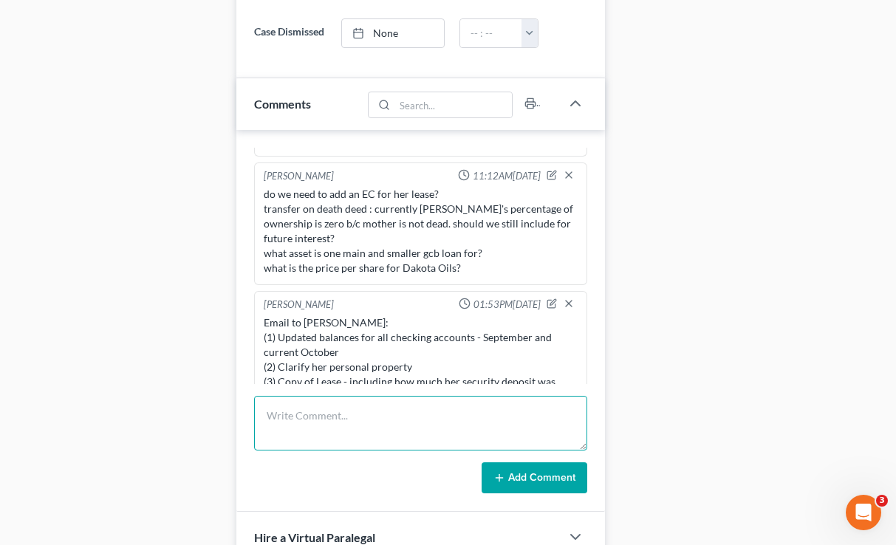
click at [411, 405] on textarea at bounding box center [420, 423] width 332 height 55
type textarea "adasdasdasdasdadsadsasd"
drag, startPoint x: 407, startPoint y: 388, endPoint x: 233, endPoint y: 386, distance: 174.3
click at [549, 298] on icon "button" at bounding box center [552, 303] width 10 height 10
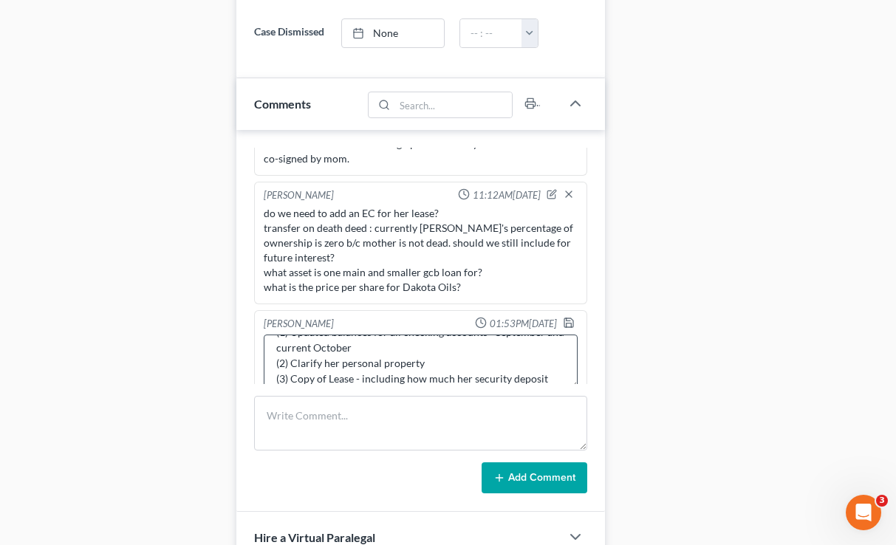
scroll to position [47, 0]
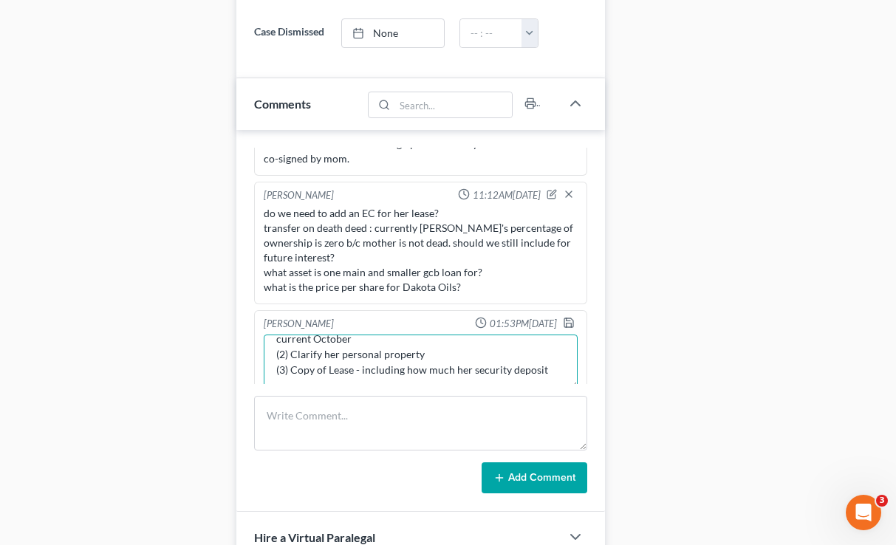
click at [570, 335] on textarea "Email to [PERSON_NAME]: (1) Updated balances for all checking accounts - Septem…" at bounding box center [420, 362] width 313 height 55
drag, startPoint x: 440, startPoint y: 329, endPoint x: 391, endPoint y: 329, distance: 49.5
click at [391, 335] on textarea "Email to Laurie: (1) Updated balances for all checking accounts - September and…" at bounding box center [420, 362] width 313 height 55
click at [490, 335] on textarea "Email to Laurie: (1) Updated balances for accounts - September and current Octo…" at bounding box center [420, 362] width 313 height 55
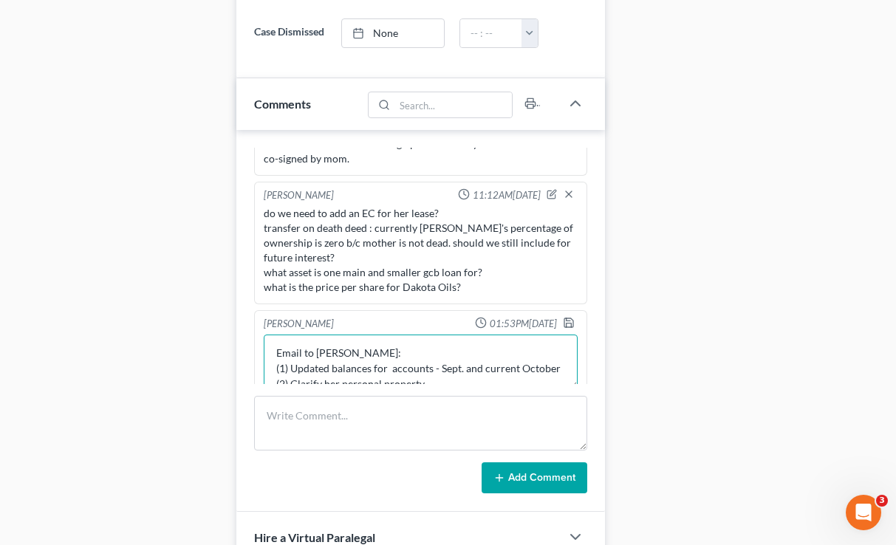
click at [559, 335] on textarea "Email to Laurie: (1) Updated balances for accounts - Sept. and current October …" at bounding box center [420, 362] width 313 height 55
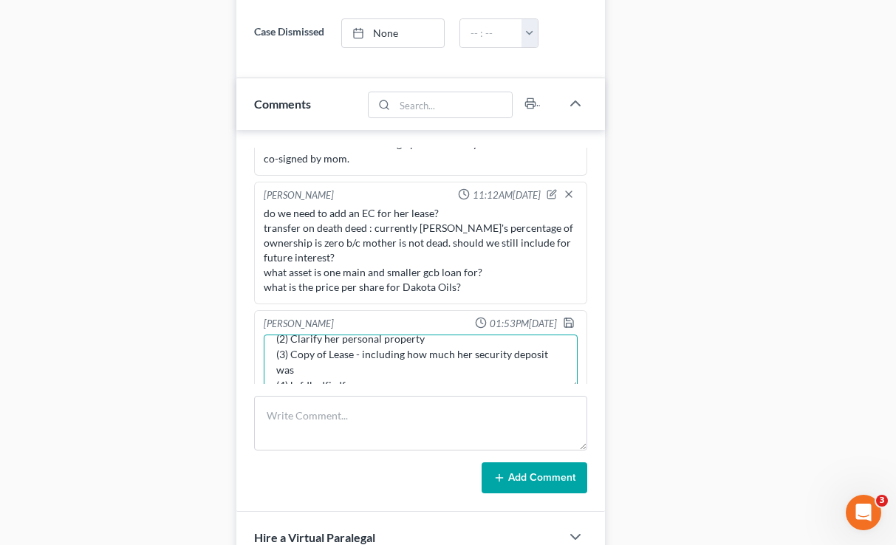
click at [361, 335] on textarea "Email to Laurie: (1) Updated balances for accounts - Sept. and current Oct. (2)…" at bounding box center [420, 362] width 313 height 55
drag, startPoint x: 366, startPoint y: 330, endPoint x: 233, endPoint y: 328, distance: 133.7
type textarea "Email to Laurie: (1) Updated balances for accounts - Sept. and current Oct. (2)…"
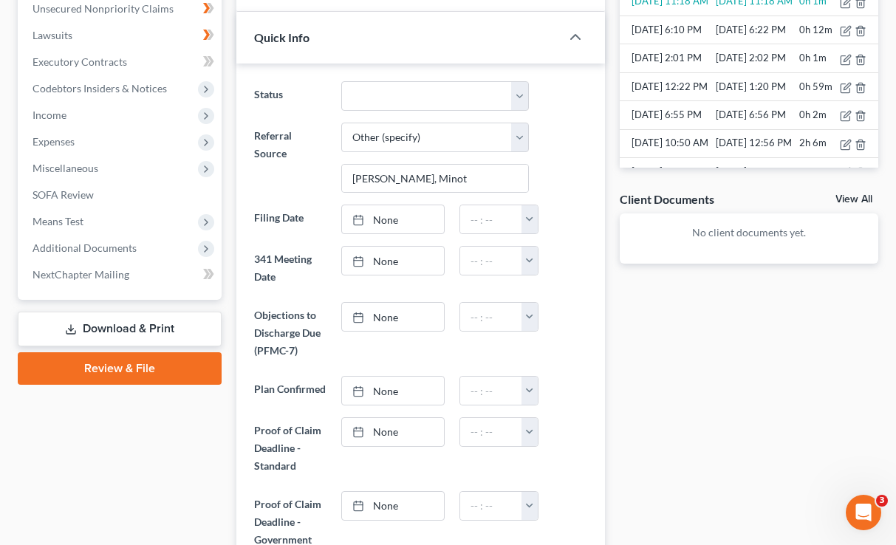
scroll to position [0, 0]
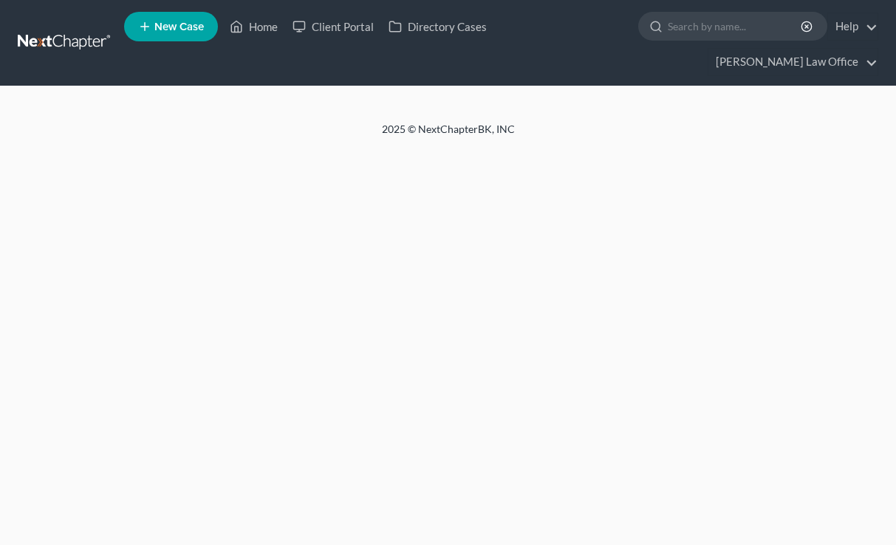
select select "6"
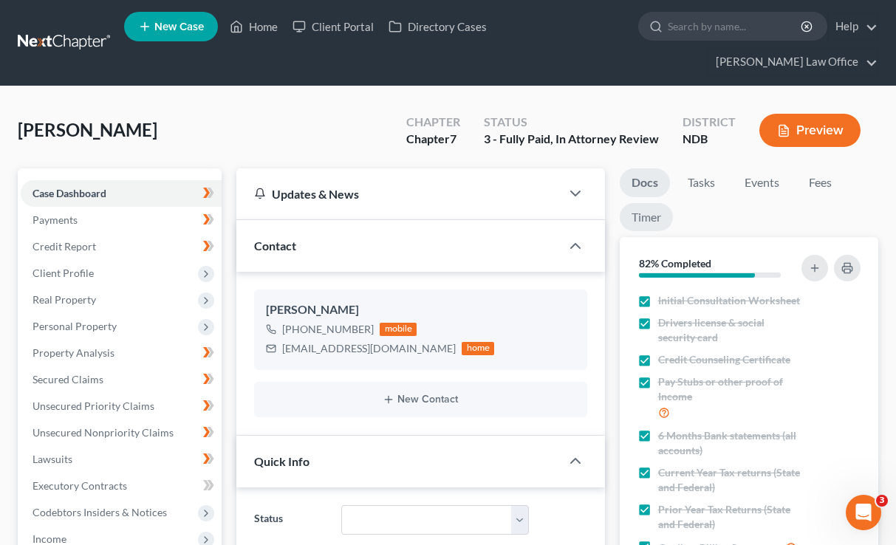
click at [646, 203] on link "Timer" at bounding box center [646, 217] width 53 height 29
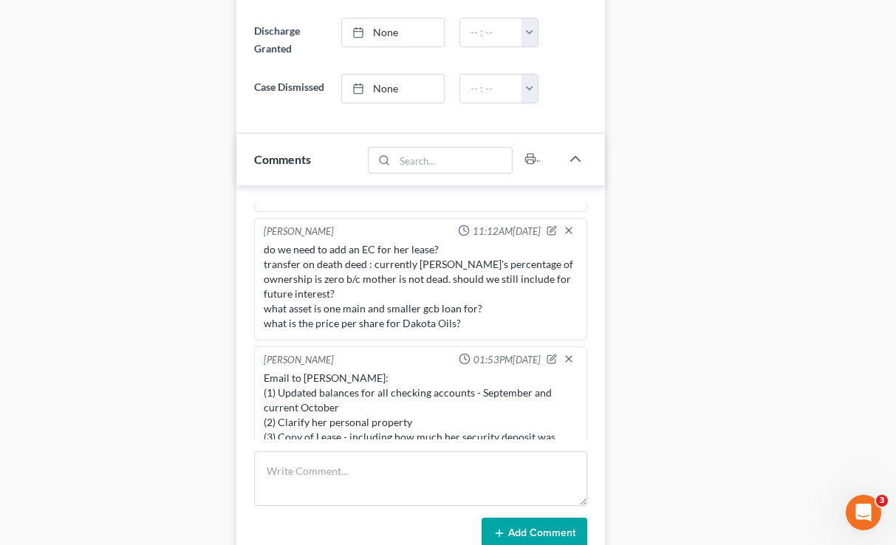
scroll to position [976, 0]
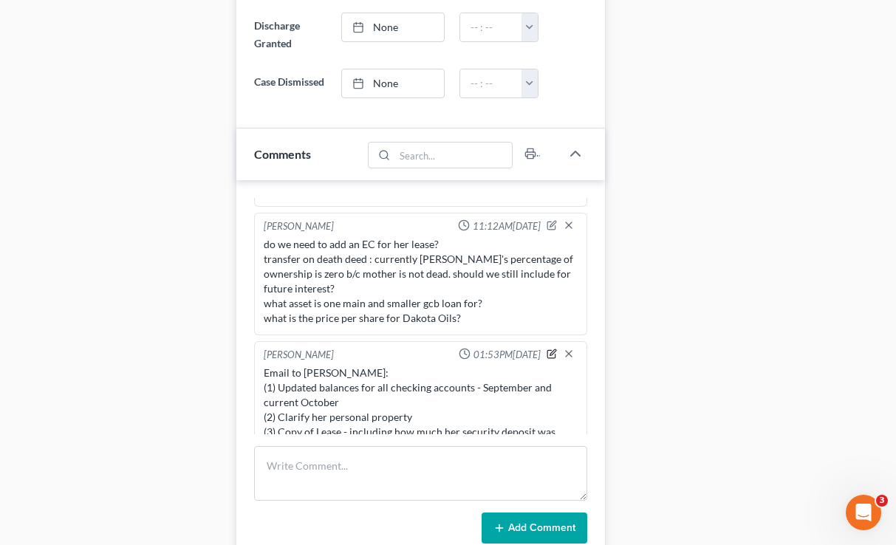
click at [549, 349] on icon "button" at bounding box center [552, 352] width 6 height 6
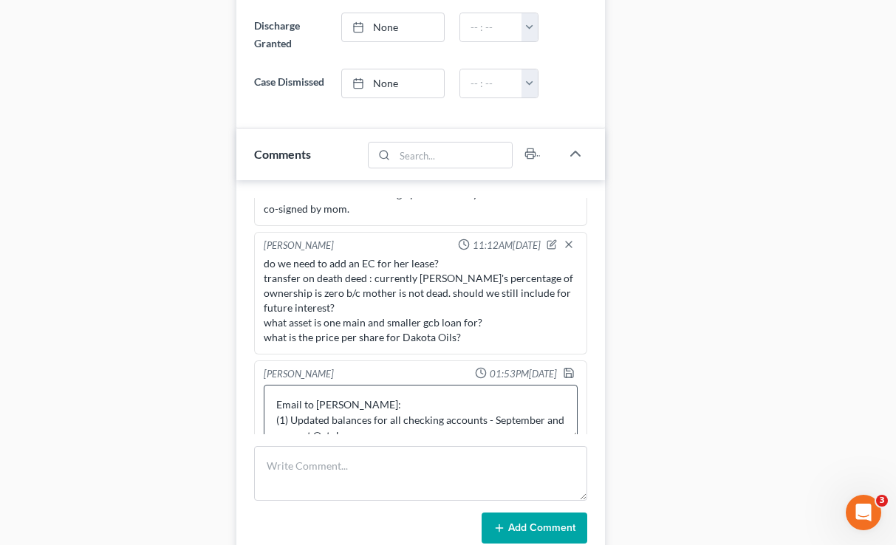
scroll to position [47, 0]
click at [565, 385] on textarea "Email to [PERSON_NAME]: (1) Updated balances for all checking accounts - Septem…" at bounding box center [420, 412] width 313 height 55
type textarea "Email to [PERSON_NAME]: (1) Updated balances for all checking accounts - Septem…"
click at [569, 367] on icon "button" at bounding box center [569, 373] width 12 height 12
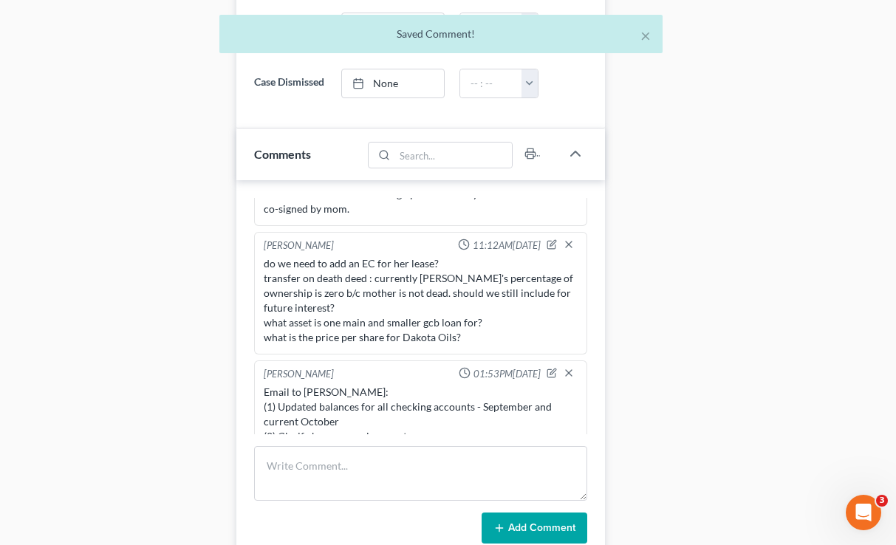
scroll to position [0, 0]
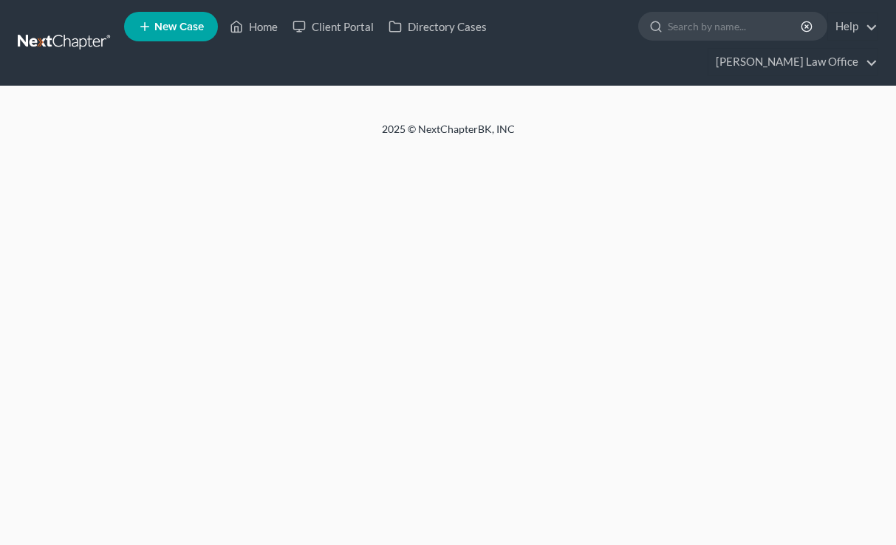
select select "6"
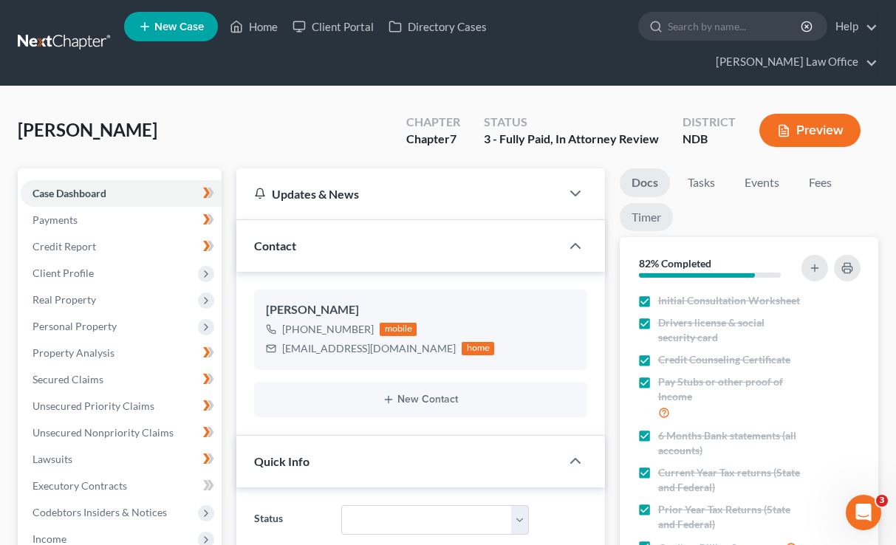
click at [657, 203] on link "Timer" at bounding box center [646, 217] width 53 height 29
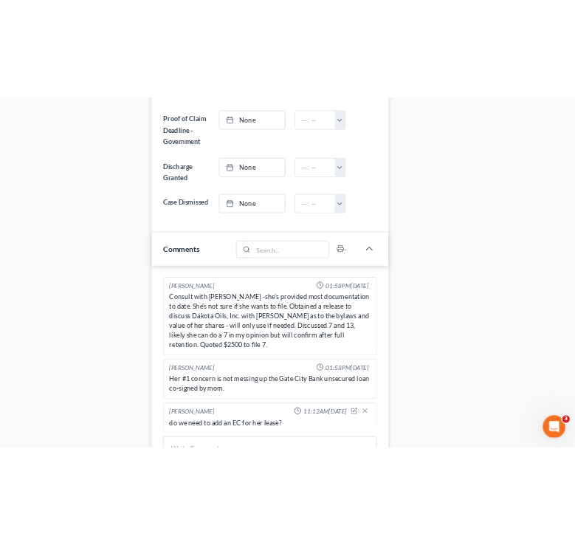
scroll to position [1178, 0]
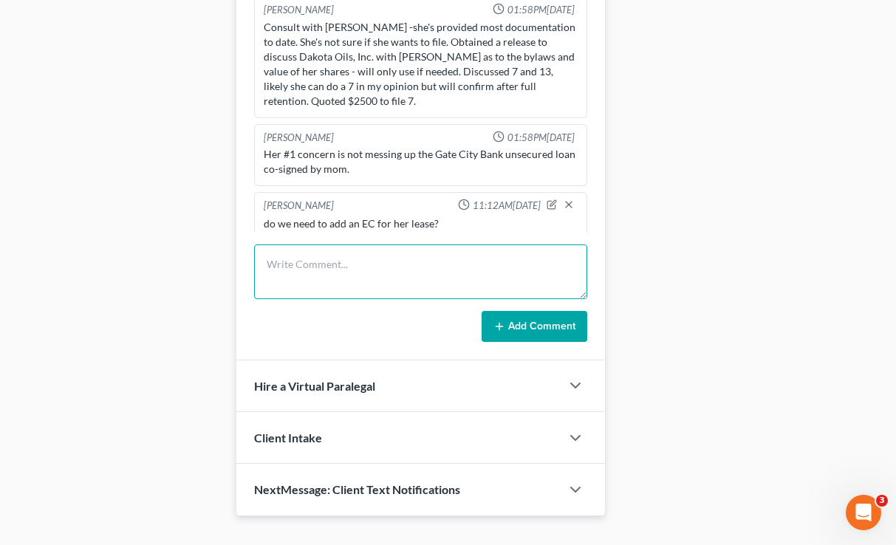
click at [311, 258] on textarea at bounding box center [420, 271] width 332 height 55
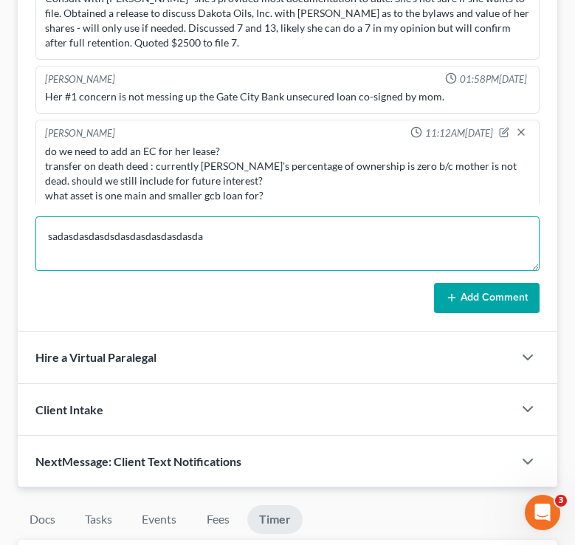
drag, startPoint x: 208, startPoint y: 240, endPoint x: 1, endPoint y: 233, distance: 207.7
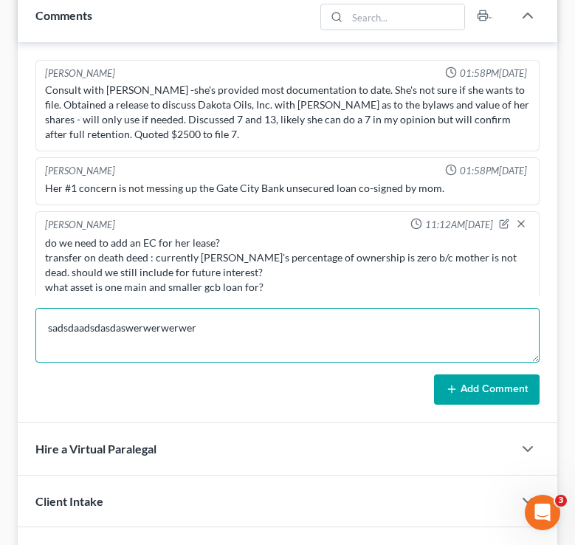
scroll to position [1091, 0]
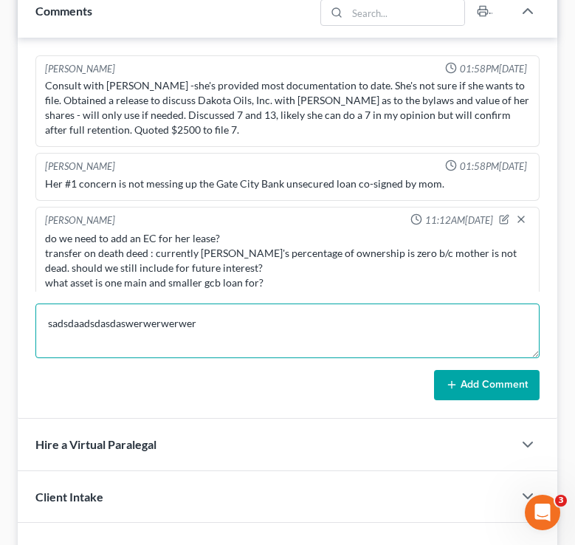
drag, startPoint x: 214, startPoint y: 330, endPoint x: 35, endPoint y: 330, distance: 179.5
click at [35, 330] on div "Sara Diaz 01:58PM, 04/23/2025 Consult with Laurie -she's provided most document…" at bounding box center [288, 229] width 540 height 382
type textarea "sadadssdsdaasdds"
drag, startPoint x: 154, startPoint y: 326, endPoint x: 0, endPoint y: 315, distance: 154.8
click at [0, 316] on div "Linnertz, Laurie Upgraded Chapter Chapter 7 Status 3 - Fully Paid, In Attorney …" at bounding box center [287, 49] width 575 height 2161
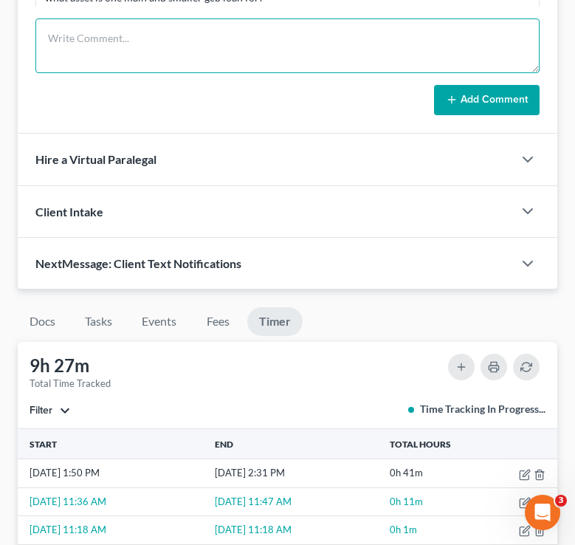
scroll to position [1702, 0]
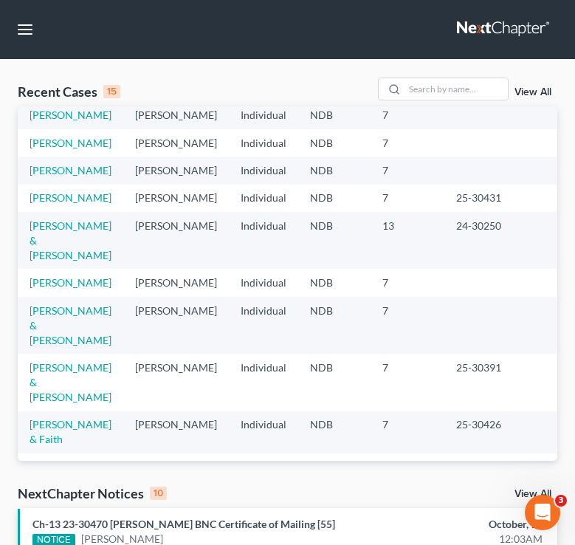
scroll to position [46, 0]
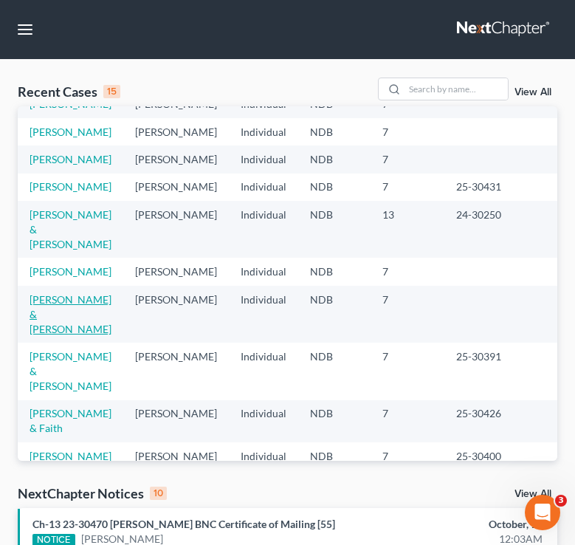
click at [68, 331] on link "[PERSON_NAME] & [PERSON_NAME]" at bounding box center [71, 314] width 82 height 42
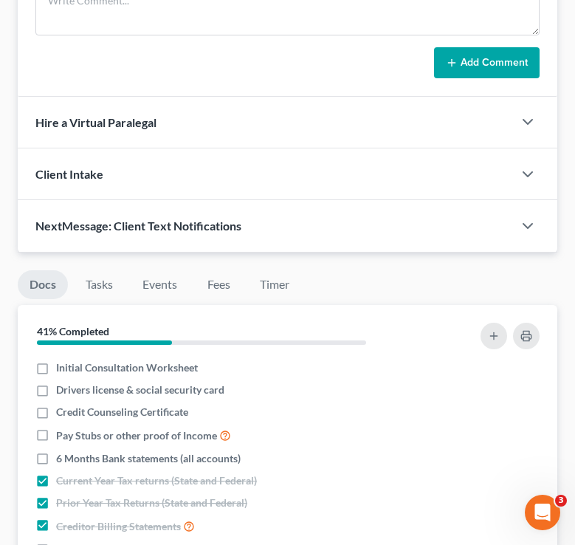
scroll to position [790, 0]
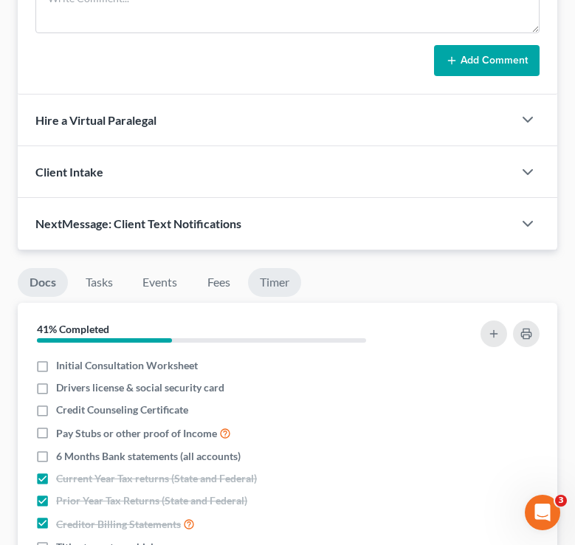
click at [272, 284] on link "Timer" at bounding box center [274, 282] width 53 height 29
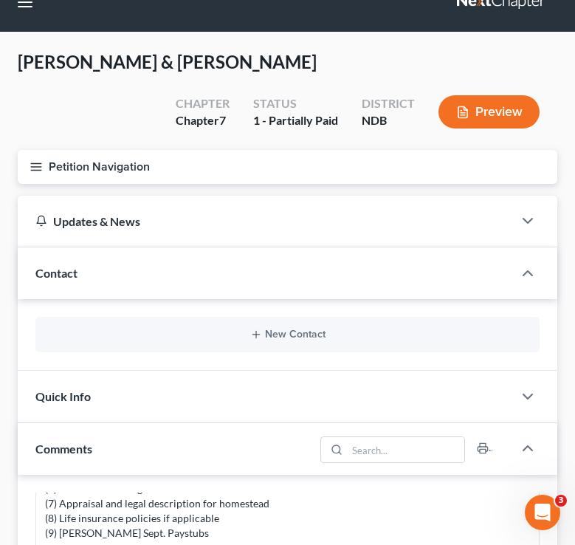
scroll to position [0, 0]
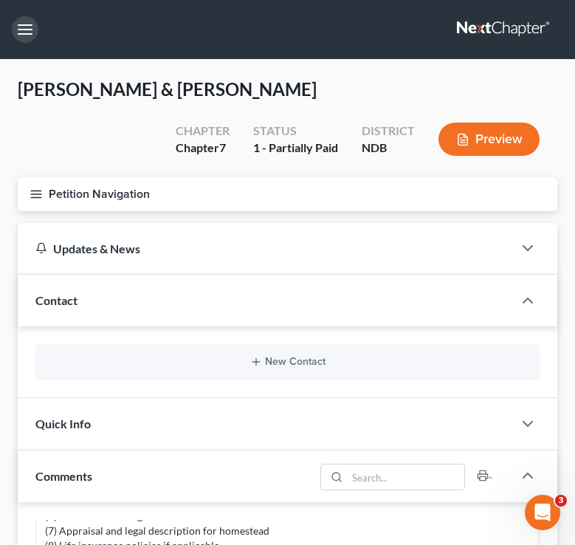
click at [29, 25] on button "button" at bounding box center [25, 29] width 27 height 27
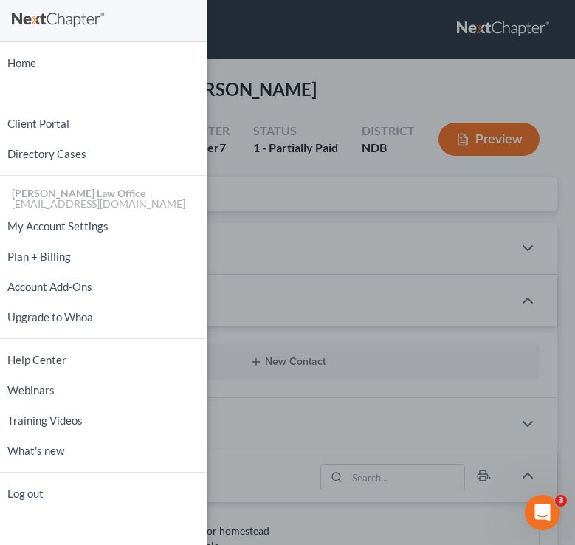
click at [21, 48] on ul "Home New Case Client Portal Directory Cases Bulie Diaz Law Office fargo@buliela…" at bounding box center [103, 278] width 207 height 461
click at [22, 61] on link "Home" at bounding box center [103, 63] width 207 height 26
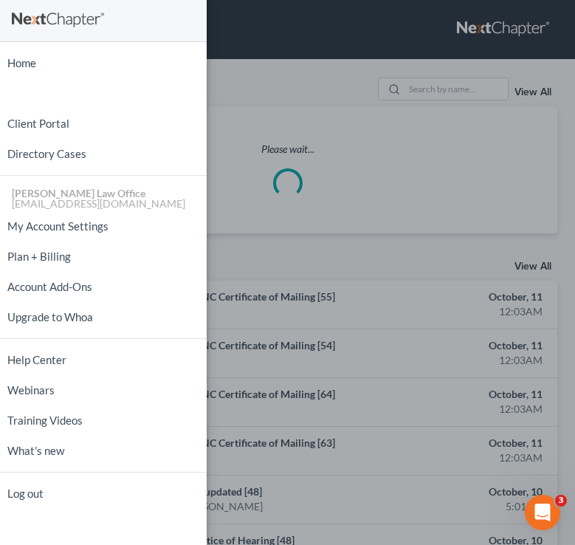
click at [318, 135] on div "Home New Case Client Portal Directory Cases Bulie Diaz Law Office fargo@buliela…" at bounding box center [287, 272] width 575 height 545
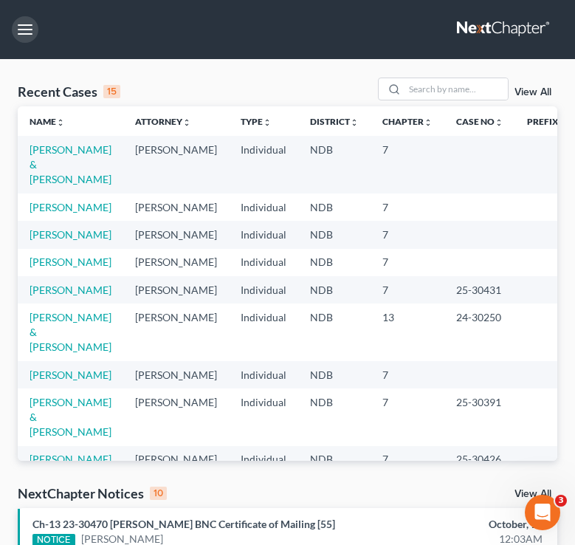
scroll to position [5, 0]
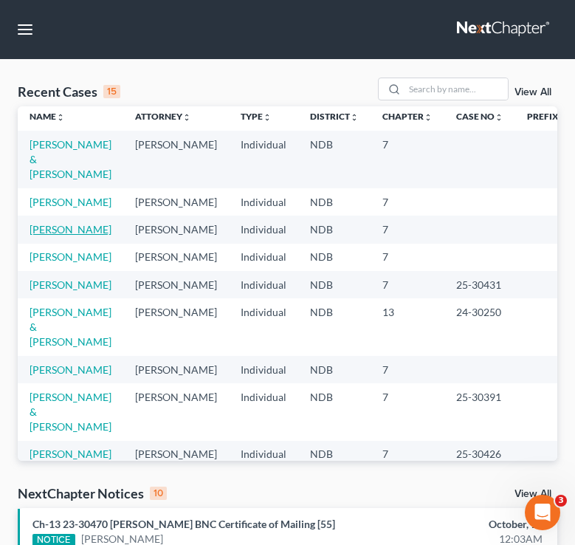
click at [77, 223] on link "[PERSON_NAME]" at bounding box center [71, 229] width 82 height 13
select select "4"
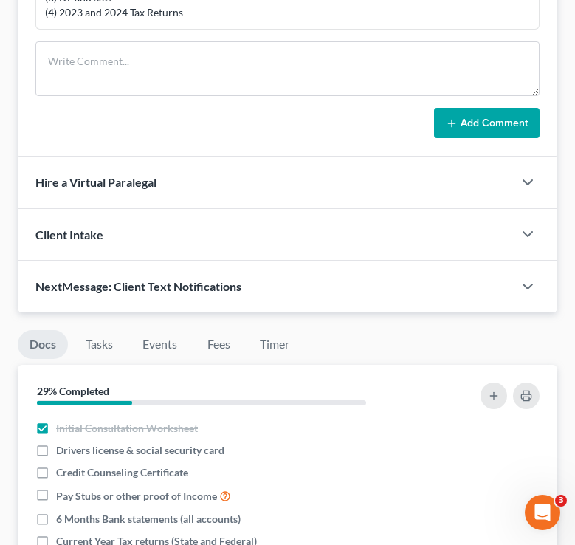
scroll to position [1278, 0]
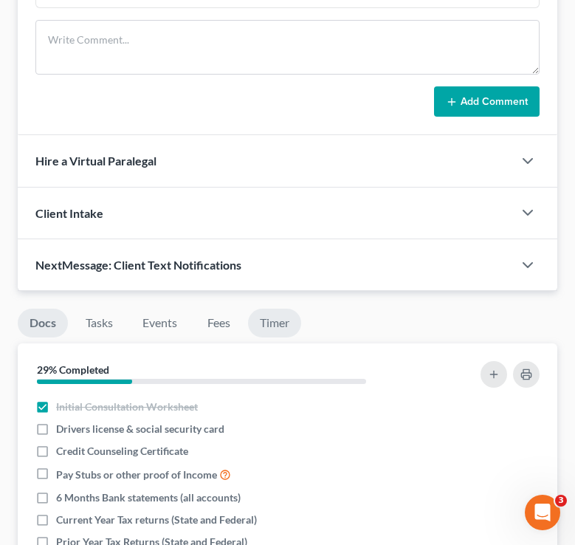
click at [275, 322] on link "Timer" at bounding box center [274, 323] width 53 height 29
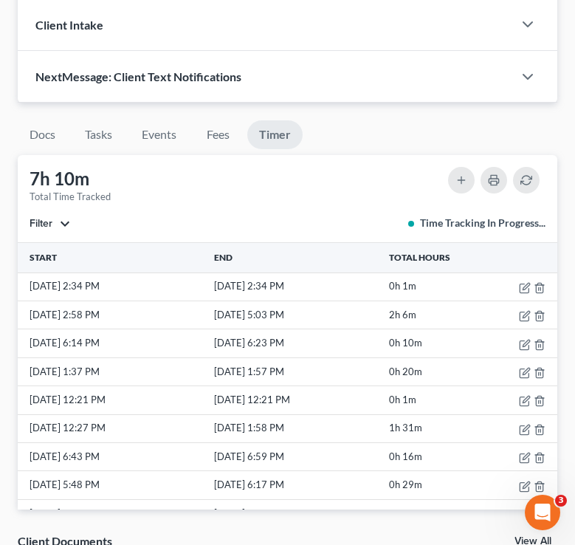
scroll to position [1470, 0]
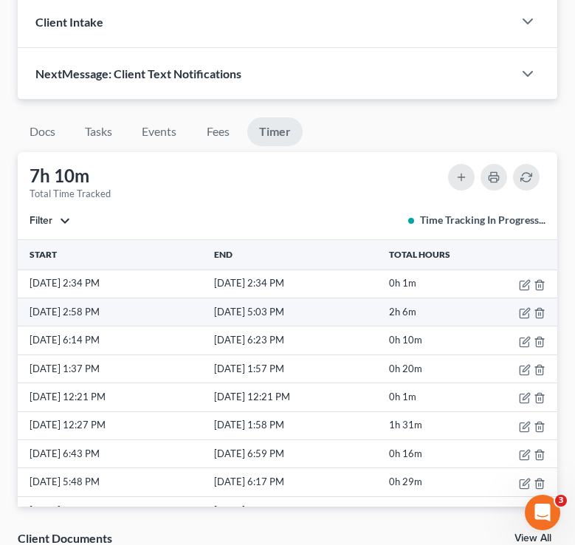
click at [453, 315] on td "2h 6m" at bounding box center [427, 312] width 83 height 28
drag, startPoint x: 453, startPoint y: 316, endPoint x: 30, endPoint y: 310, distance: 423.2
click at [30, 309] on tr "10/10/25 2:58 PM 10/10/25 5:03 PM 2h 6m" at bounding box center [288, 312] width 540 height 28
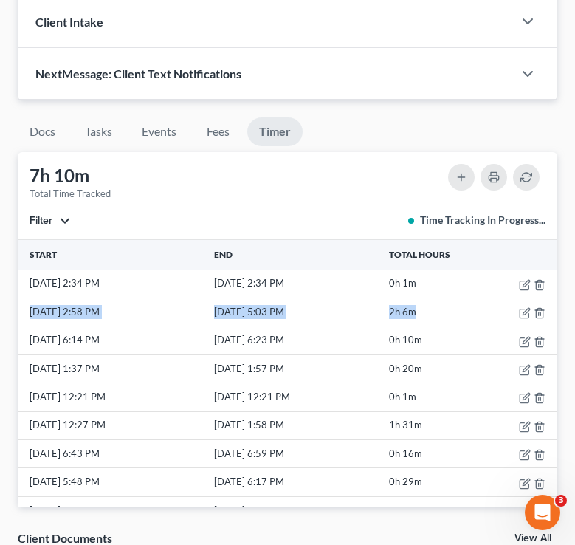
copy tr "10/10/25 2:58 PM 10/10/25 5:03 PM 2h 6m"
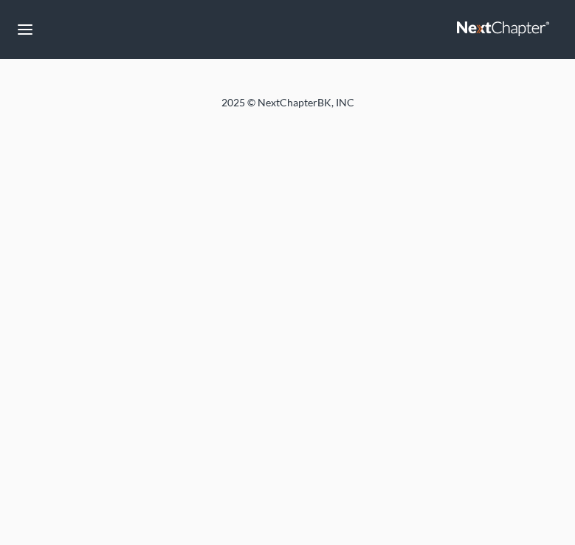
select select "6"
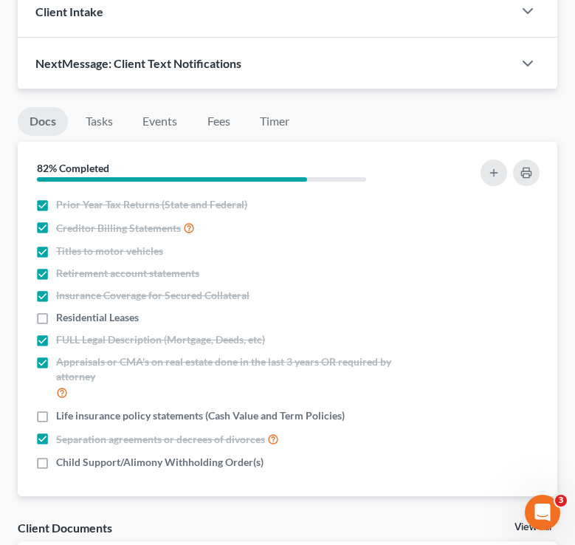
scroll to position [1518, 0]
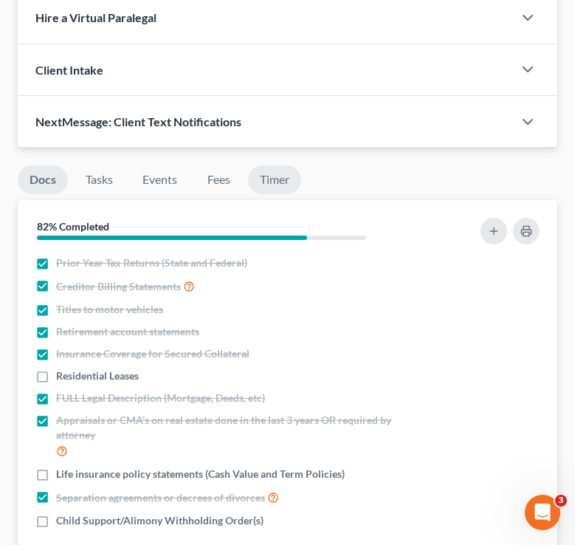
click at [287, 174] on link "Timer" at bounding box center [274, 179] width 53 height 29
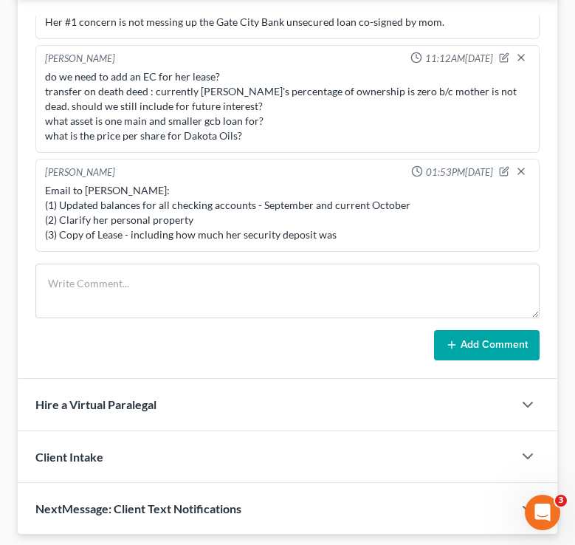
scroll to position [1132, 0]
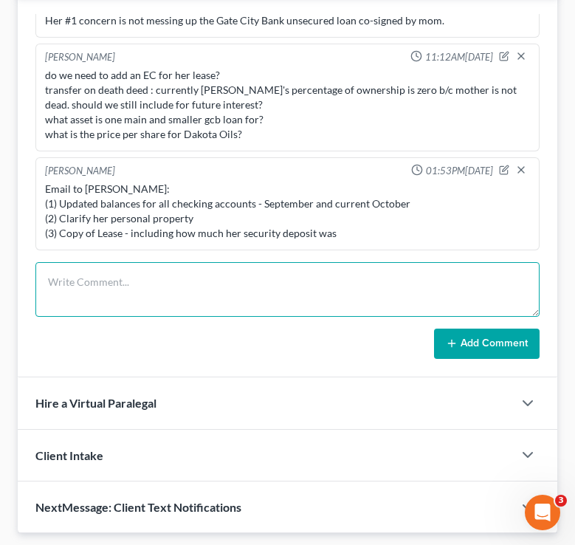
click at [107, 301] on textarea at bounding box center [287, 289] width 504 height 55
type textarea "asdasdasdadasdasdadadad"
drag, startPoint x: 230, startPoint y: 279, endPoint x: 39, endPoint y: 278, distance: 190.5
click at [39, 278] on textarea "asdasdasdadasdasdadadad" at bounding box center [287, 289] width 504 height 55
type textarea "mnnmnmnmnsfrsf"
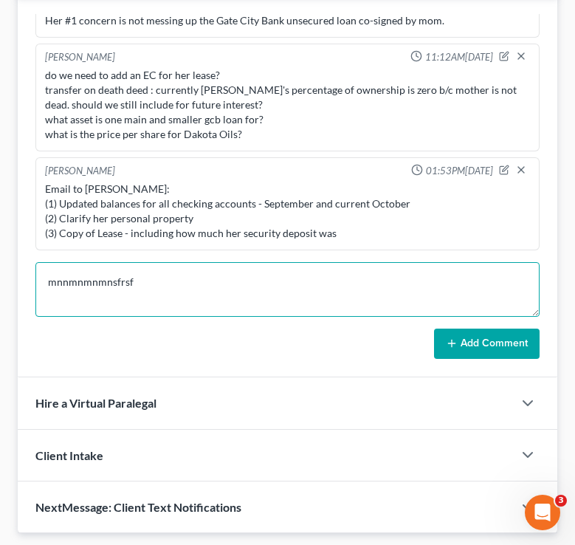
drag, startPoint x: 168, startPoint y: 289, endPoint x: 1, endPoint y: 256, distance: 170.0
click at [0, 256] on div "[PERSON_NAME] Upgraded Chapter Chapter 7 Status 3 - Fully Paid, In Attorney Rev…" at bounding box center [287, 8] width 575 height 2161
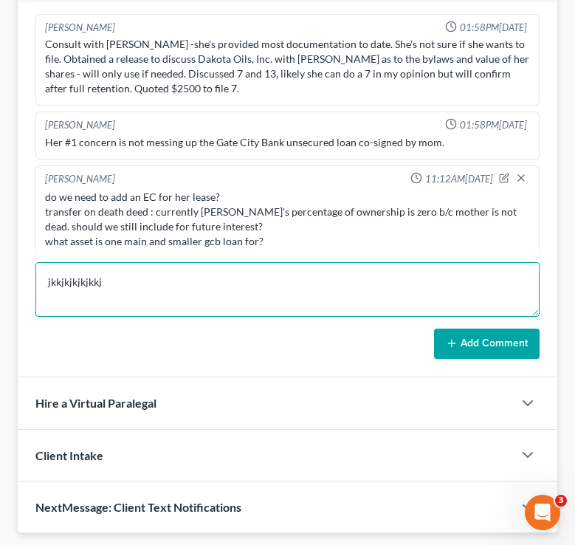
scroll to position [2, 0]
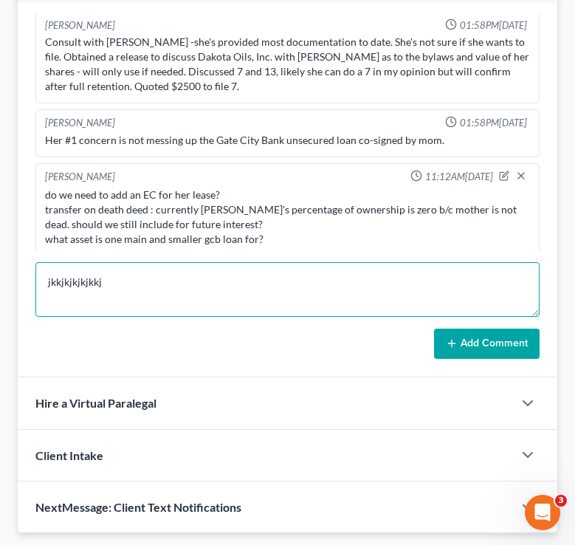
drag, startPoint x: 129, startPoint y: 270, endPoint x: 0, endPoint y: 268, distance: 129.3
click at [0, 268] on div "[PERSON_NAME] Upgraded Chapter Chapter 7 Status 3 - Fully Paid, In Attorney Rev…" at bounding box center [287, 8] width 575 height 2161
click at [179, 304] on textarea "jkkjkjkjkjkkj" at bounding box center [287, 289] width 504 height 55
drag, startPoint x: 131, startPoint y: 290, endPoint x: 7, endPoint y: 289, distance: 123.3
click at [7, 290] on div "[PERSON_NAME] Upgraded Chapter Chapter 7 Status 3 - Fully Paid, In Attorney Rev…" at bounding box center [287, 8] width 575 height 2161
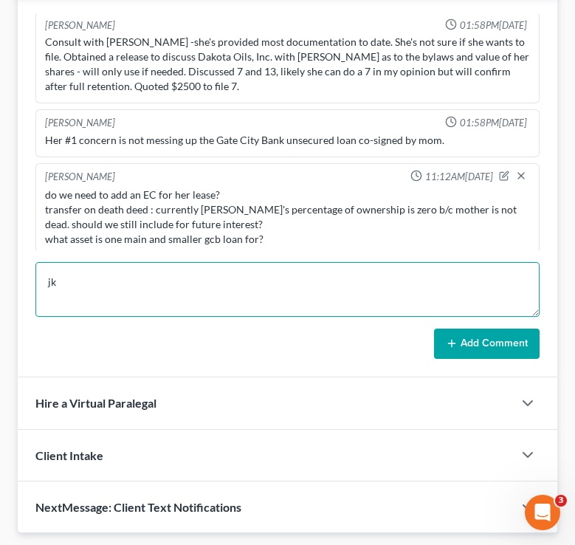
type textarea "j"
type textarea "mnn"
drag, startPoint x: 83, startPoint y: 287, endPoint x: 0, endPoint y: 281, distance: 83.6
click at [0, 281] on div "[PERSON_NAME] Upgraded Chapter Chapter 7 Status 3 - Fully Paid, In Attorney Rev…" at bounding box center [287, 8] width 575 height 2161
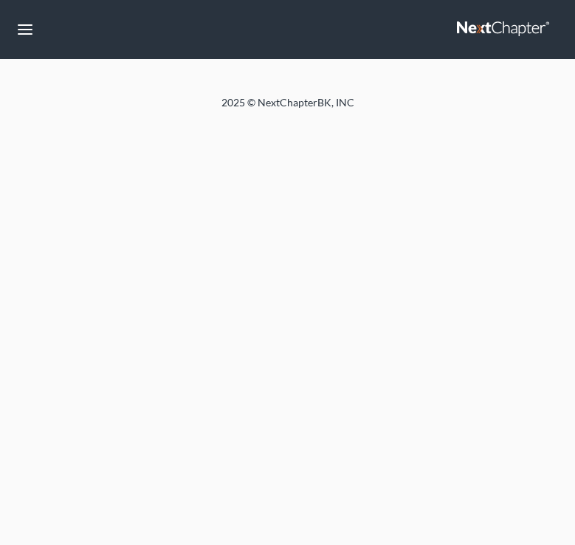
select select "6"
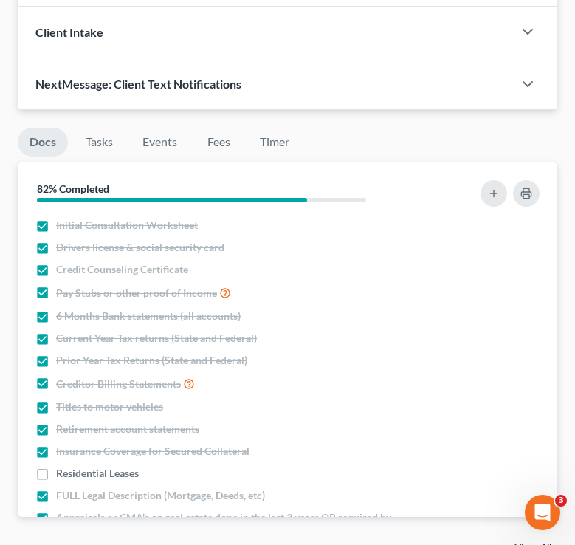
scroll to position [1557, 0]
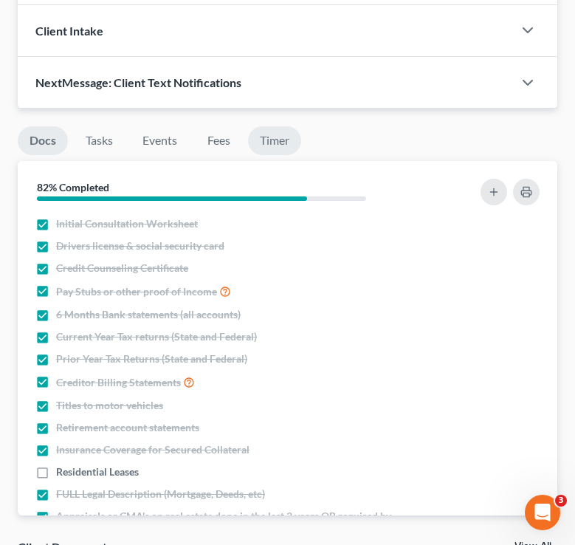
click at [286, 150] on link "Timer" at bounding box center [274, 140] width 53 height 29
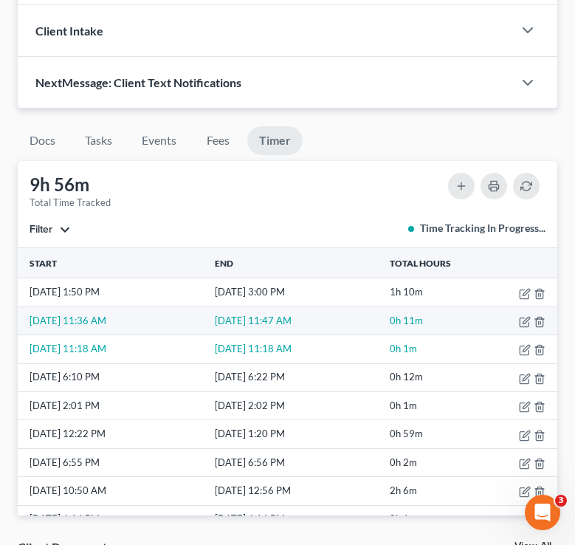
click at [419, 308] on td "0h 11m" at bounding box center [428, 320] width 83 height 28
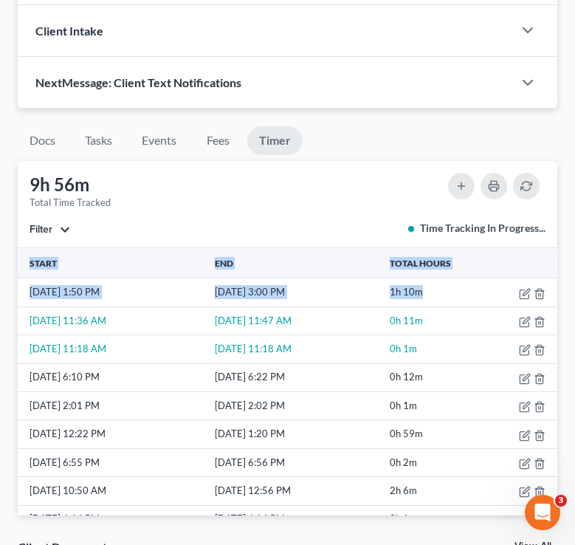
drag, startPoint x: 444, startPoint y: 290, endPoint x: 3, endPoint y: 295, distance: 440.9
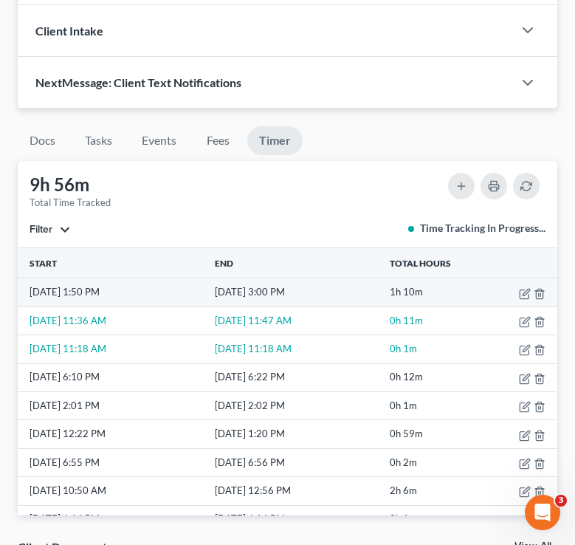
click at [121, 286] on td "[DATE] 1:50 PM" at bounding box center [115, 292] width 194 height 28
drag, startPoint x: 445, startPoint y: 294, endPoint x: 25, endPoint y: 295, distance: 419.5
click at [25, 295] on tr "[DATE] 1:50 PM [DATE] 3:00 PM 1h 10m" at bounding box center [288, 292] width 540 height 28
copy tr "[DATE] 1:50 PM [DATE] 3:00 PM 1h 10m"
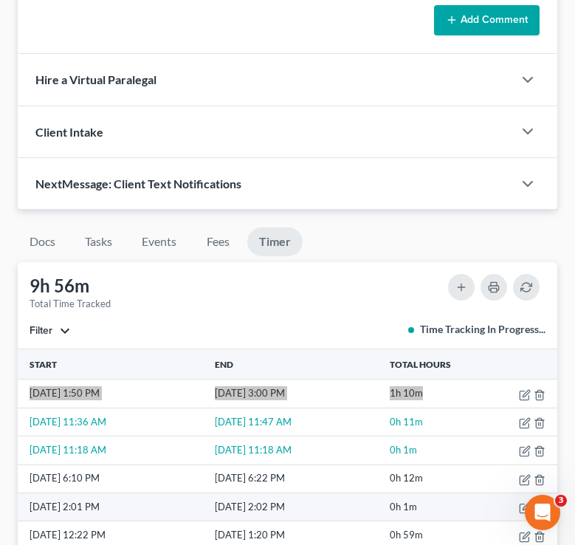
scroll to position [1456, 0]
